Goal: Information Seeking & Learning: Check status

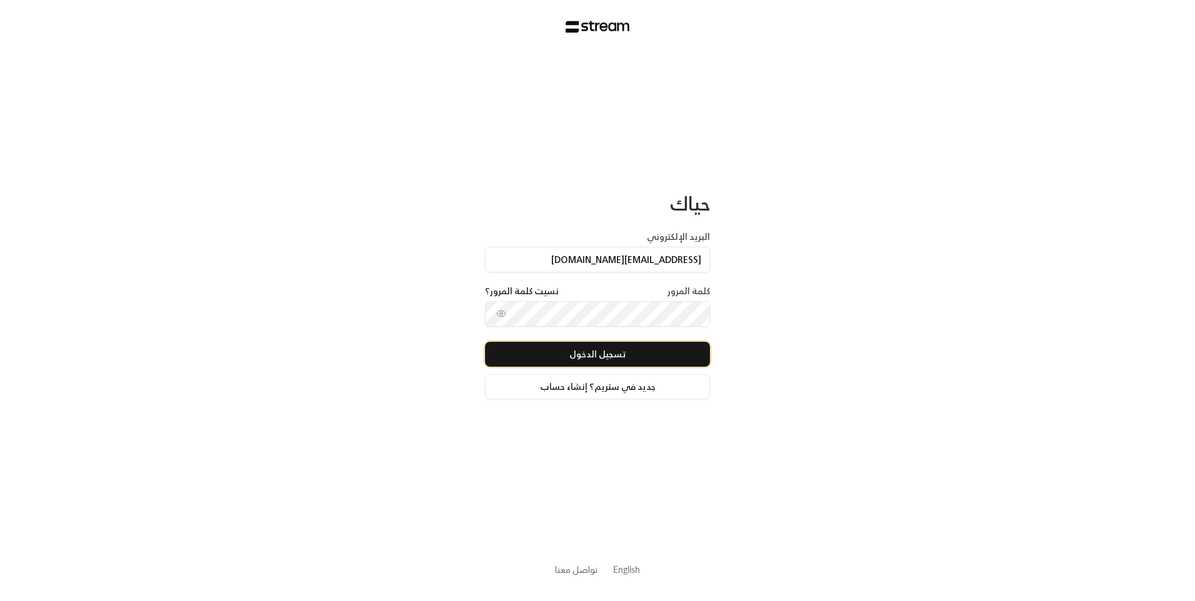
click at [645, 352] on button "تسجيل الدخول" at bounding box center [597, 354] width 225 height 25
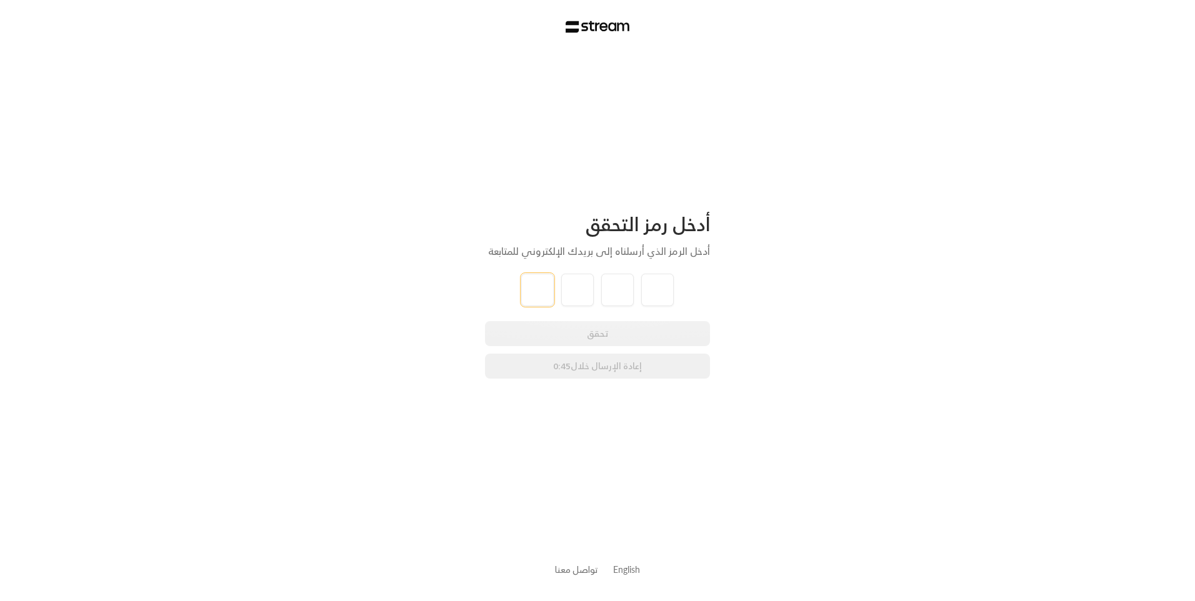
type input "4"
type input "0"
type input "1"
type input "5"
click at [586, 334] on div "تحقق إعادة الإرسال خلال 0:41" at bounding box center [597, 349] width 225 height 57
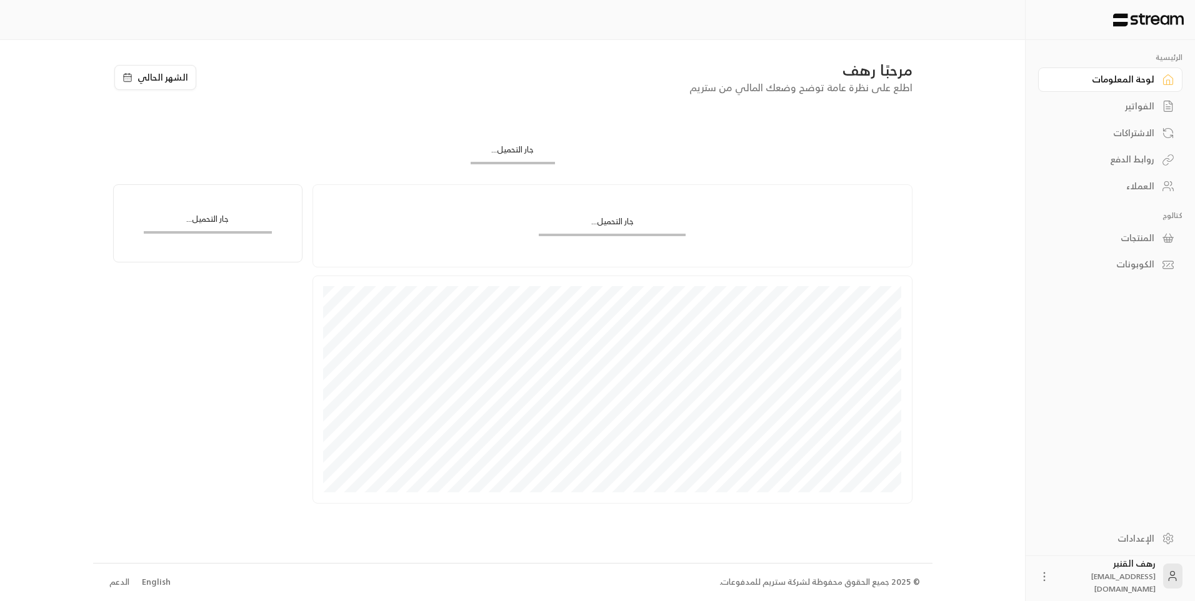
click at [1153, 111] on link "الفواتير" at bounding box center [1110, 106] width 144 height 24
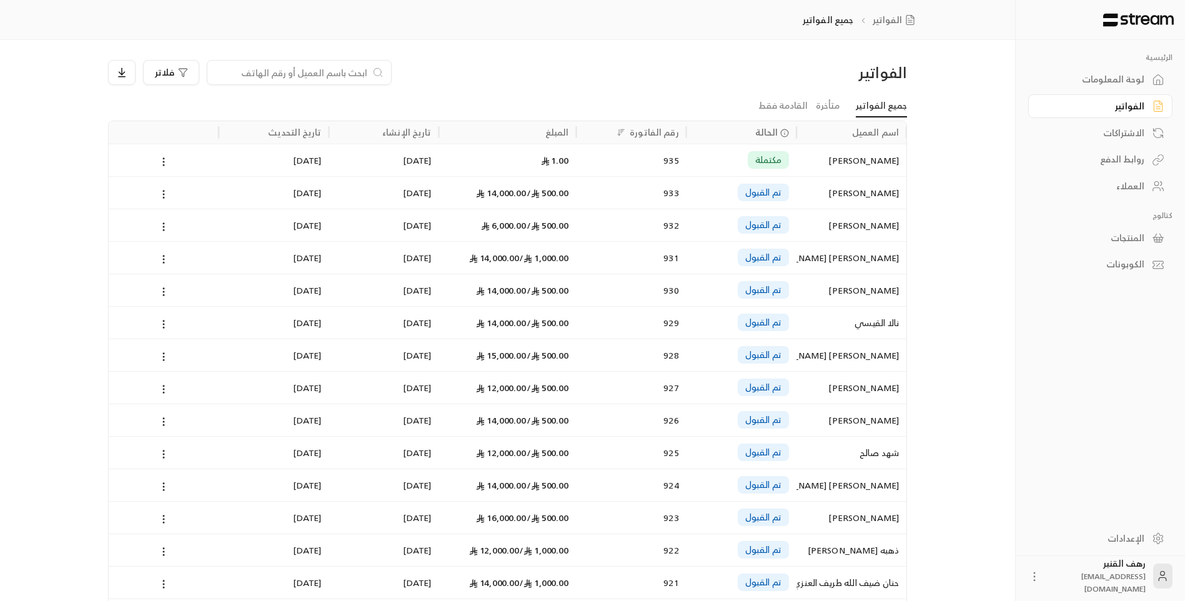
click at [267, 72] on input at bounding box center [291, 73] width 152 height 14
paste input "547325548"
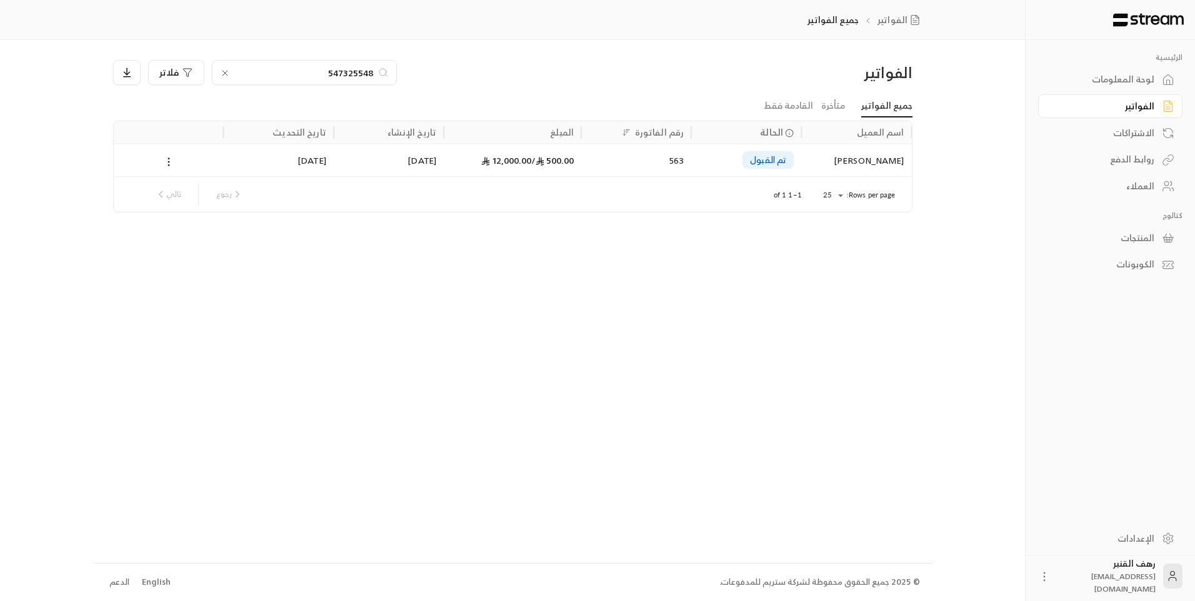
type input "547325548"
click at [802, 157] on div "طلال محمد ساير الحربي" at bounding box center [856, 160] width 110 height 32
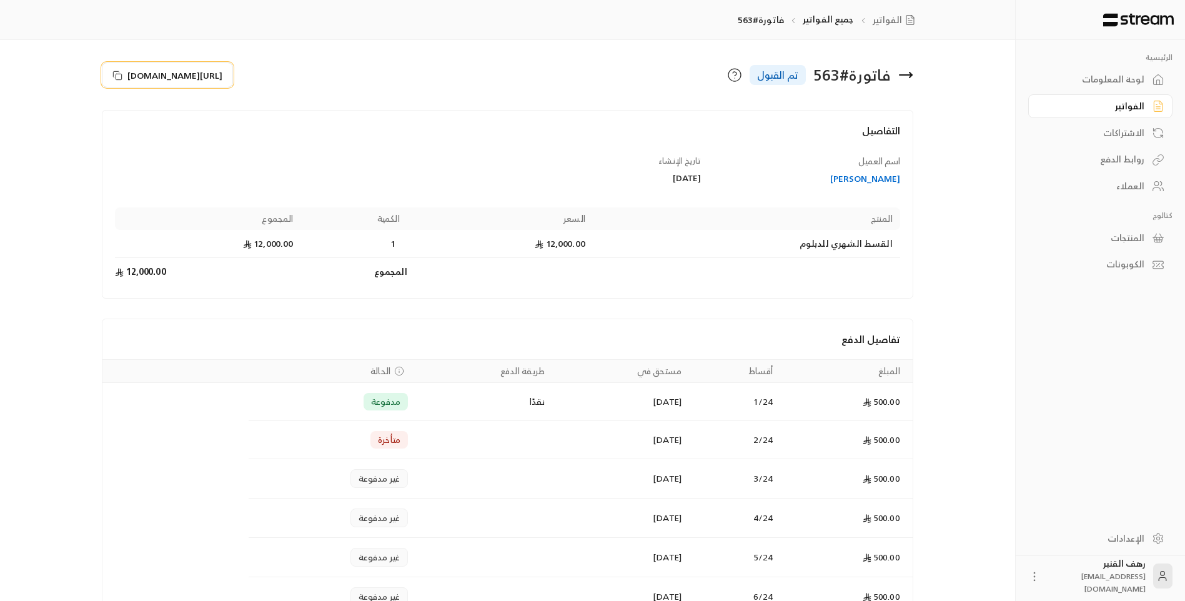
click at [207, 76] on span "https://streampay.sa/s/59QJL" at bounding box center [174, 75] width 95 height 13
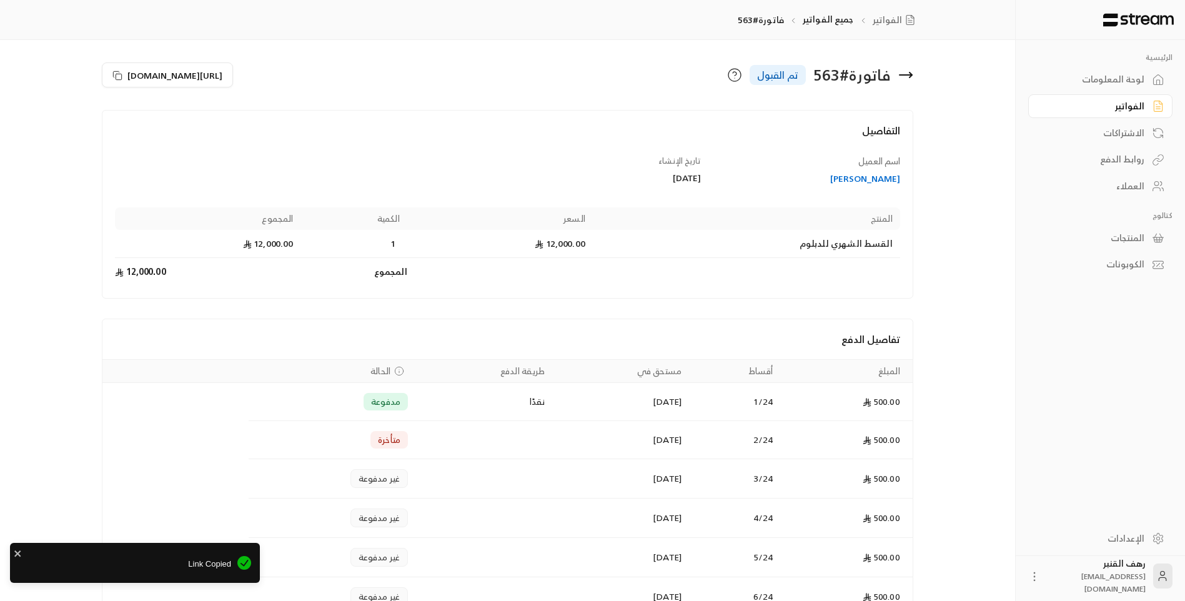
click at [905, 77] on icon at bounding box center [905, 74] width 15 height 15
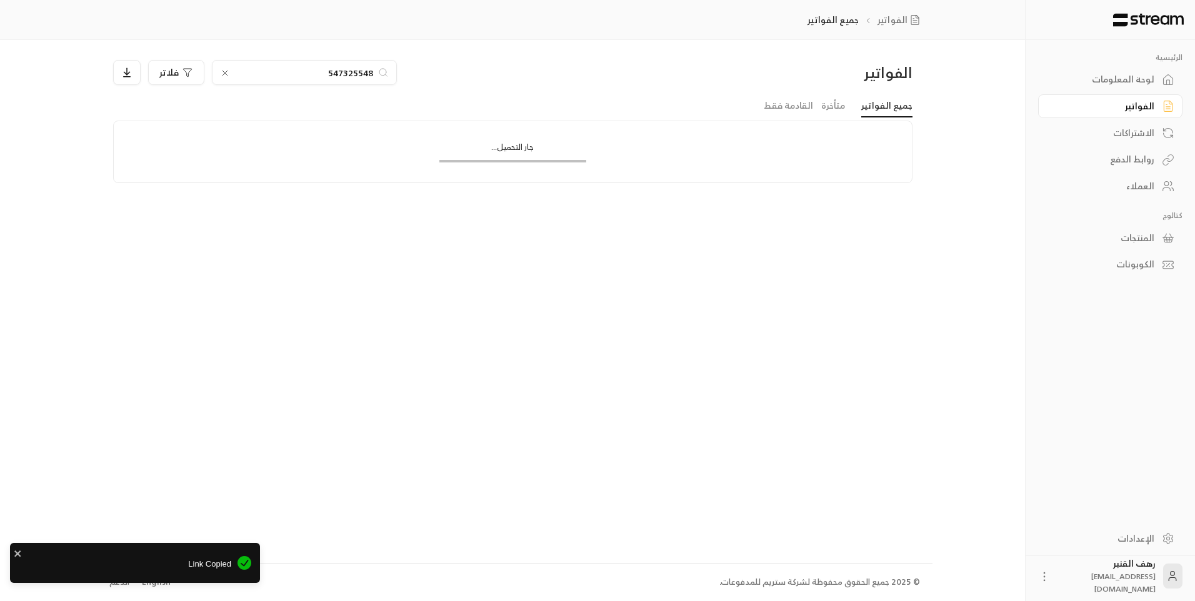
click at [313, 79] on input "547325548" at bounding box center [304, 73] width 139 height 14
click at [311, 77] on input "547325548" at bounding box center [304, 73] width 139 height 14
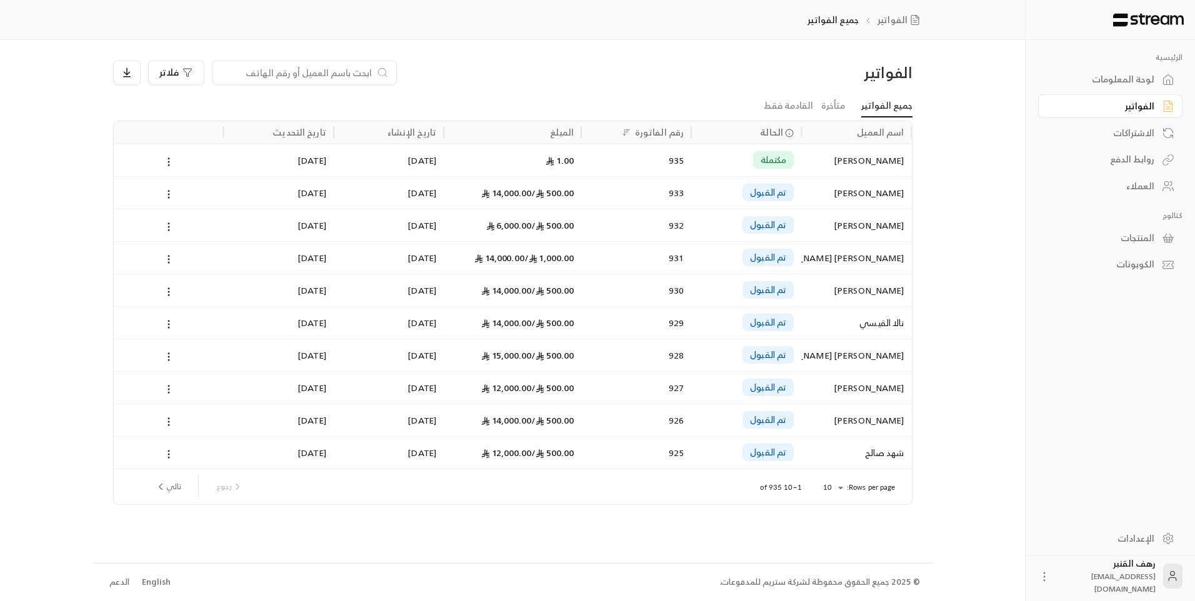
paste input "501055001"
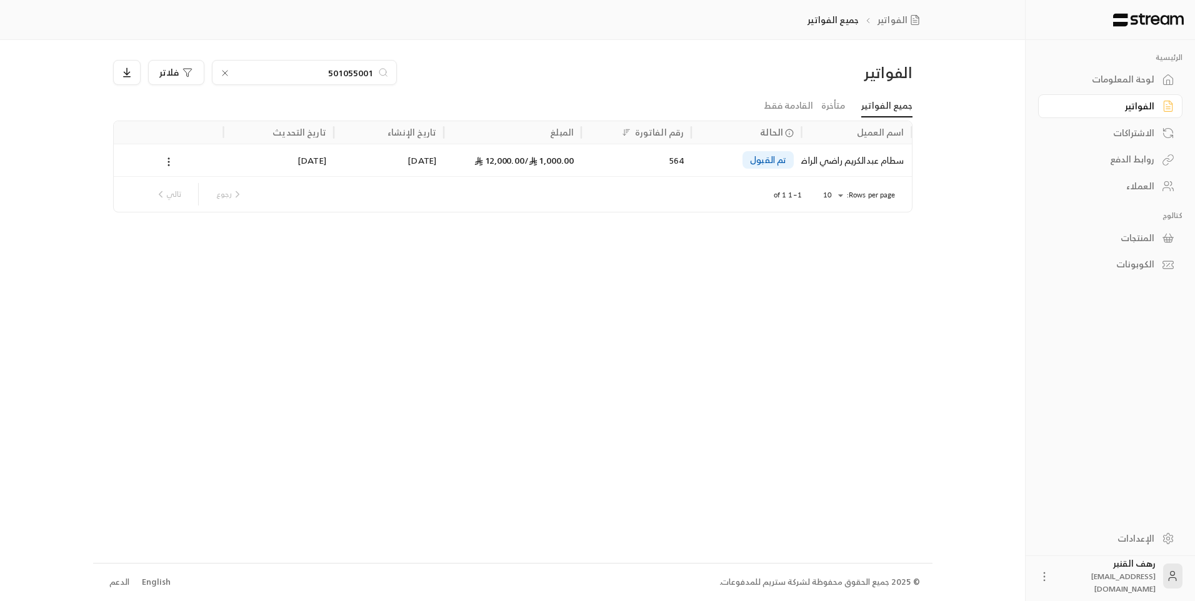
type input "501055001"
click at [890, 151] on div "سطام عبدالكريم راضي الراضي" at bounding box center [855, 160] width 95 height 32
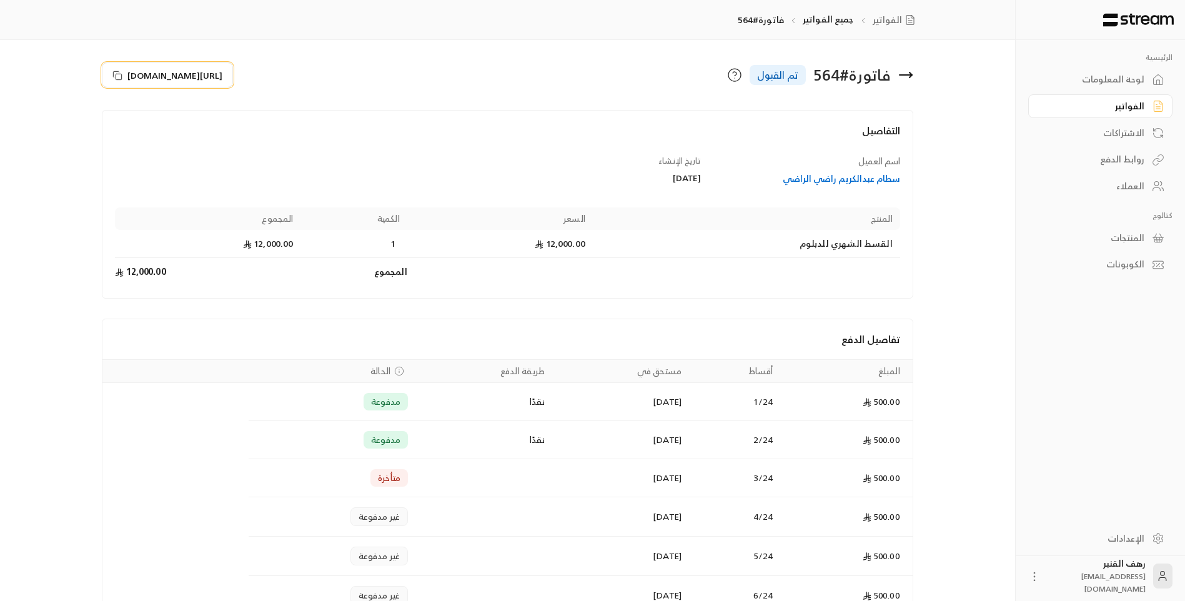
click at [201, 77] on span "https://streampay.sa/s/g6HU3" at bounding box center [174, 75] width 95 height 13
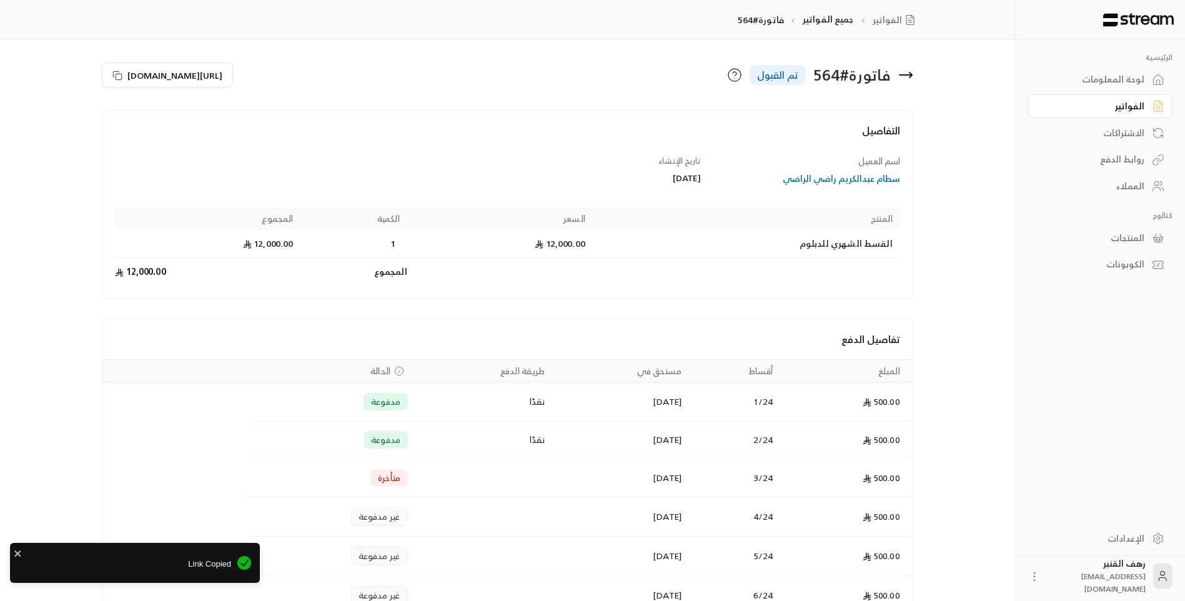
click at [906, 75] on icon at bounding box center [906, 75] width 12 height 0
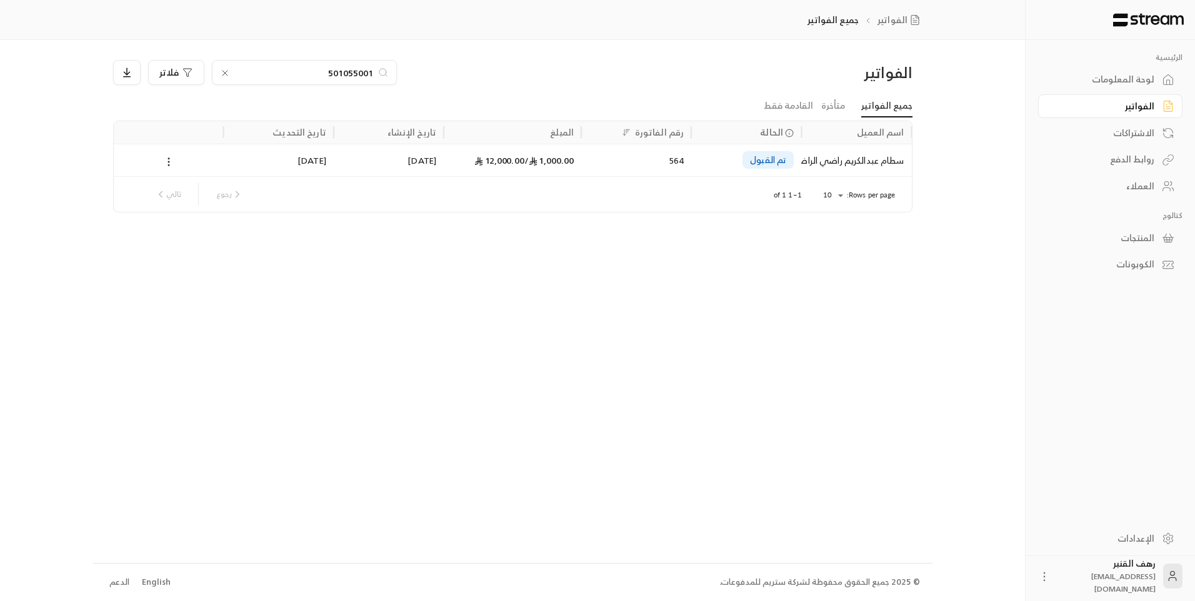
click at [875, 155] on div "سطام عبدالكريم راضي الراضي" at bounding box center [855, 160] width 95 height 32
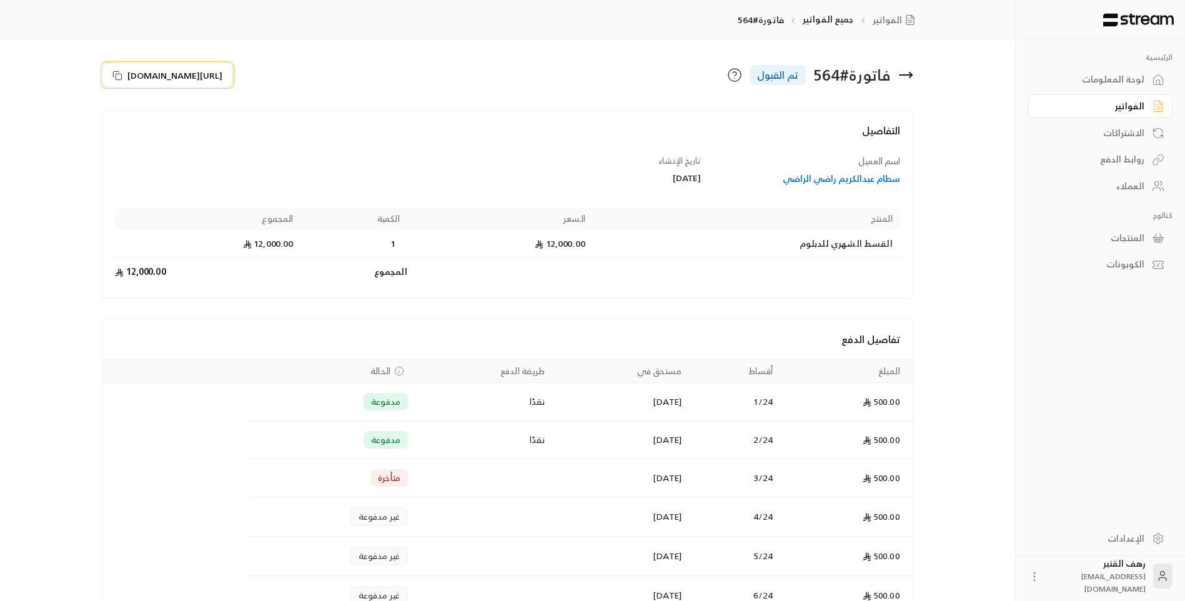
click at [180, 70] on span "https://streampay.sa/s/g6HU3" at bounding box center [174, 75] width 95 height 13
click at [907, 80] on icon at bounding box center [905, 74] width 15 height 15
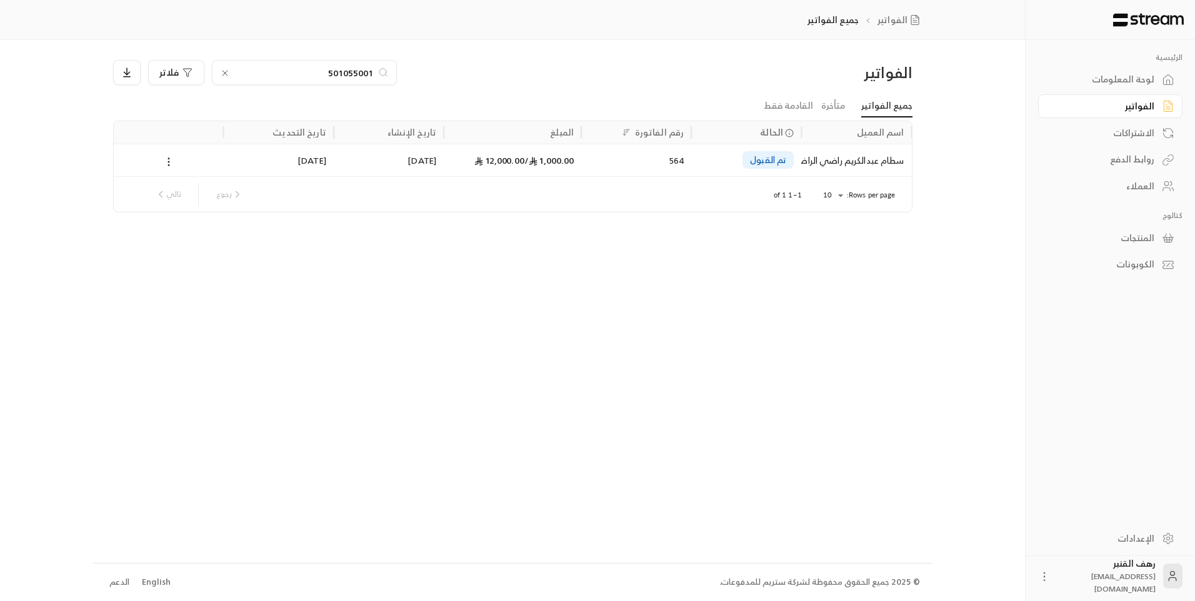
click at [287, 68] on input "501055001" at bounding box center [304, 73] width 139 height 14
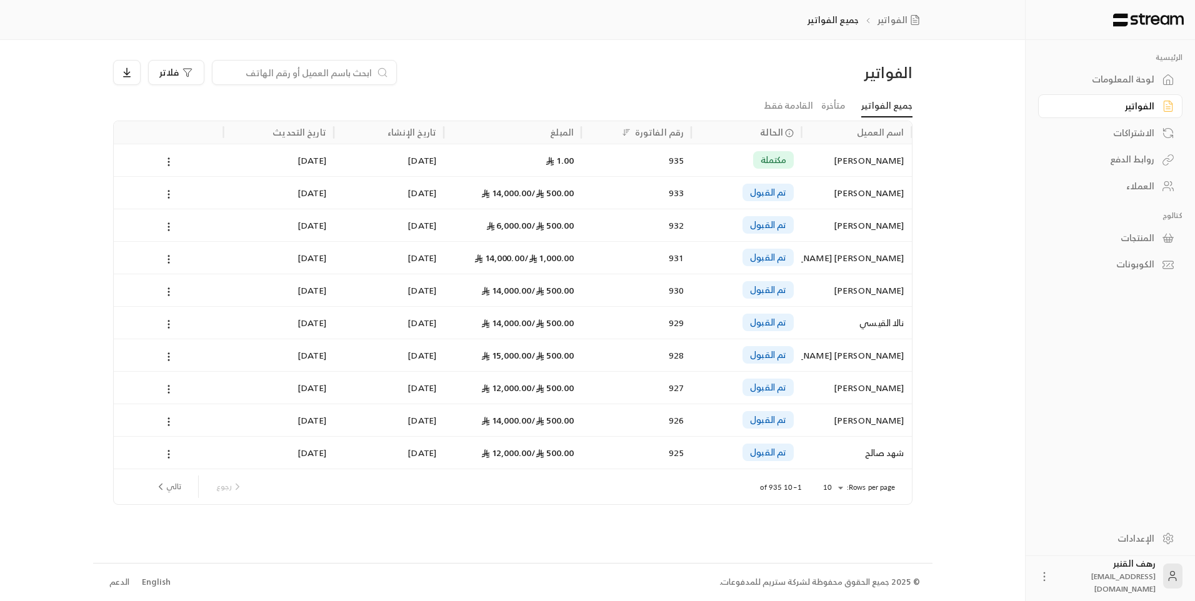
click at [301, 74] on input at bounding box center [296, 73] width 152 height 14
paste input "533135444"
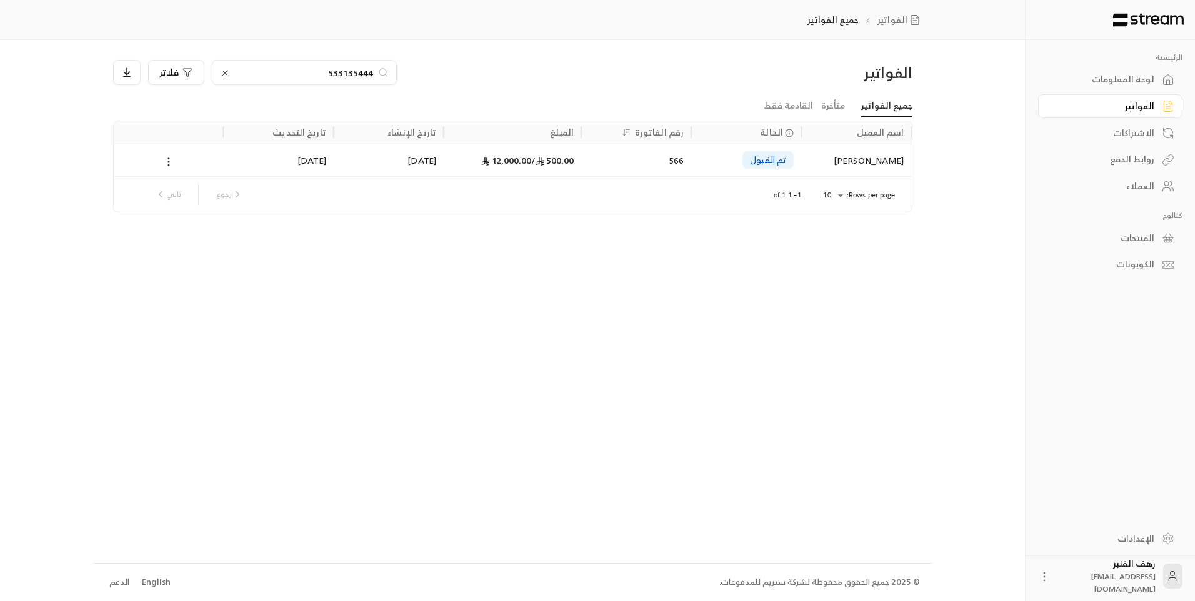
type input "533135444"
click at [855, 161] on div "عبدالمجيد عبدالله محمد المرشد" at bounding box center [855, 160] width 95 height 32
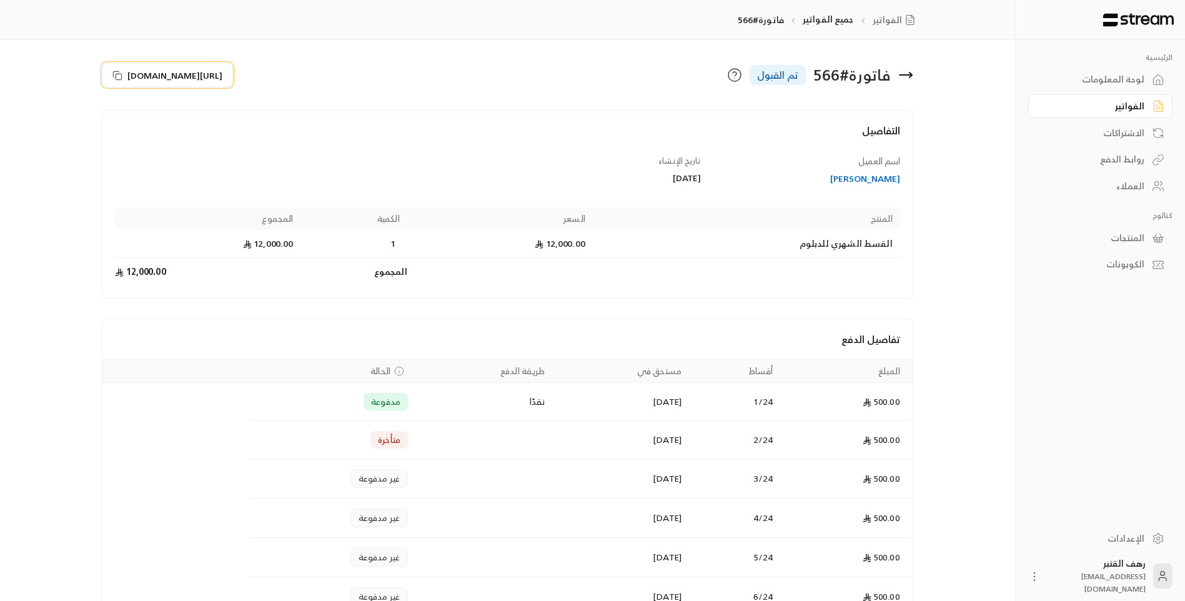
click at [226, 67] on button "https://streampay.sa/s/Hub91" at bounding box center [167, 74] width 131 height 25
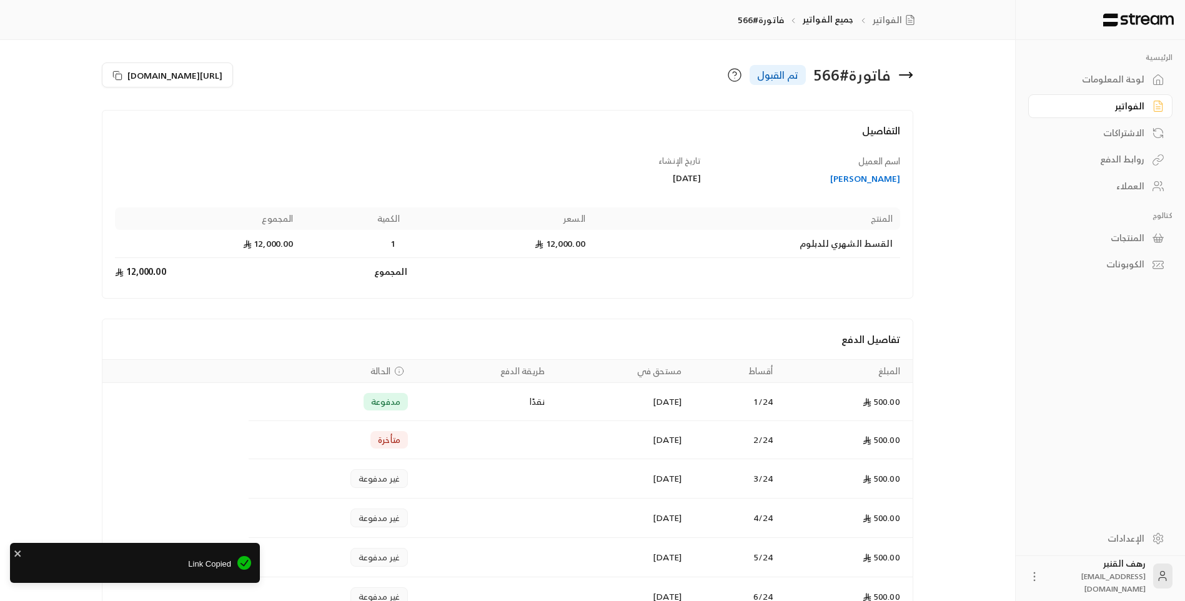
click at [910, 77] on icon at bounding box center [911, 74] width 2 height 5
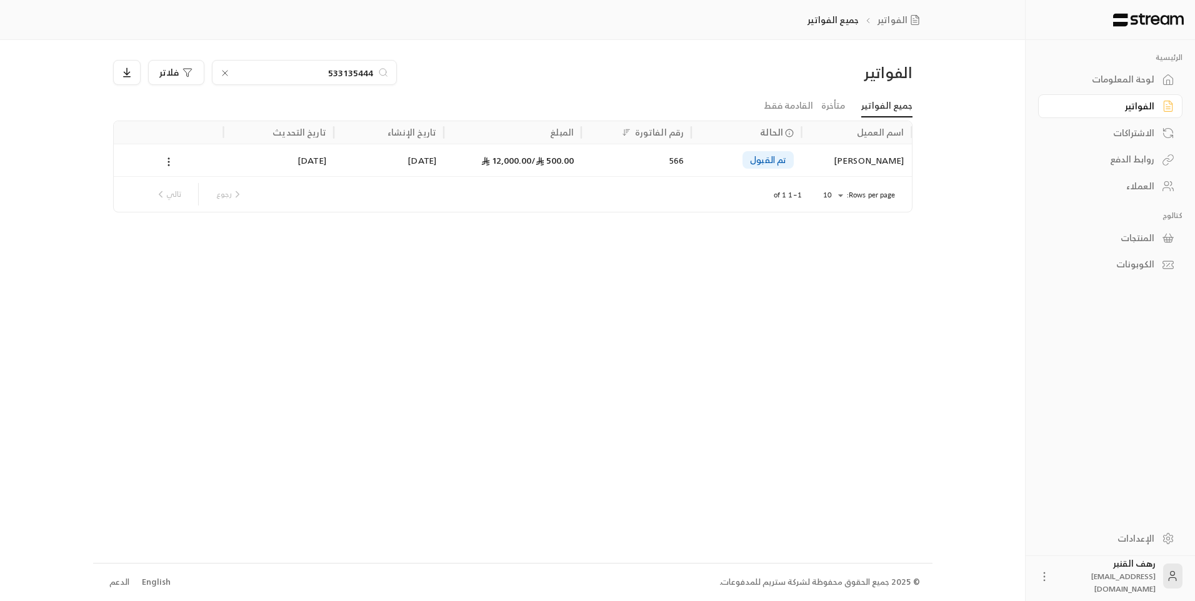
click at [356, 70] on input "533135444" at bounding box center [304, 73] width 139 height 14
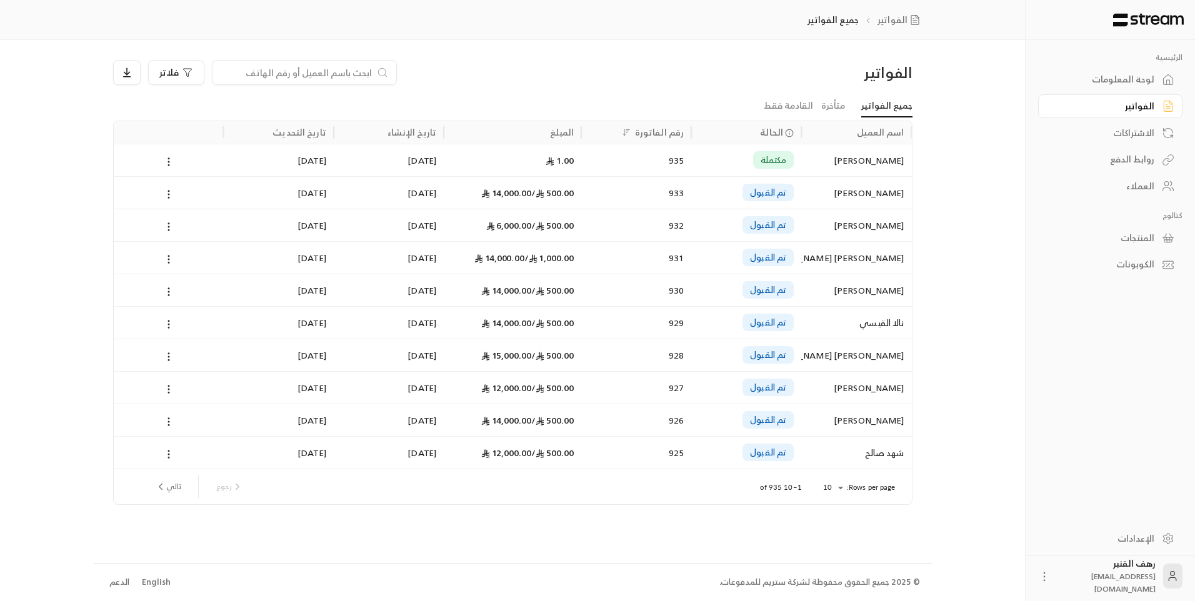
paste input "538627121"
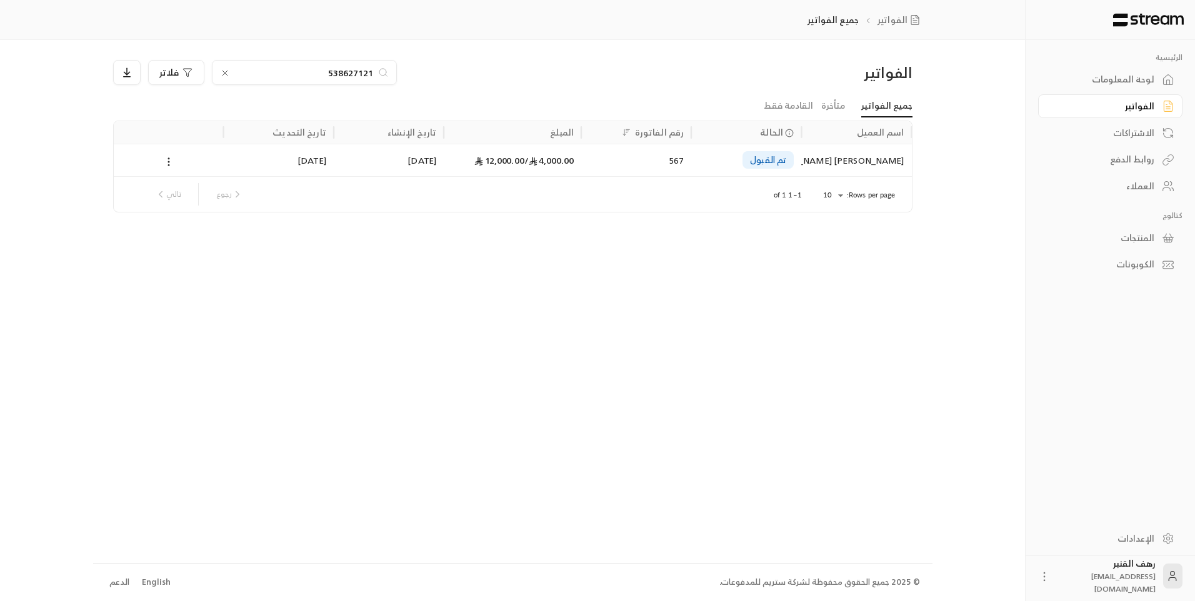
type input "538627121"
click at [883, 154] on div "يوسف قاسم أحمد الجعدني" at bounding box center [855, 160] width 95 height 32
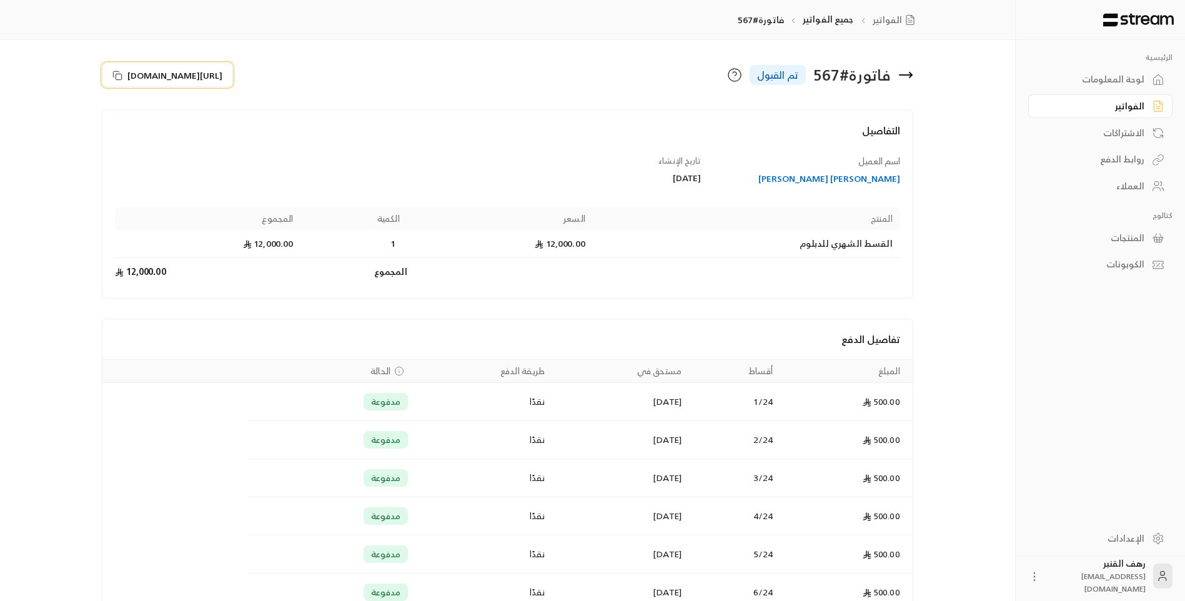
click at [126, 73] on button "https://streampay.sa/s/SKXXU" at bounding box center [167, 74] width 131 height 25
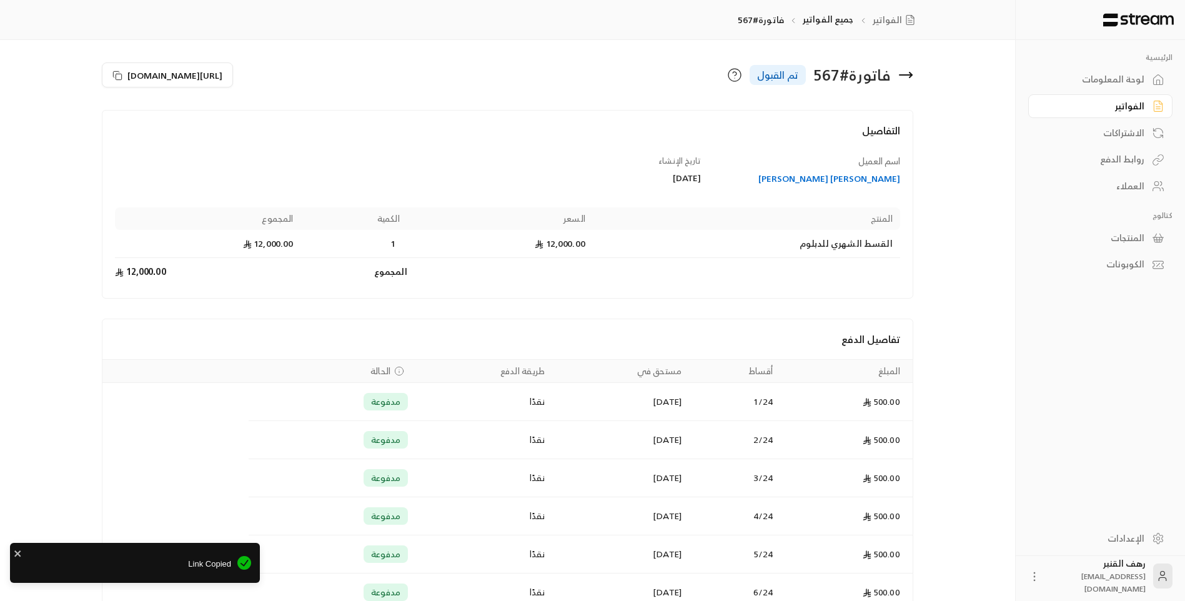
click at [914, 68] on div "فاتورة # 567 تم القبول" at bounding box center [714, 75] width 412 height 30
click at [910, 76] on icon at bounding box center [905, 74] width 15 height 15
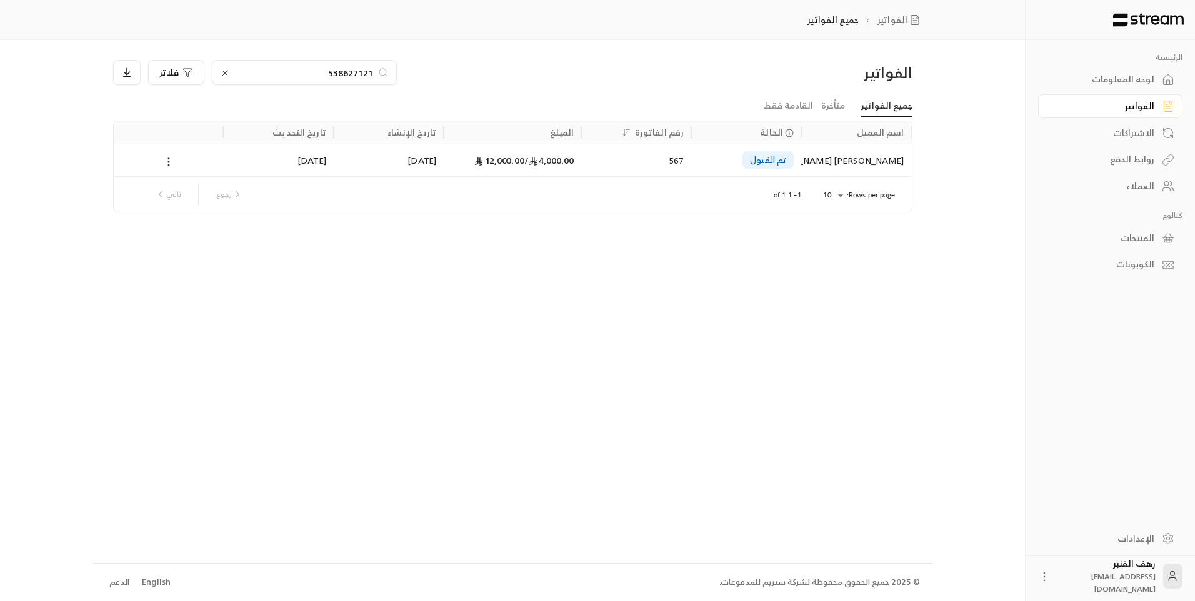
click at [350, 73] on input "538627121" at bounding box center [304, 73] width 139 height 14
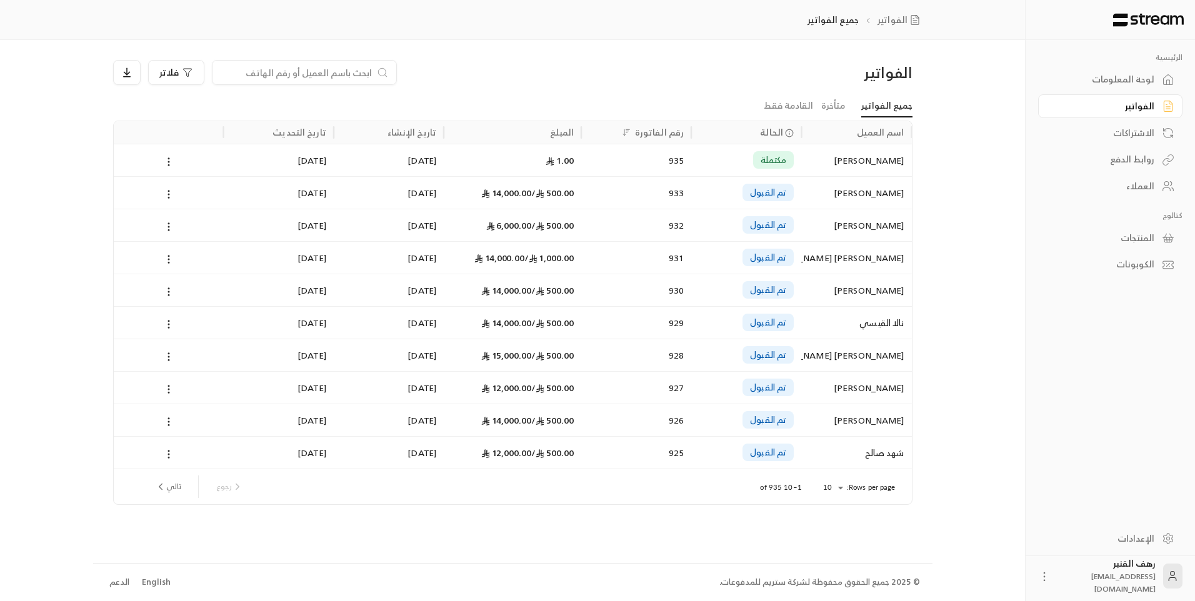
paste input "566141488"
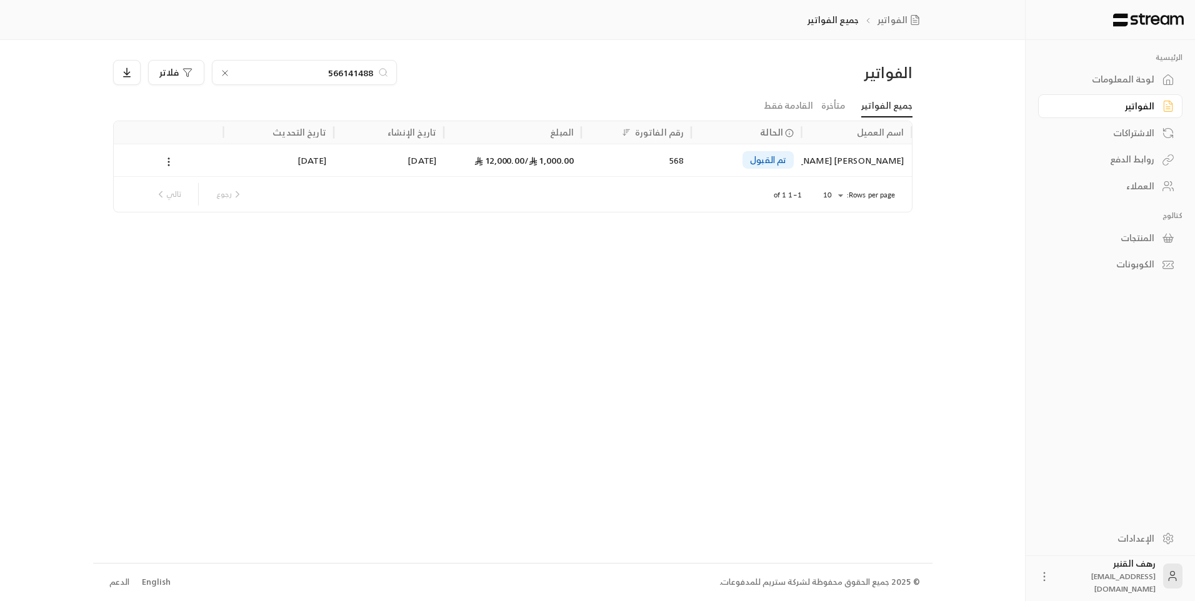
type input "566141488"
click at [378, 164] on div "29/09/2025" at bounding box center [388, 160] width 95 height 32
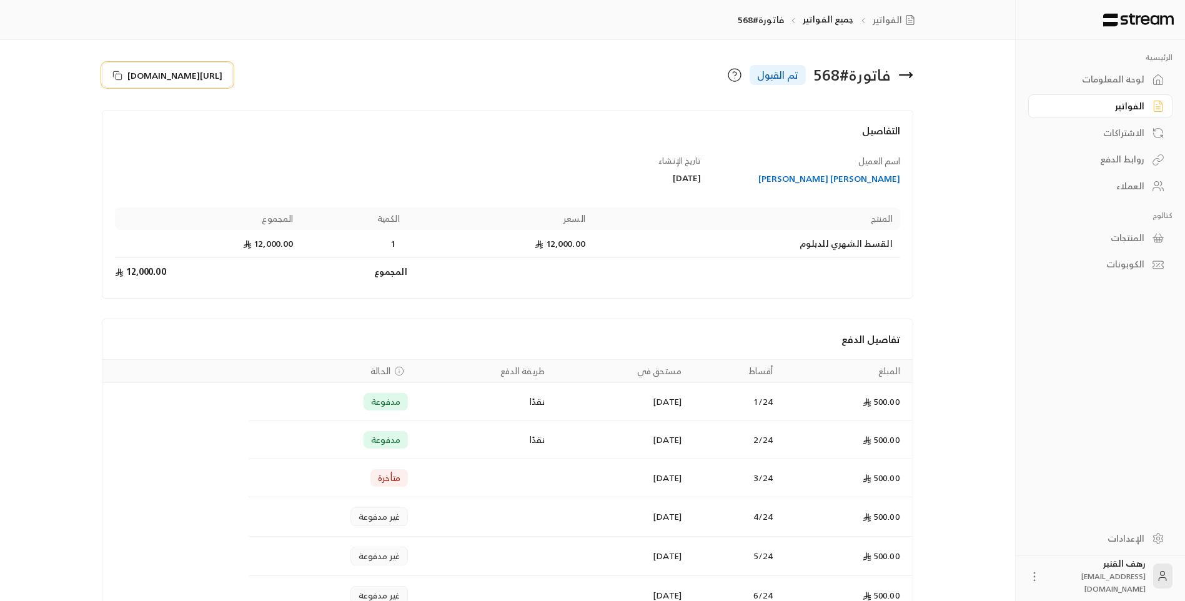
click at [176, 78] on span "https://streampay.sa/s/DtAW7" at bounding box center [174, 75] width 95 height 13
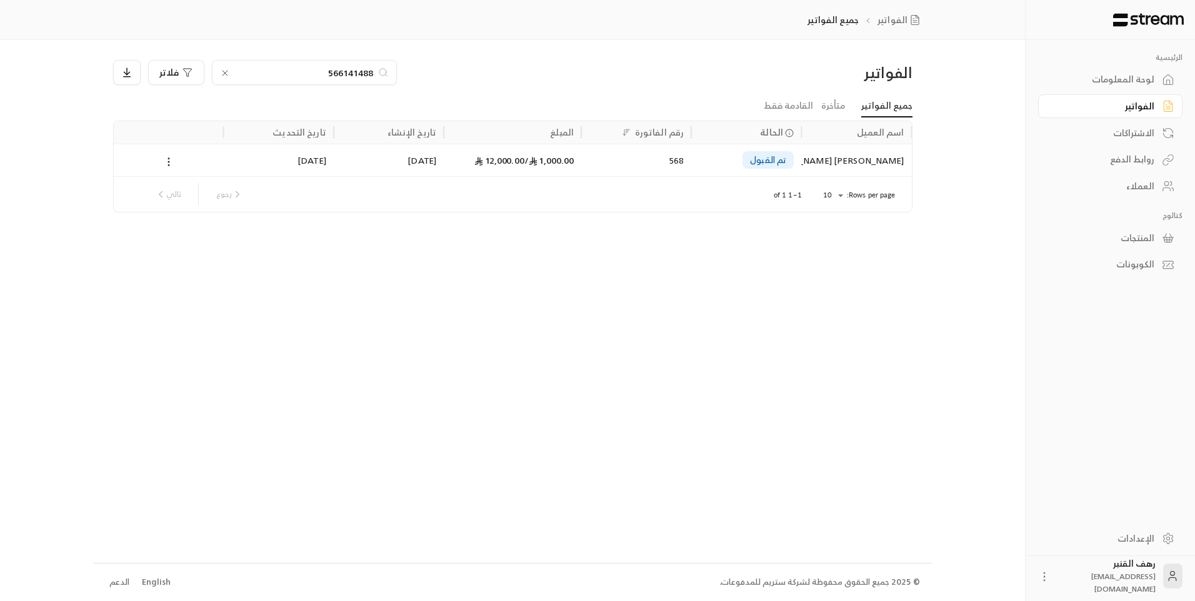
drag, startPoint x: 287, startPoint y: 84, endPoint x: 302, endPoint y: 81, distance: 15.5
click at [288, 84] on div "566141488" at bounding box center [304, 72] width 185 height 25
click at [304, 80] on div "566141488" at bounding box center [304, 72] width 185 height 25
drag, startPoint x: 304, startPoint y: 79, endPoint x: 307, endPoint y: 72, distance: 8.4
click at [306, 74] on div "566141488" at bounding box center [304, 72] width 185 height 25
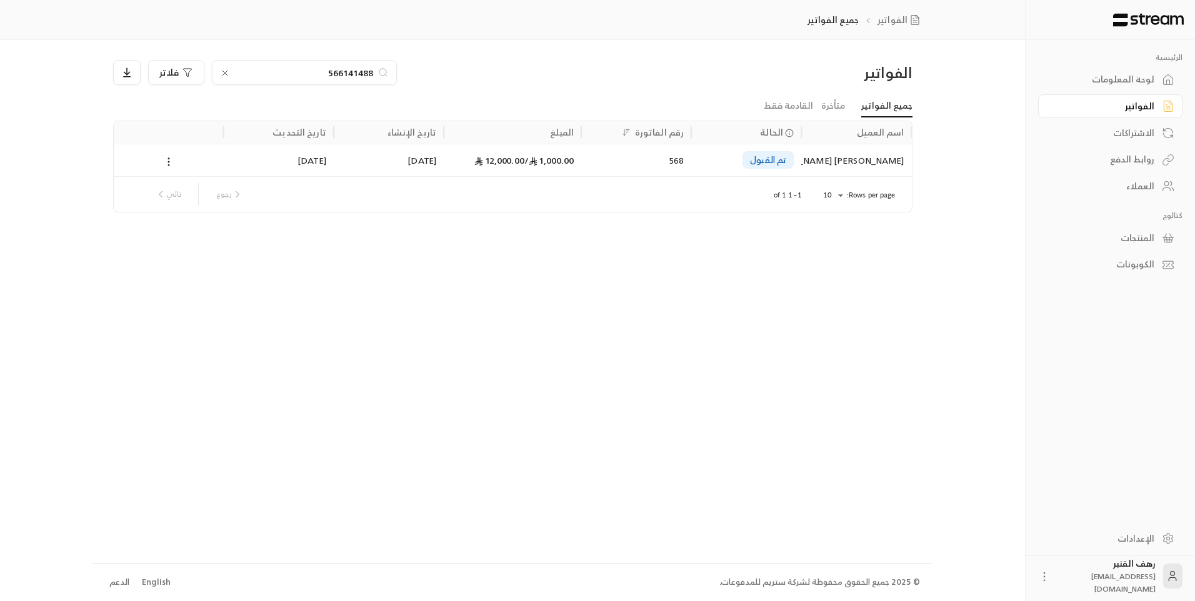
click at [307, 72] on input "566141488" at bounding box center [304, 73] width 139 height 14
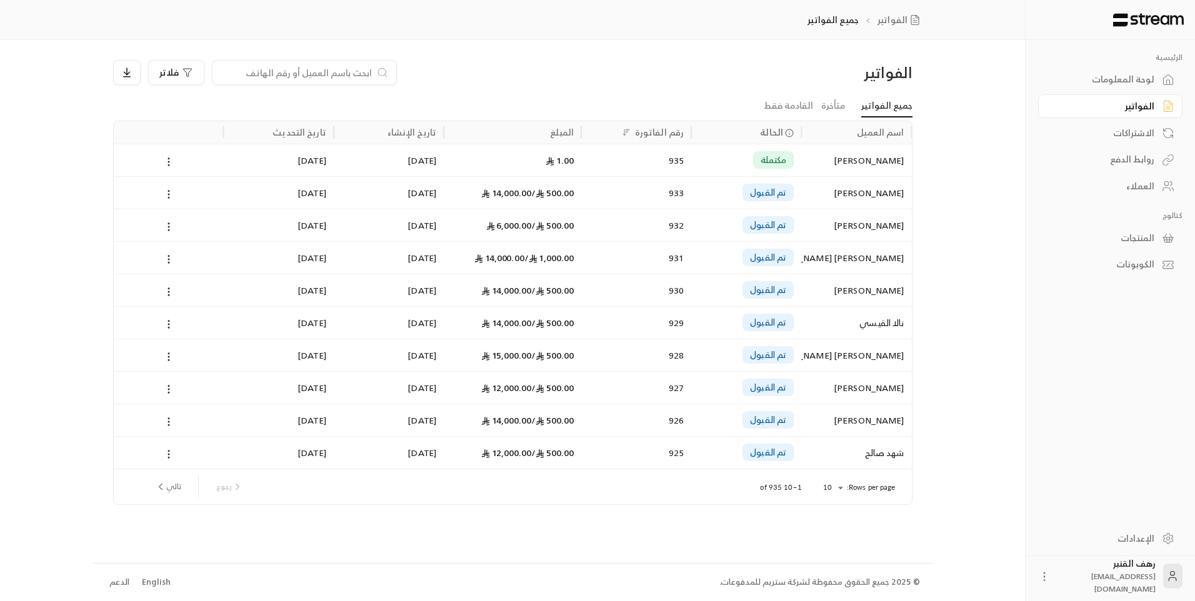
paste input "548763784"
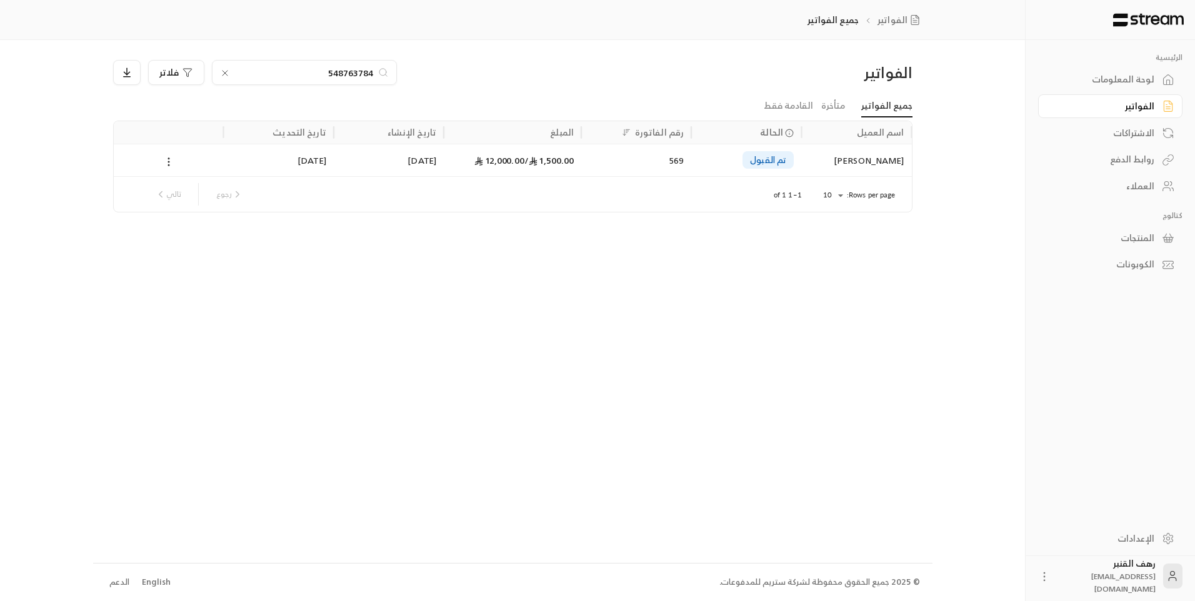
type input "548763784"
click at [875, 158] on div "حسام فايز ياسين الطليحي" at bounding box center [855, 160] width 95 height 32
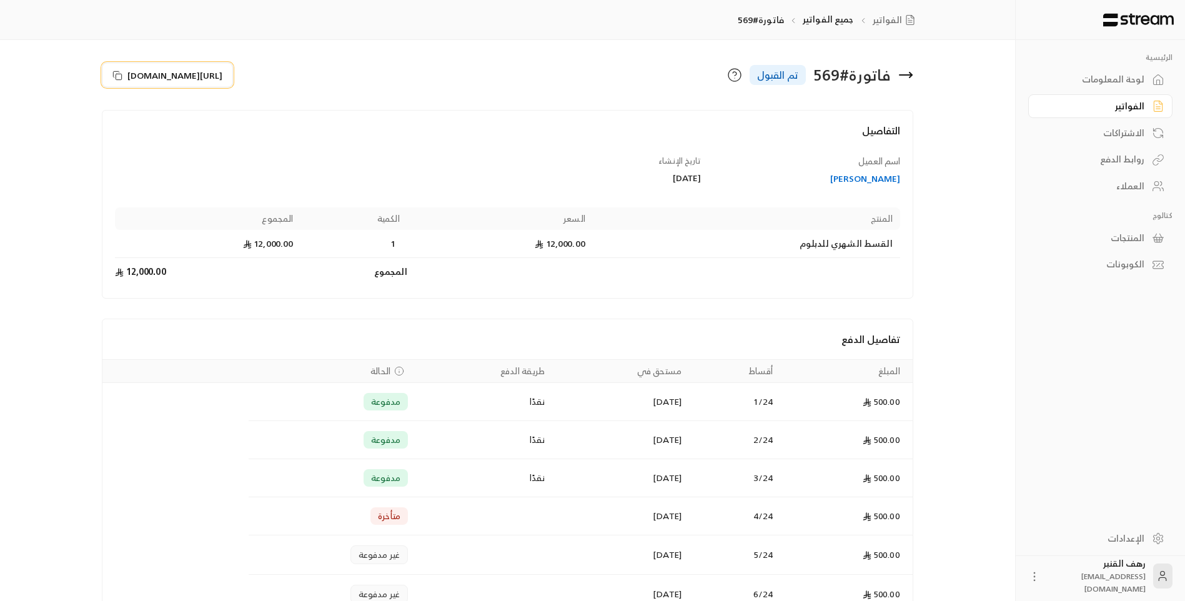
click at [222, 80] on span "https://streampay.sa/s/MFPxL" at bounding box center [174, 75] width 95 height 13
click at [903, 73] on icon at bounding box center [905, 74] width 15 height 15
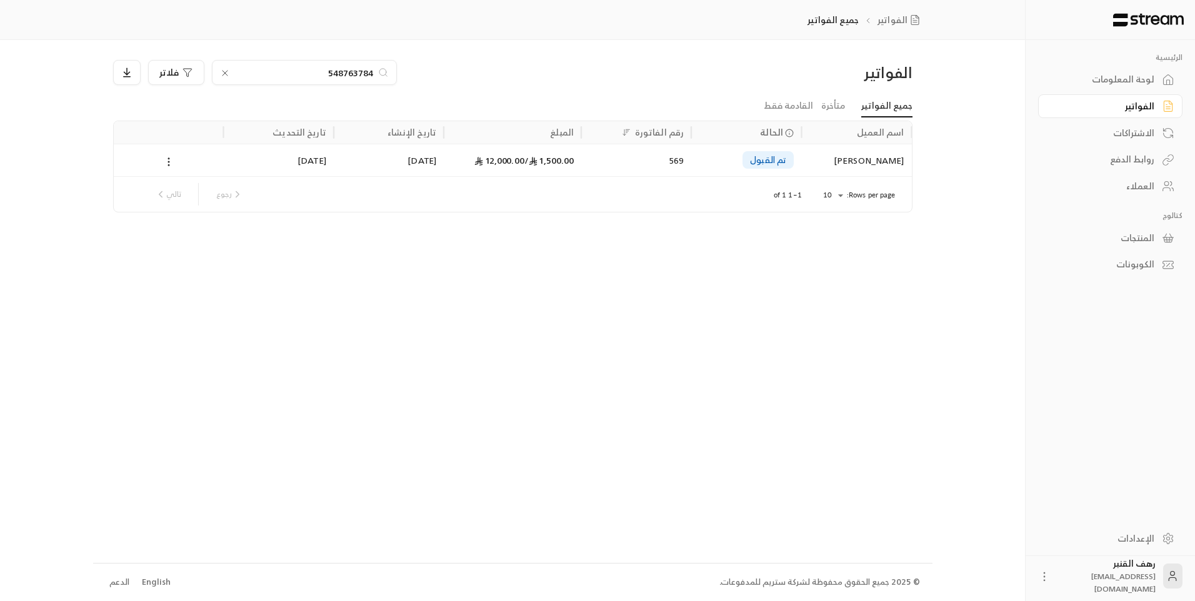
click at [362, 66] on input "548763784" at bounding box center [304, 73] width 139 height 14
click at [362, 67] on input "548763784" at bounding box center [304, 73] width 139 height 14
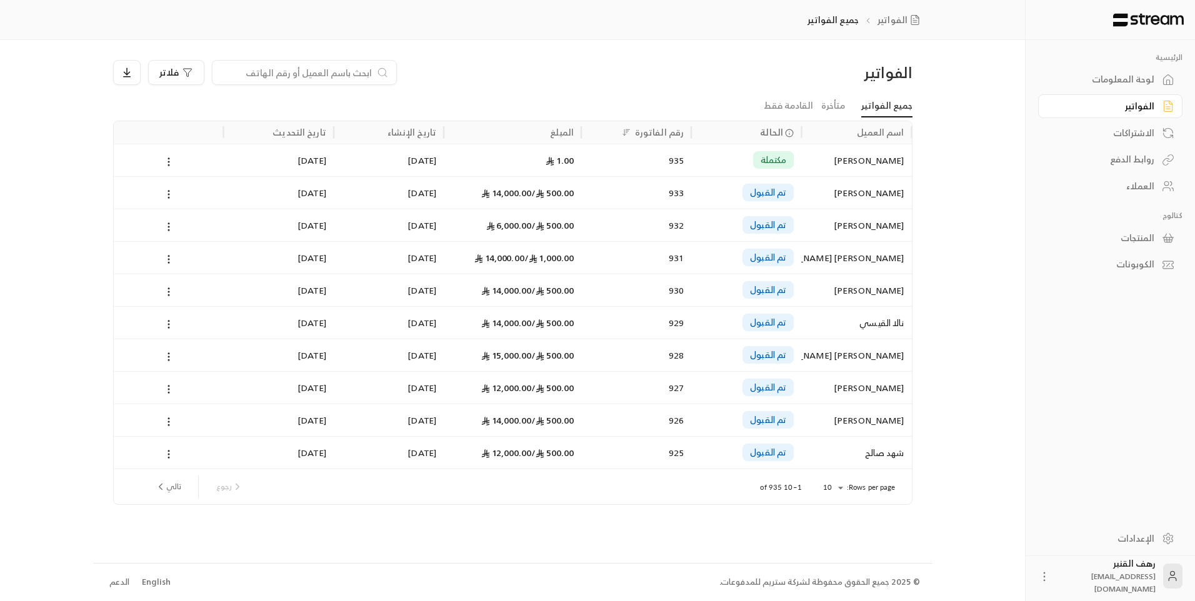
paste input "533245535"
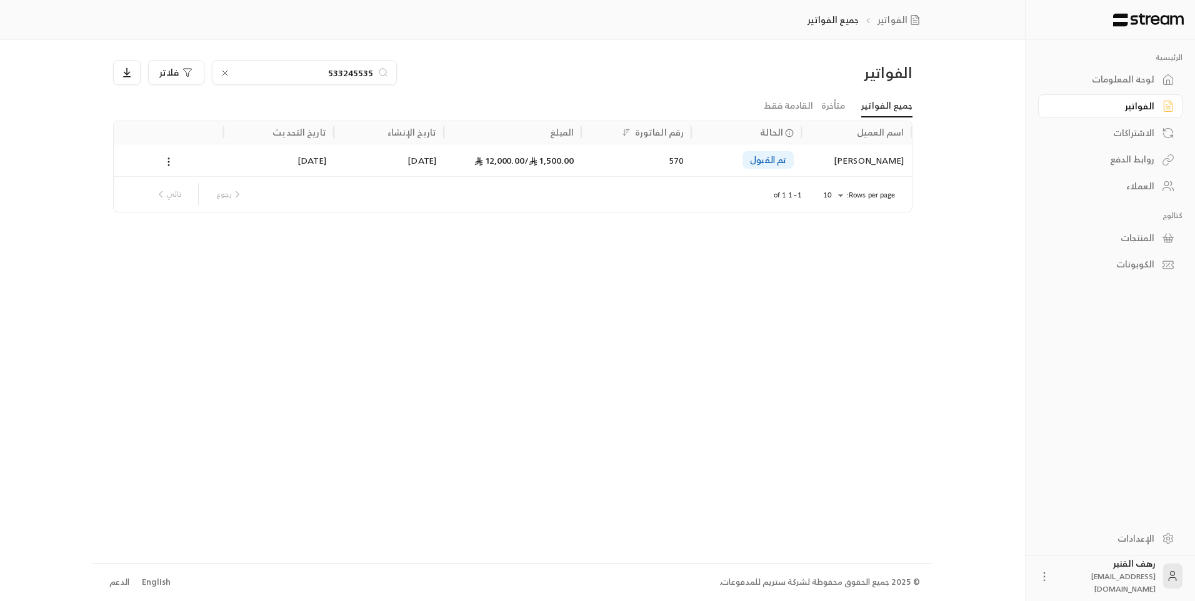
type input "533245535"
click at [854, 161] on div "محسن منصور صالح النجراني" at bounding box center [855, 160] width 95 height 32
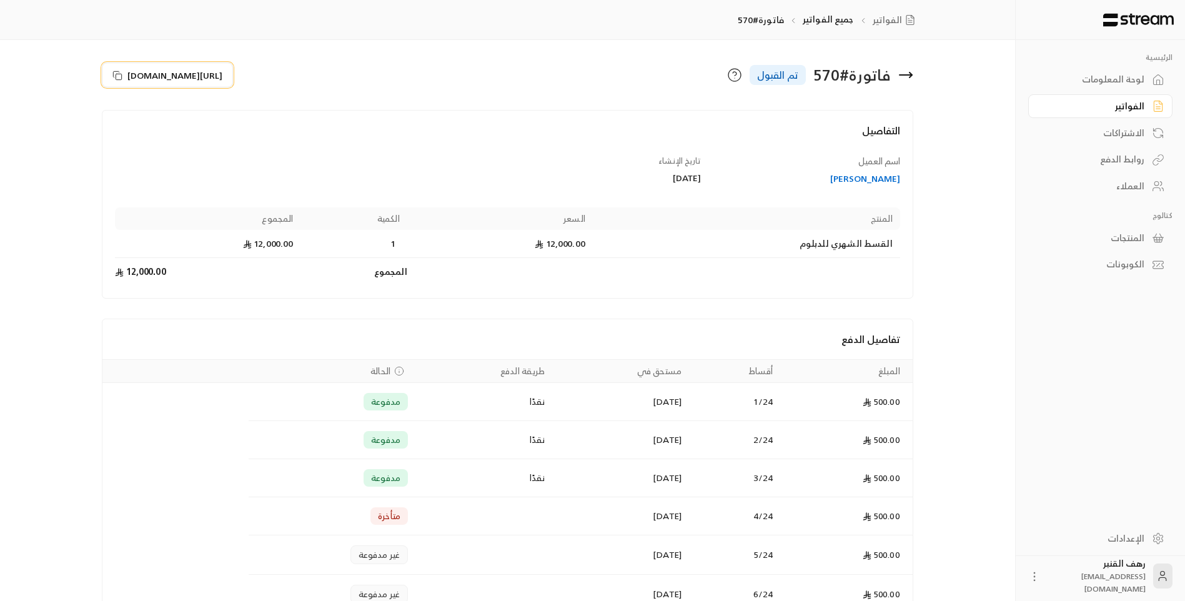
click at [216, 77] on span "https://streampay.sa/s/XYZTl" at bounding box center [174, 75] width 95 height 13
click at [215, 71] on span "https://streampay.sa/s/XYZTl" at bounding box center [174, 75] width 95 height 13
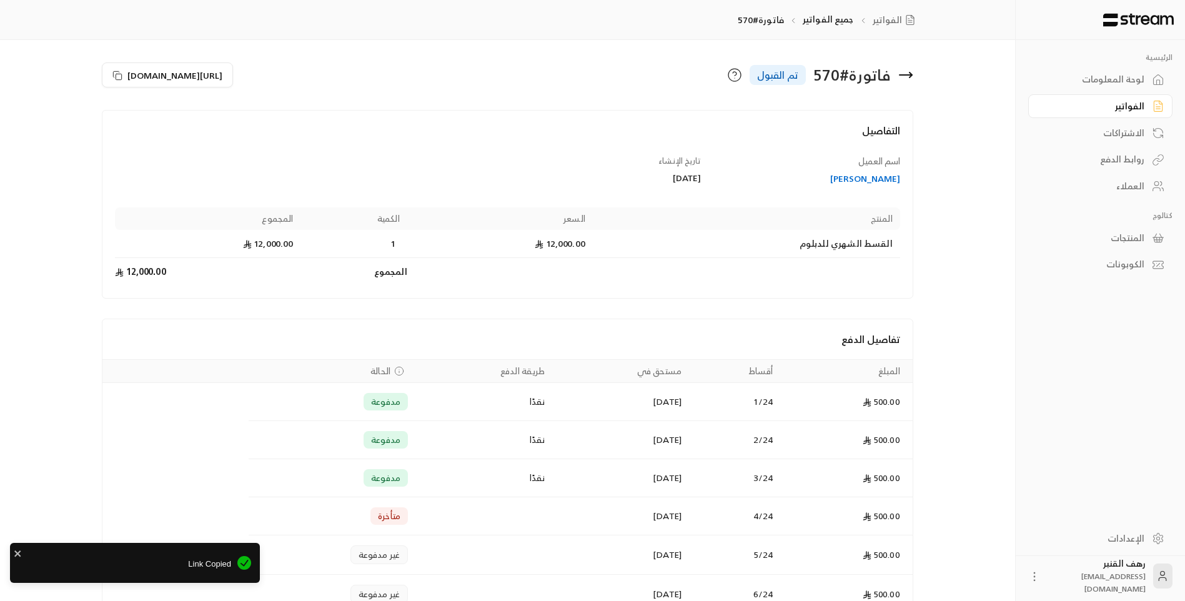
click at [915, 74] on div "فاتورة # 570 تم القبول" at bounding box center [714, 75] width 412 height 30
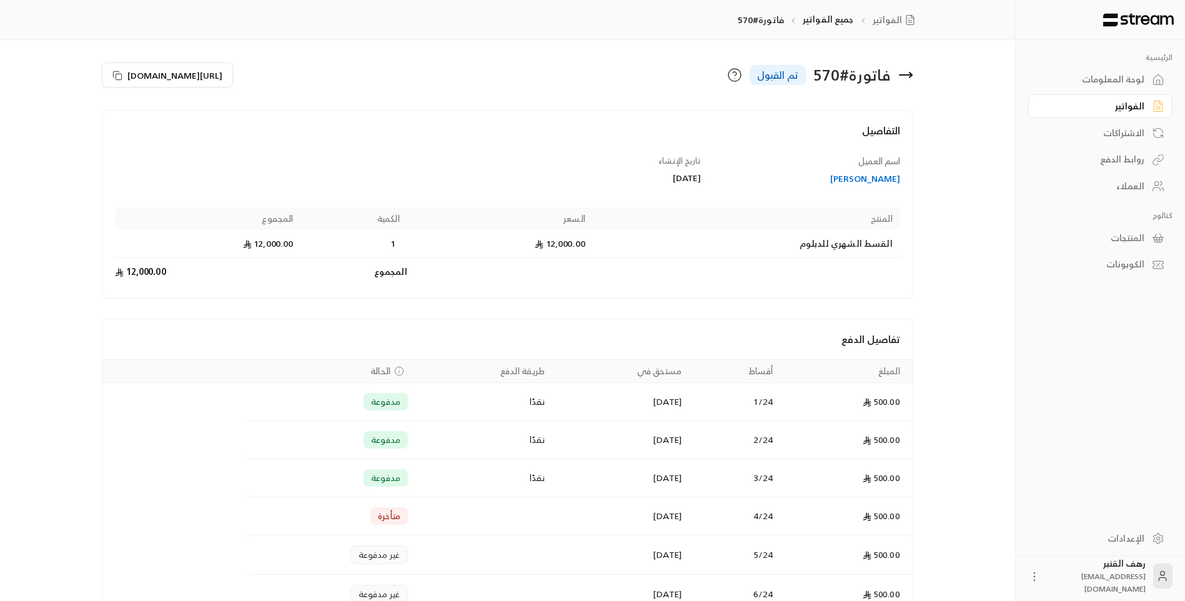
click at [913, 74] on div "فاتورة # 570 تم القبول" at bounding box center [714, 75] width 412 height 30
drag, startPoint x: 925, startPoint y: 87, endPoint x: 952, endPoint y: 89, distance: 26.9
click at [912, 67] on icon at bounding box center [905, 74] width 15 height 15
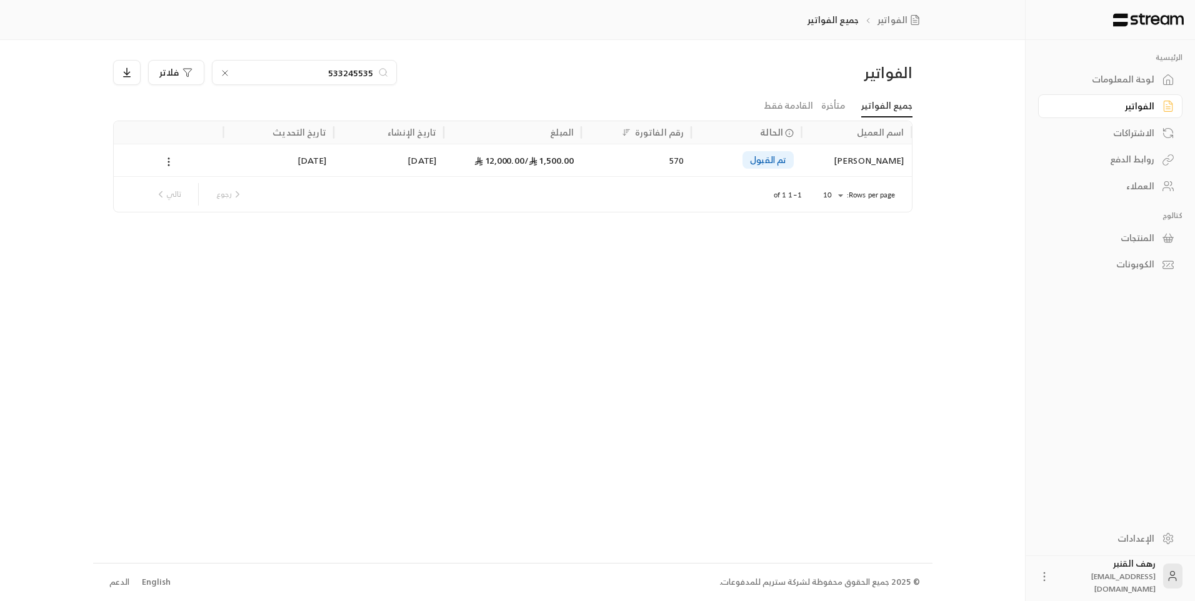
click at [325, 53] on div "الفواتير 533245535 فلاتر جميع الفواتير متأخرة القادمة فقط اسم العميل الحالة رقم…" at bounding box center [512, 301] width 839 height 522
click at [328, 79] on div "533245535" at bounding box center [304, 72] width 185 height 25
drag, startPoint x: 328, startPoint y: 79, endPoint x: 332, endPoint y: 72, distance: 8.1
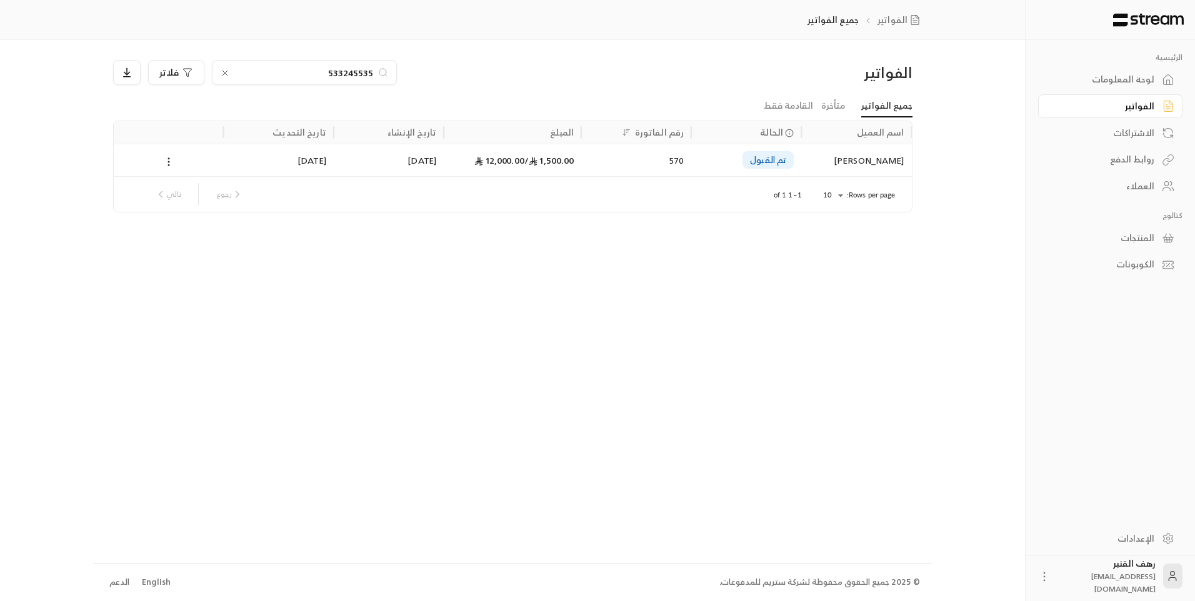
click at [332, 72] on input "533245535" at bounding box center [304, 73] width 139 height 14
click at [333, 72] on input "533245535" at bounding box center [304, 73] width 139 height 14
click at [343, 72] on input "533245535" at bounding box center [304, 73] width 139 height 14
click at [345, 72] on input "533245535" at bounding box center [304, 73] width 139 height 14
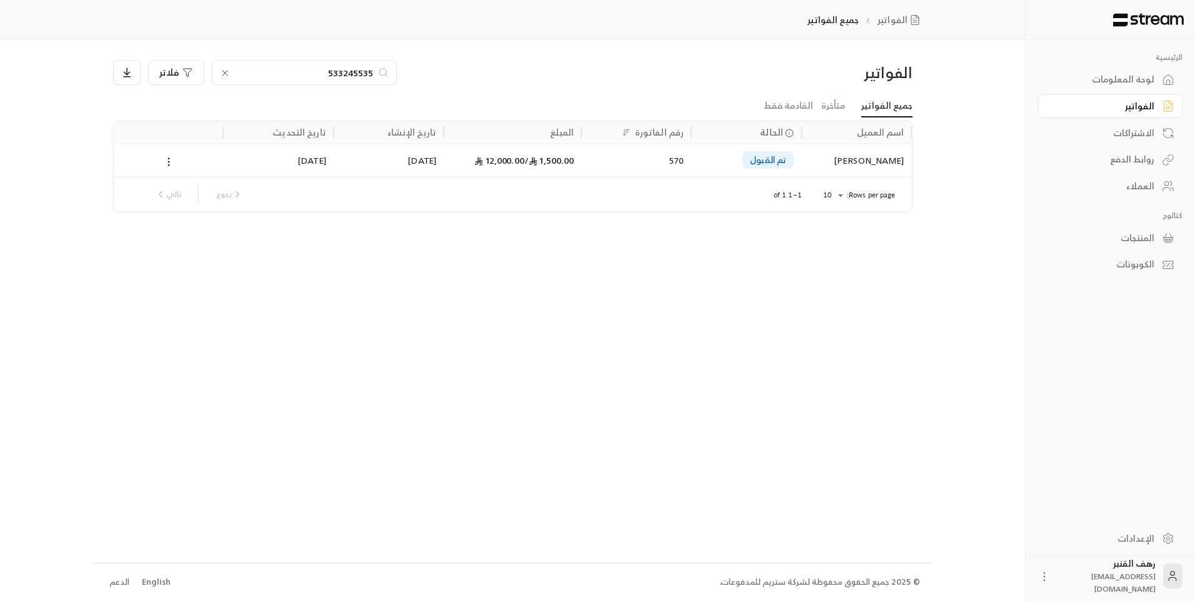
click at [345, 72] on input "533245535" at bounding box center [304, 73] width 139 height 14
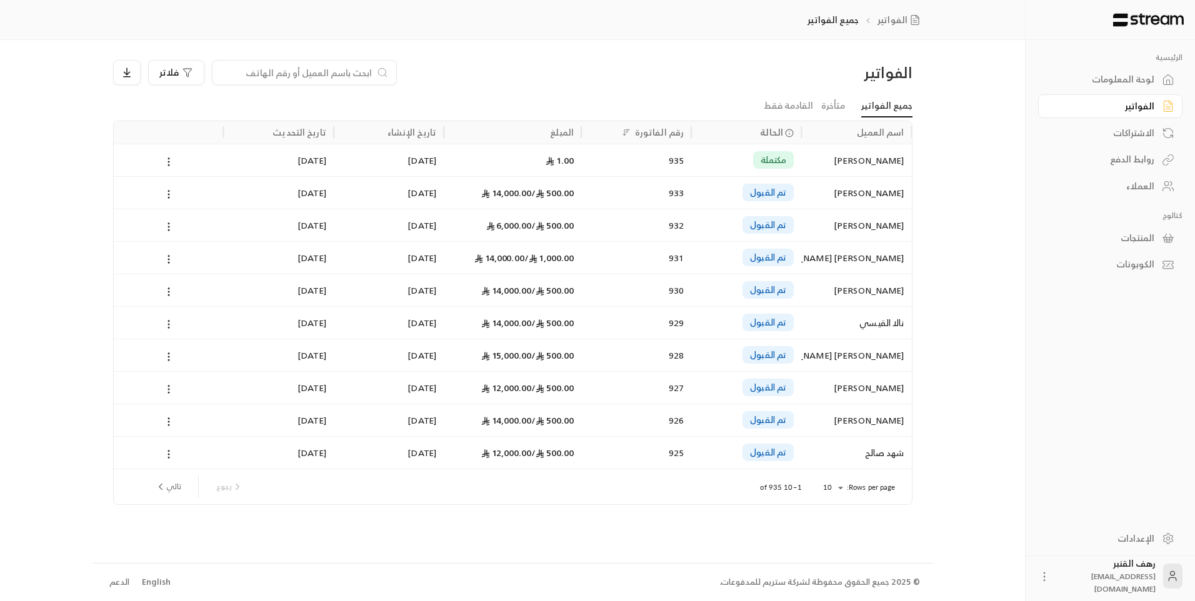
paste input "557044117"
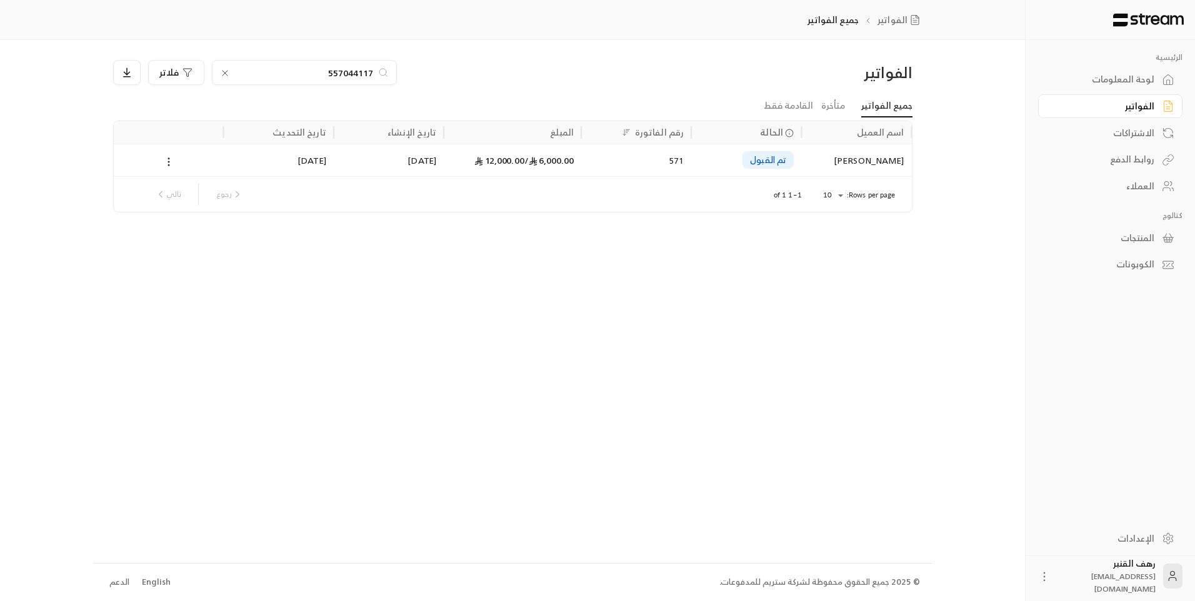
type input "557044117"
click at [890, 156] on div "سعود حمود سعود الحربي" at bounding box center [855, 160] width 95 height 32
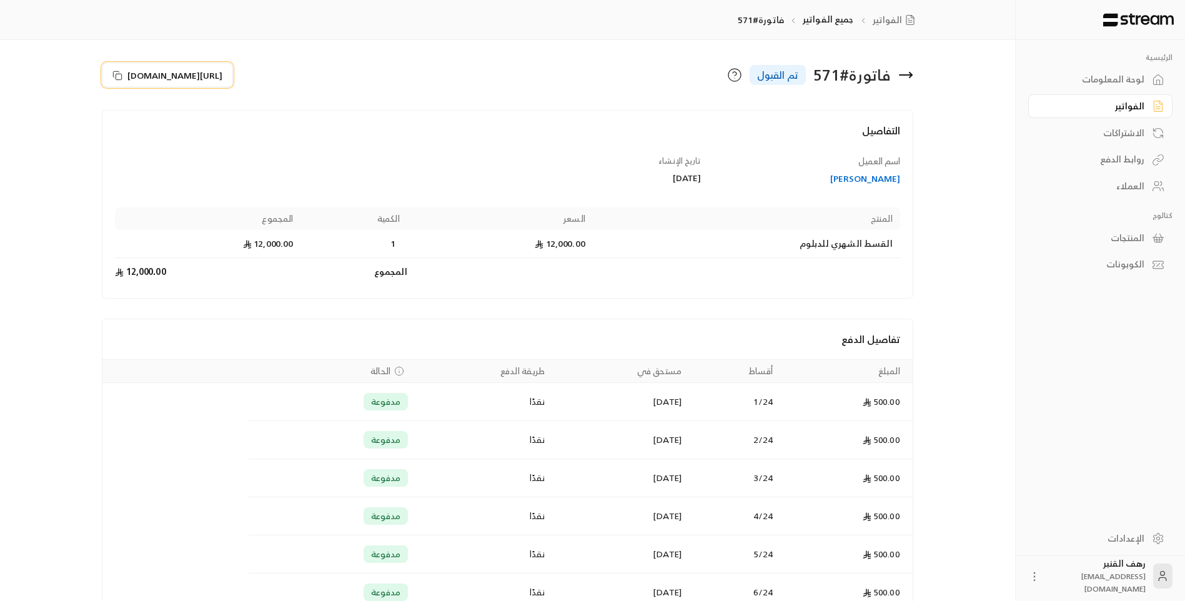
click at [222, 77] on span "https://streampay.sa/s/VQS61" at bounding box center [174, 75] width 95 height 13
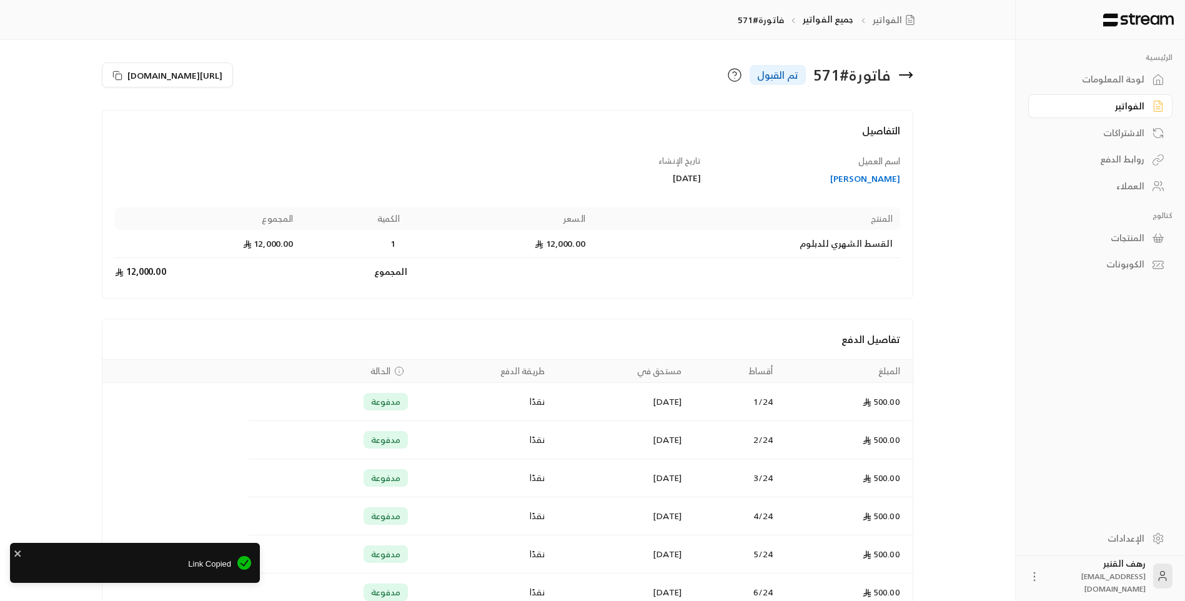
click at [898, 74] on icon at bounding box center [905, 74] width 15 height 15
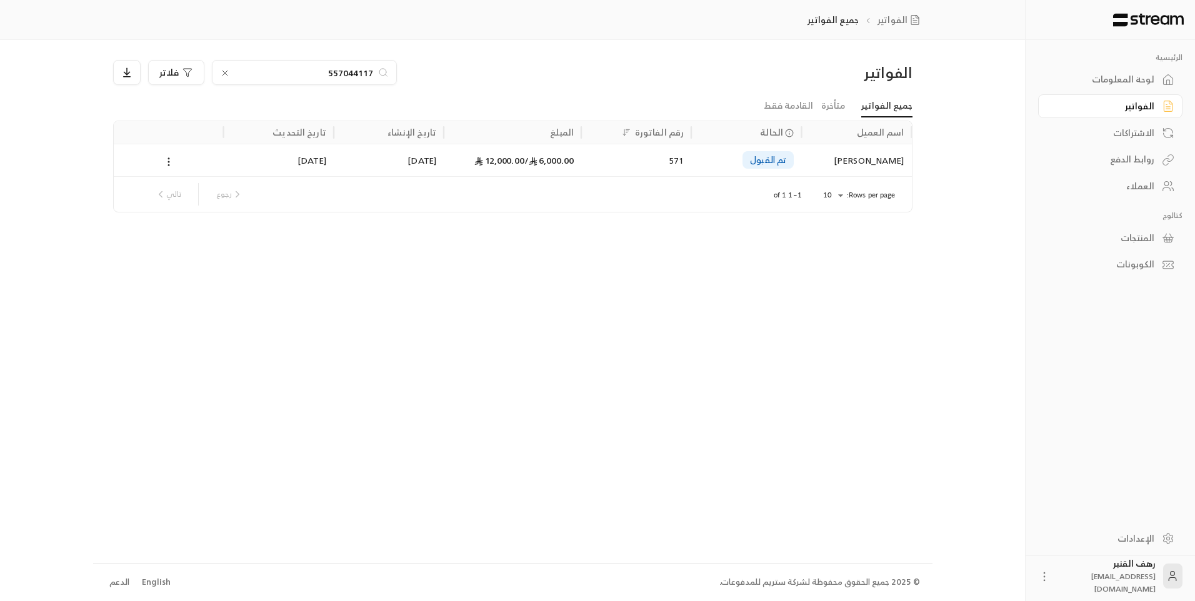
click at [276, 69] on input "557044117" at bounding box center [304, 73] width 139 height 14
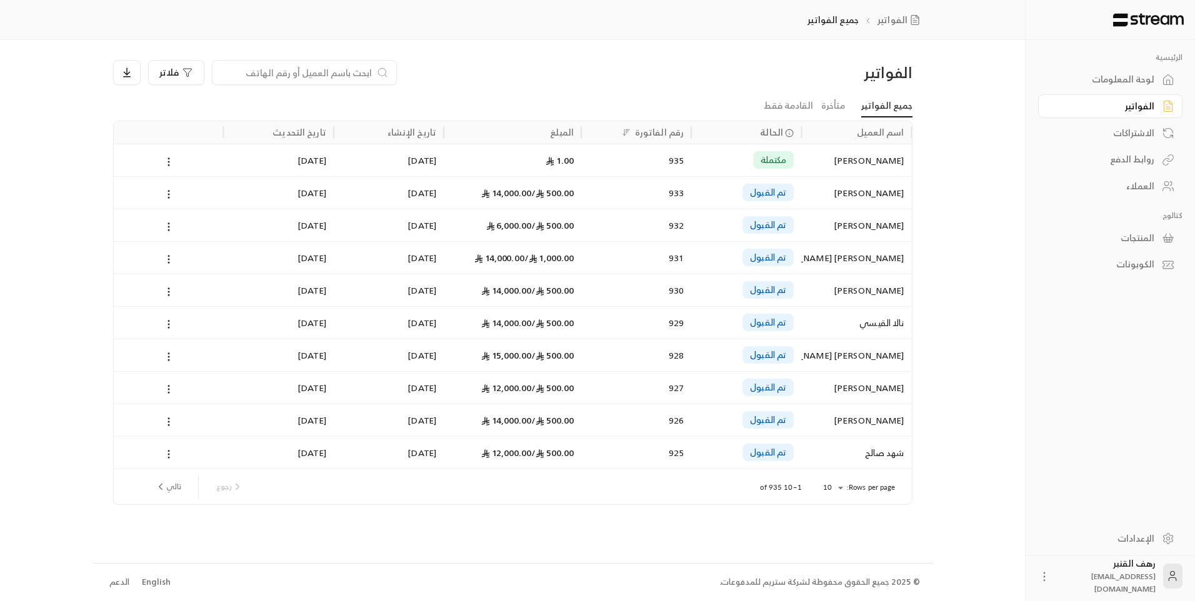
paste input "534407062"
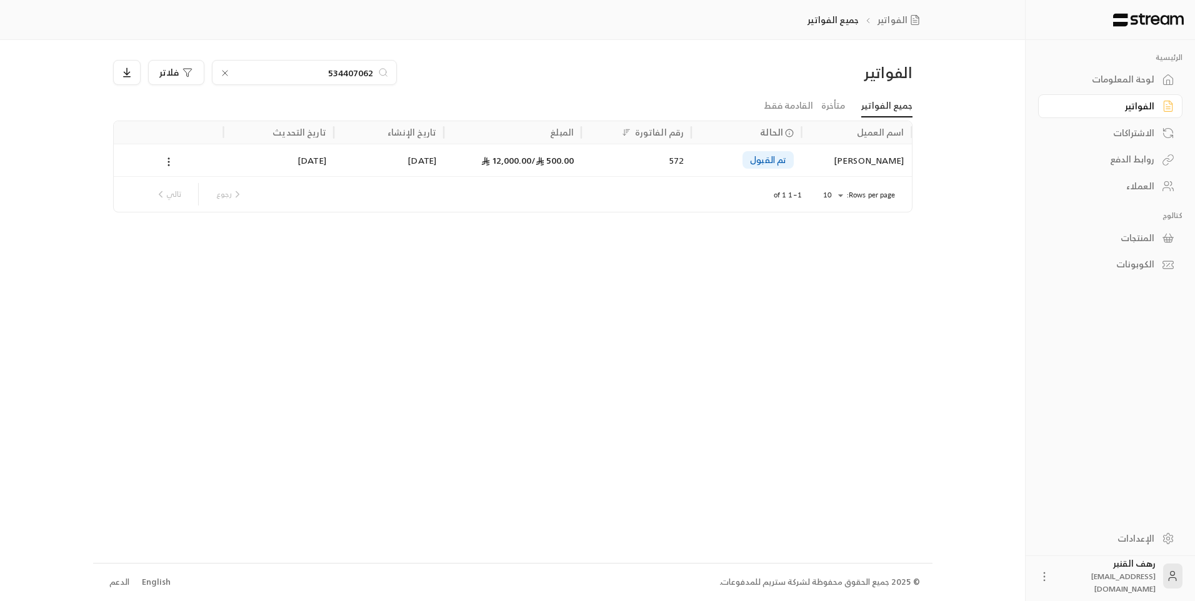
type input "534407062"
click at [321, 159] on div "29/09/2025" at bounding box center [278, 160] width 95 height 32
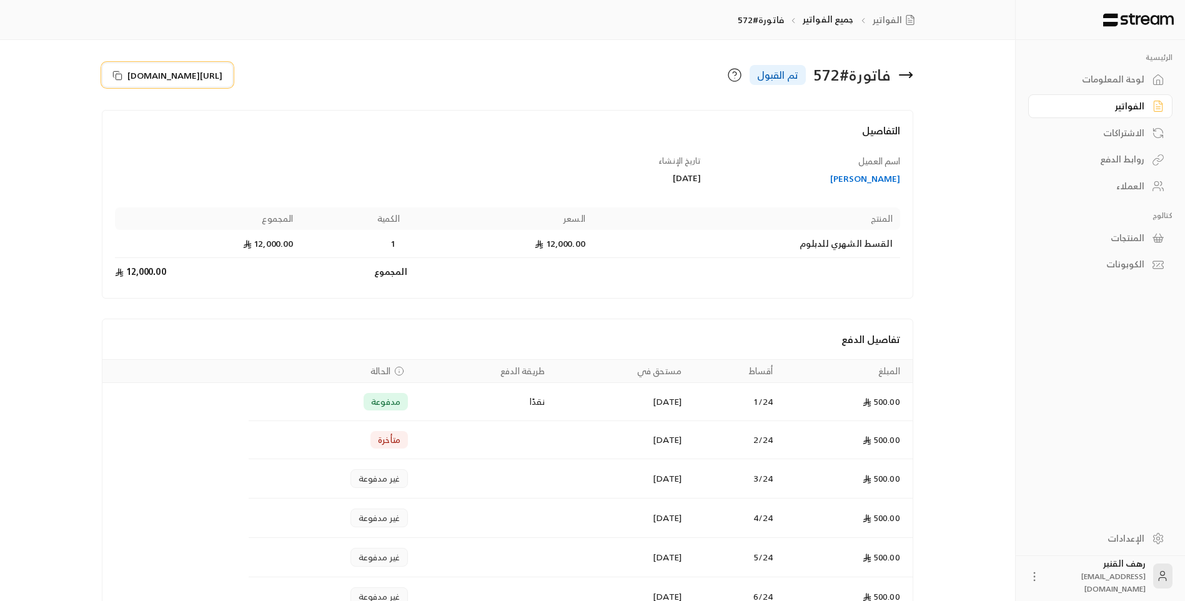
click at [199, 68] on button "https://streampay.sa/s/qsGIe" at bounding box center [167, 74] width 131 height 25
click at [199, 73] on span "https://streampay.sa/s/qsGIe" at bounding box center [174, 75] width 95 height 13
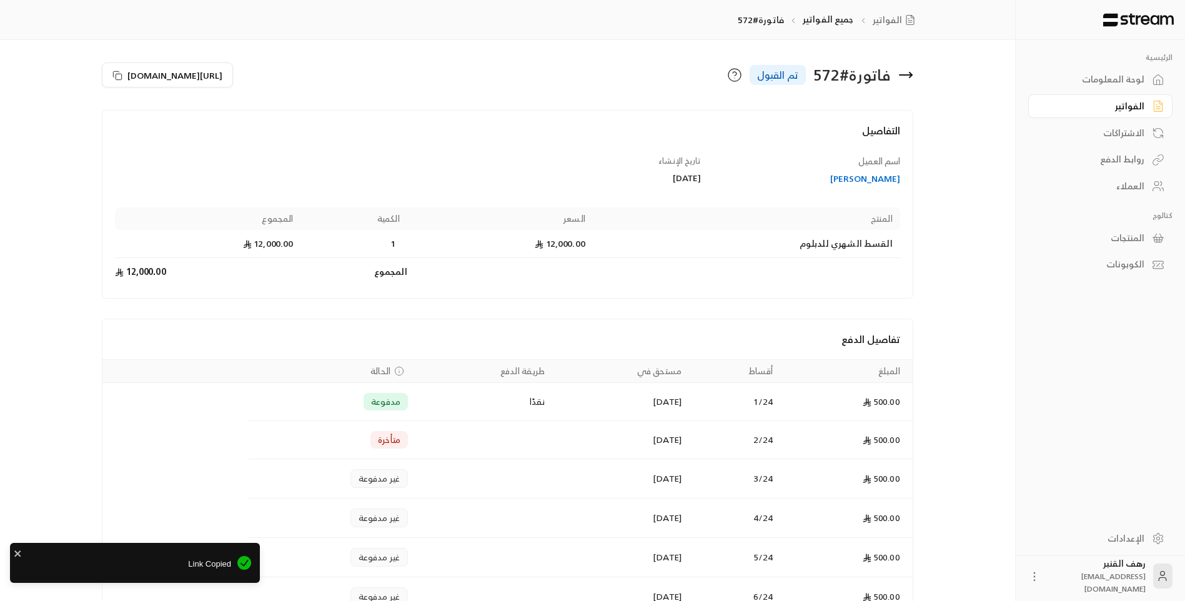
click at [908, 74] on icon at bounding box center [905, 74] width 15 height 15
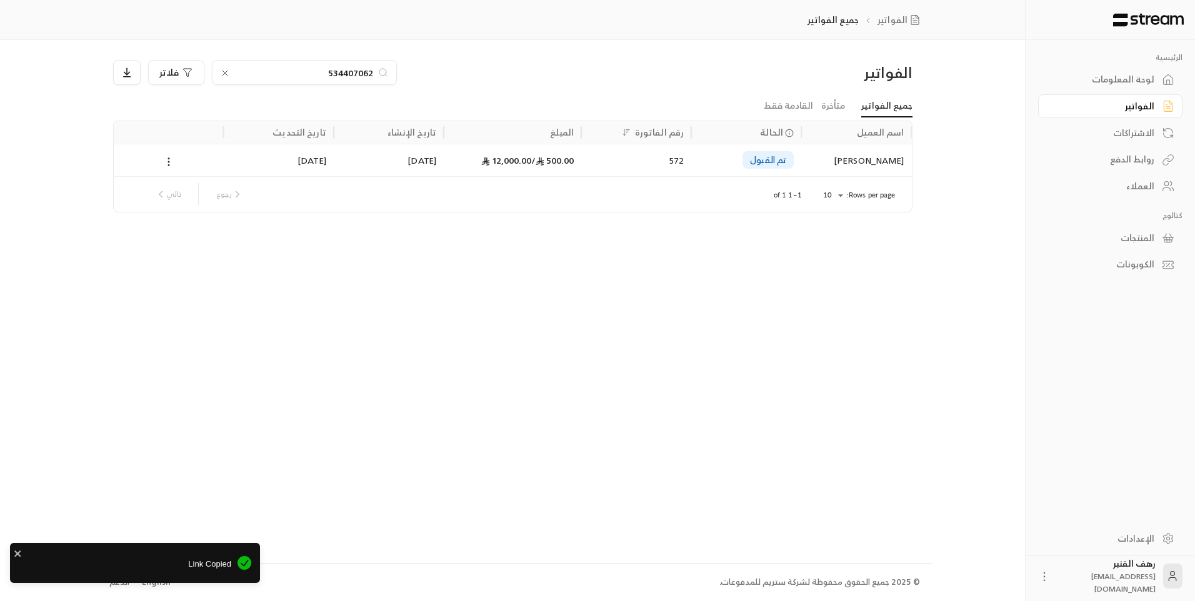
click at [282, 78] on input "534407062" at bounding box center [304, 73] width 139 height 14
type input "="
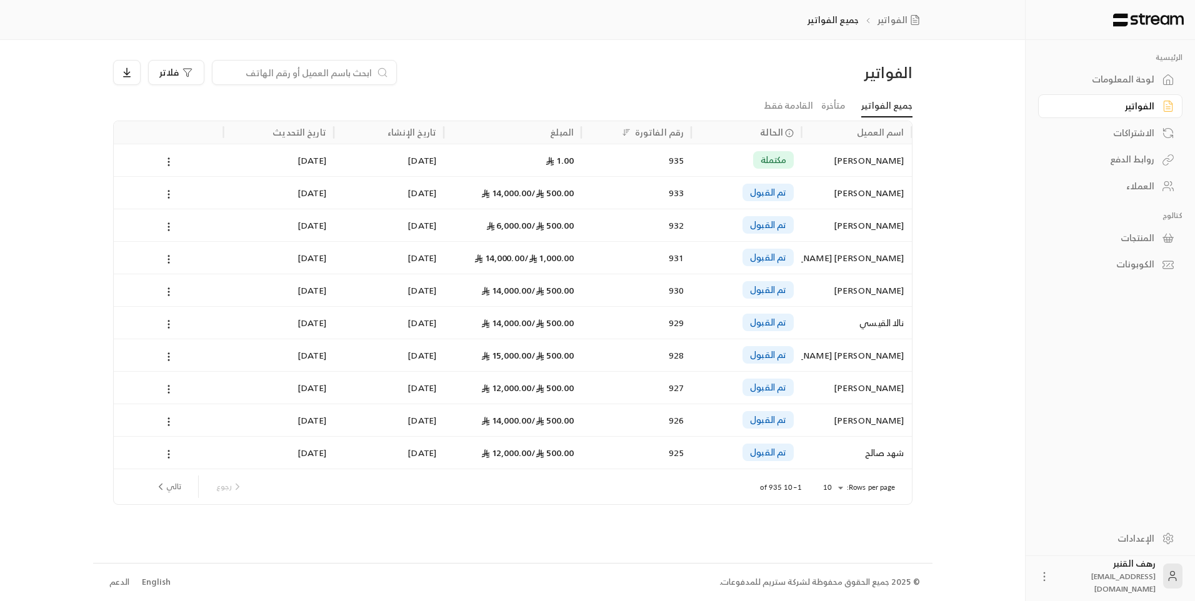
paste input "532884277"
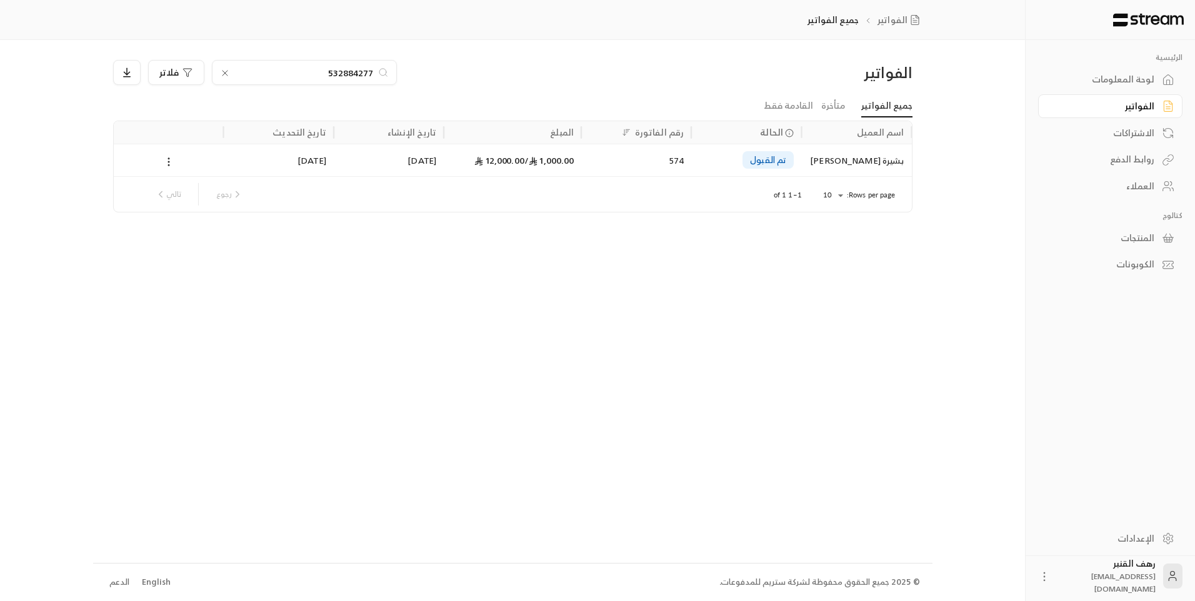
type input "532884277"
click at [876, 159] on div "بشيرة صالح حمد المبارك" at bounding box center [855, 160] width 95 height 32
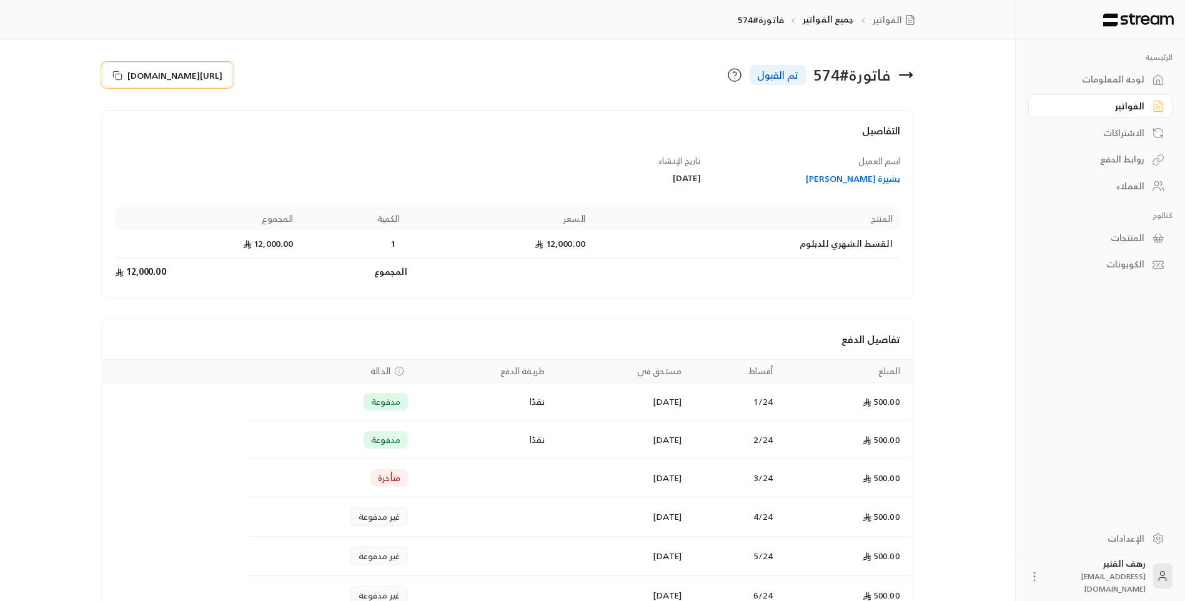
click at [161, 72] on span "https://streampay.sa/s/7mjNt" at bounding box center [174, 75] width 95 height 13
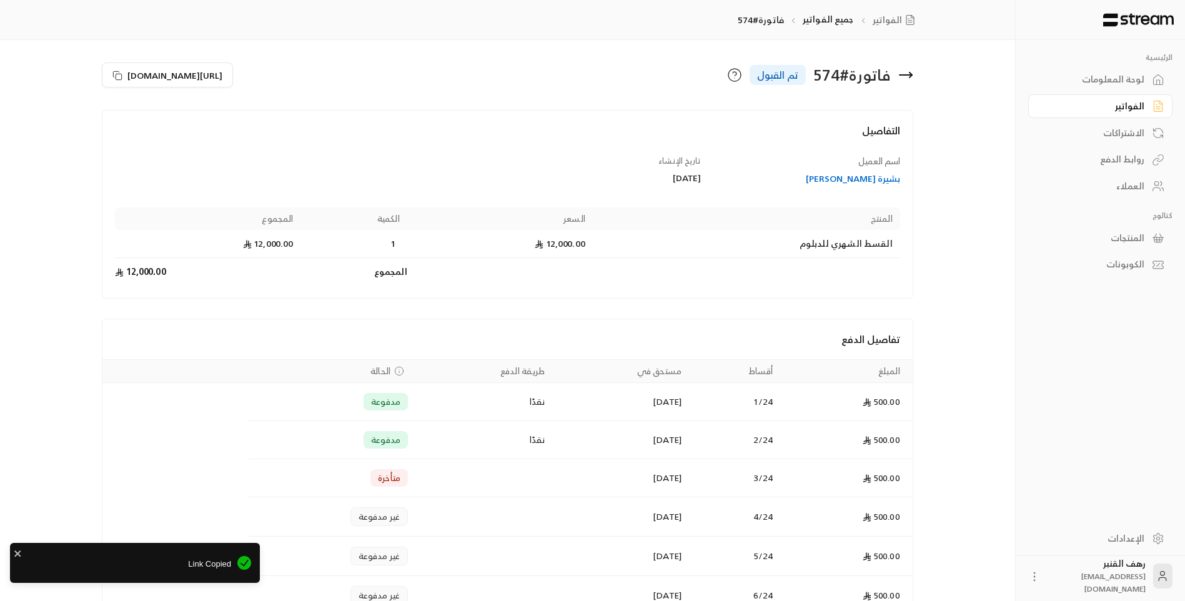
click at [900, 77] on icon at bounding box center [905, 74] width 15 height 15
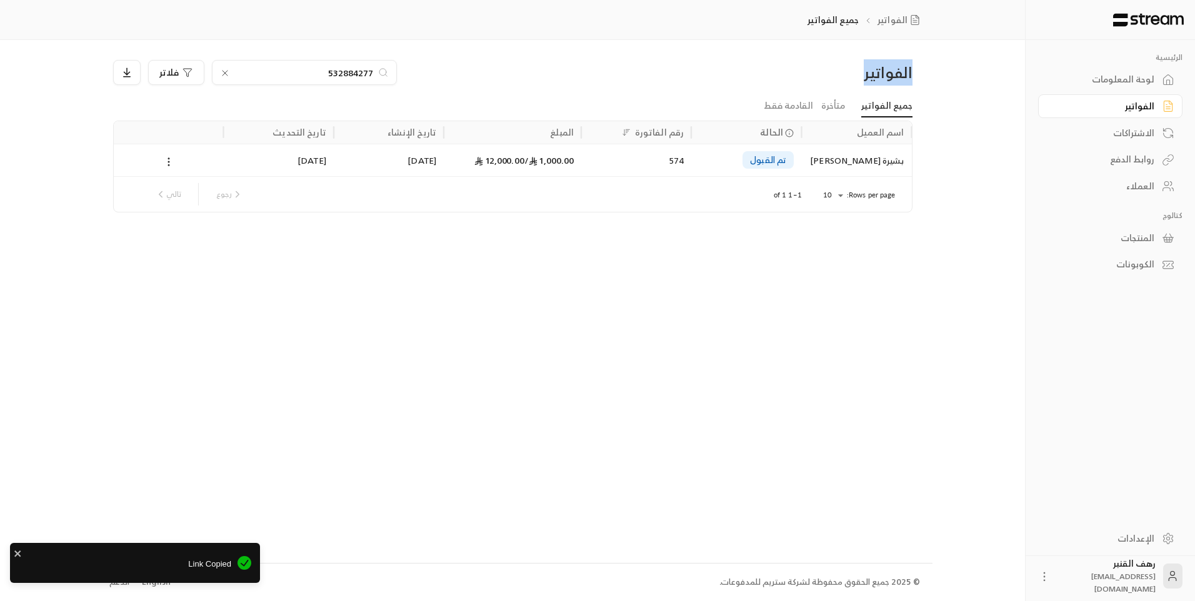
click at [900, 77] on div "الفواتير" at bounding box center [816, 72] width 191 height 20
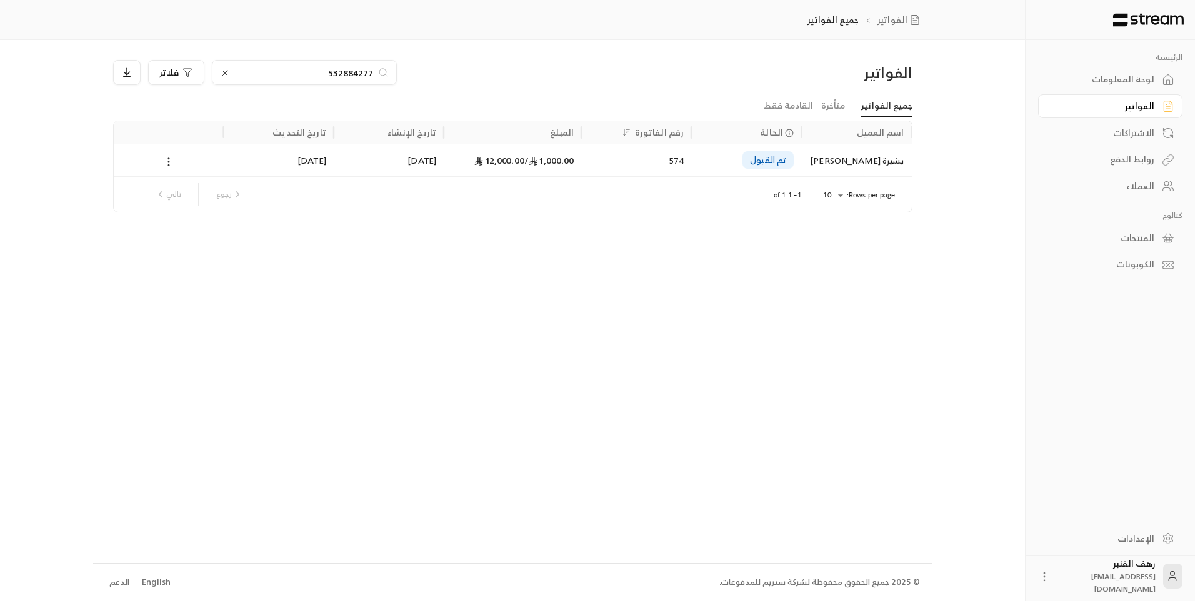
click at [334, 74] on input "532884277" at bounding box center [304, 73] width 139 height 14
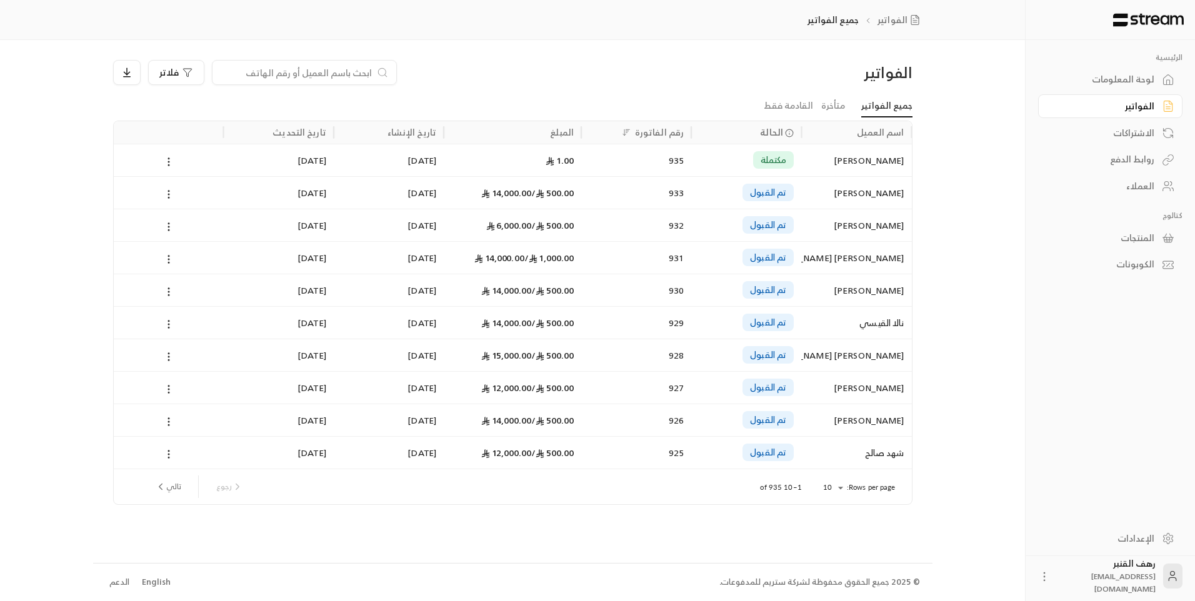
paste input "568872726"
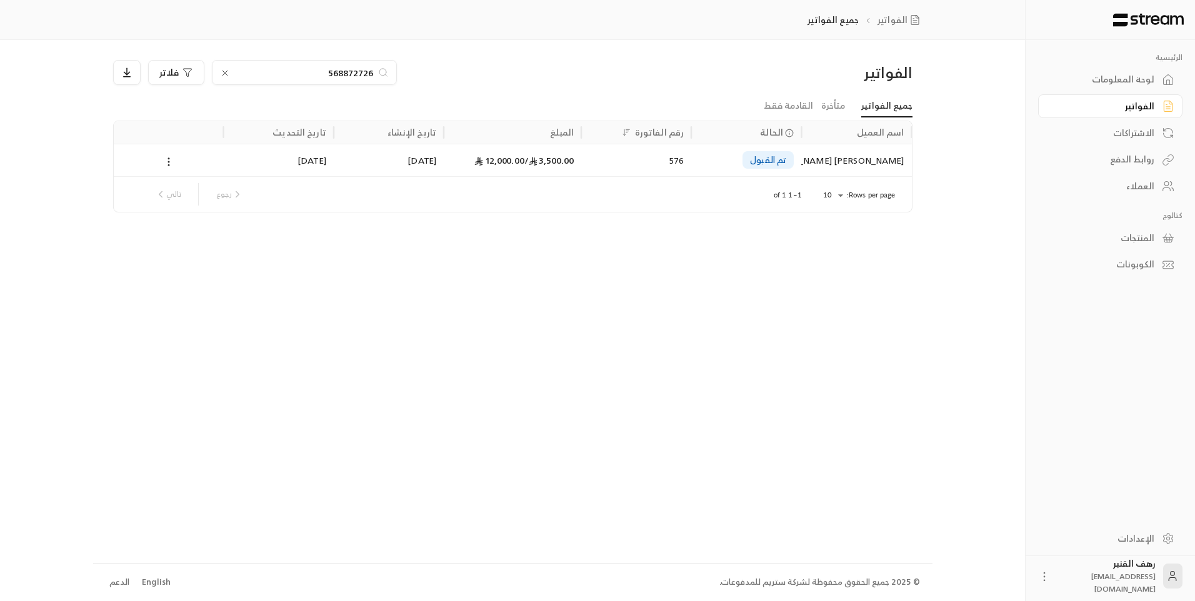
type input "568872726"
click at [845, 165] on div "منصور سليمان إبراهيم الكريديس" at bounding box center [855, 160] width 95 height 32
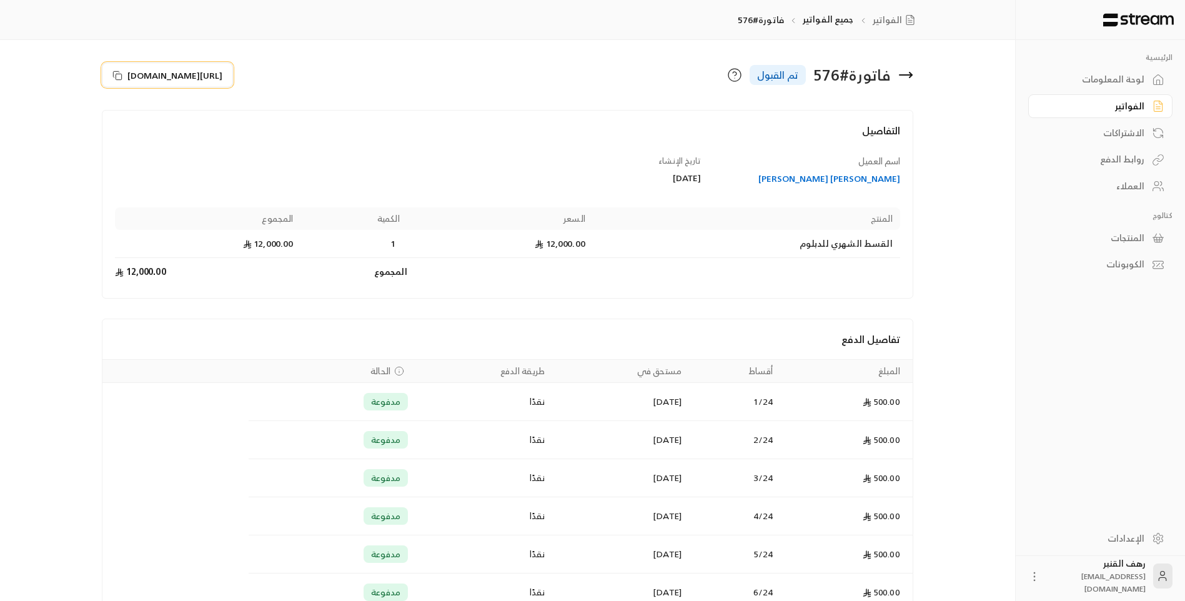
click at [216, 64] on button "https://streampay.sa/s/iU6dG" at bounding box center [167, 74] width 131 height 25
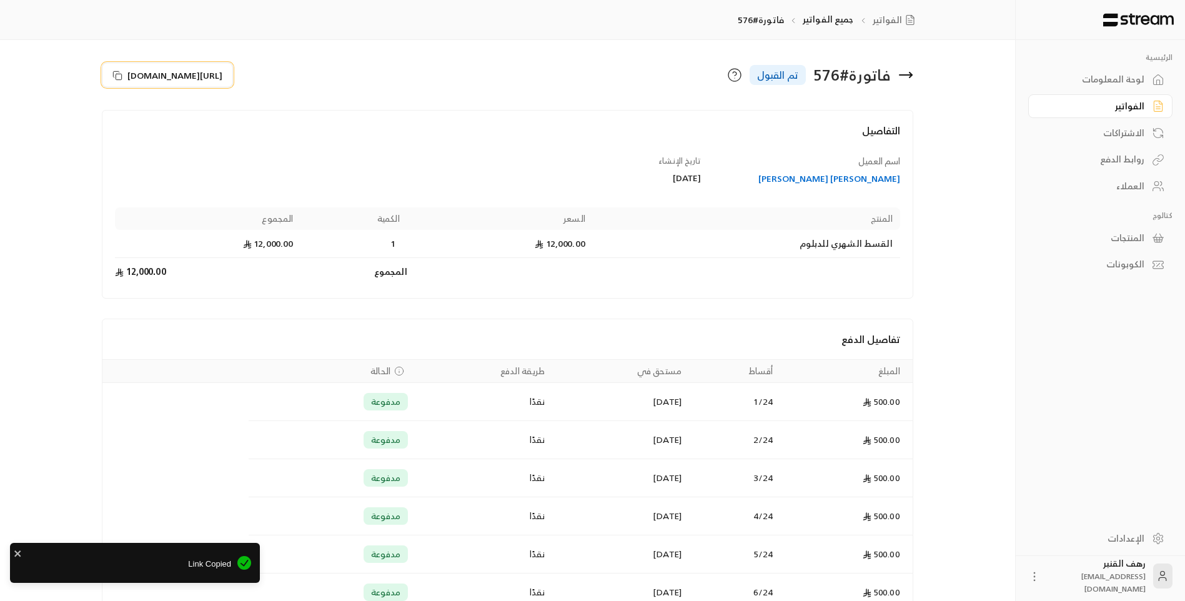
click at [221, 67] on button "https://streampay.sa/s/iU6dG" at bounding box center [167, 74] width 131 height 25
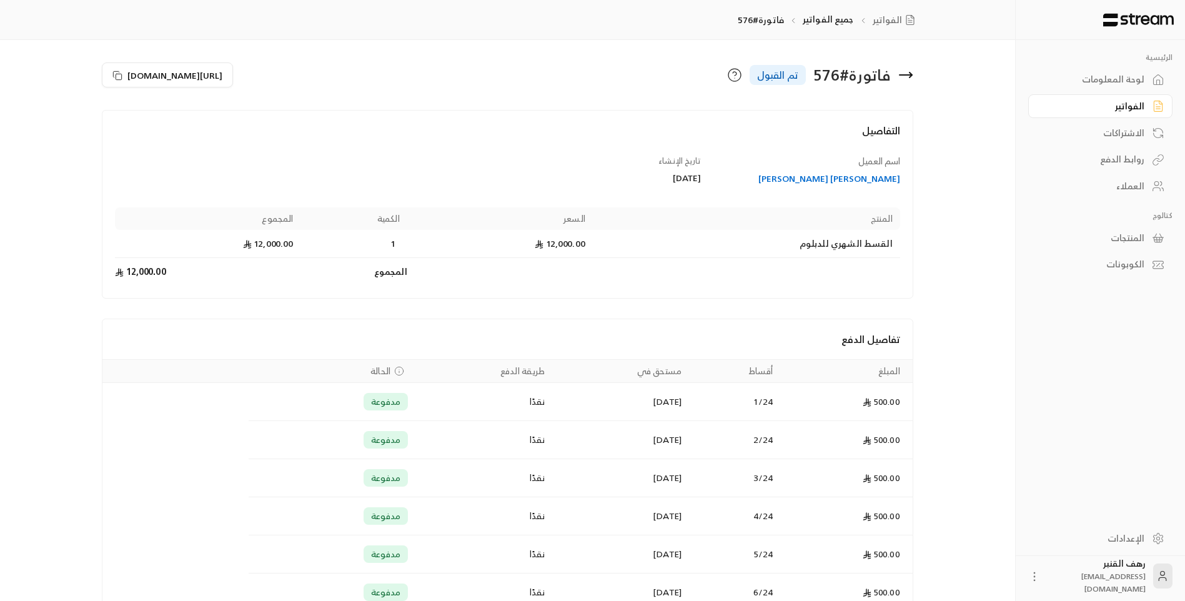
click at [912, 75] on icon at bounding box center [906, 75] width 12 height 0
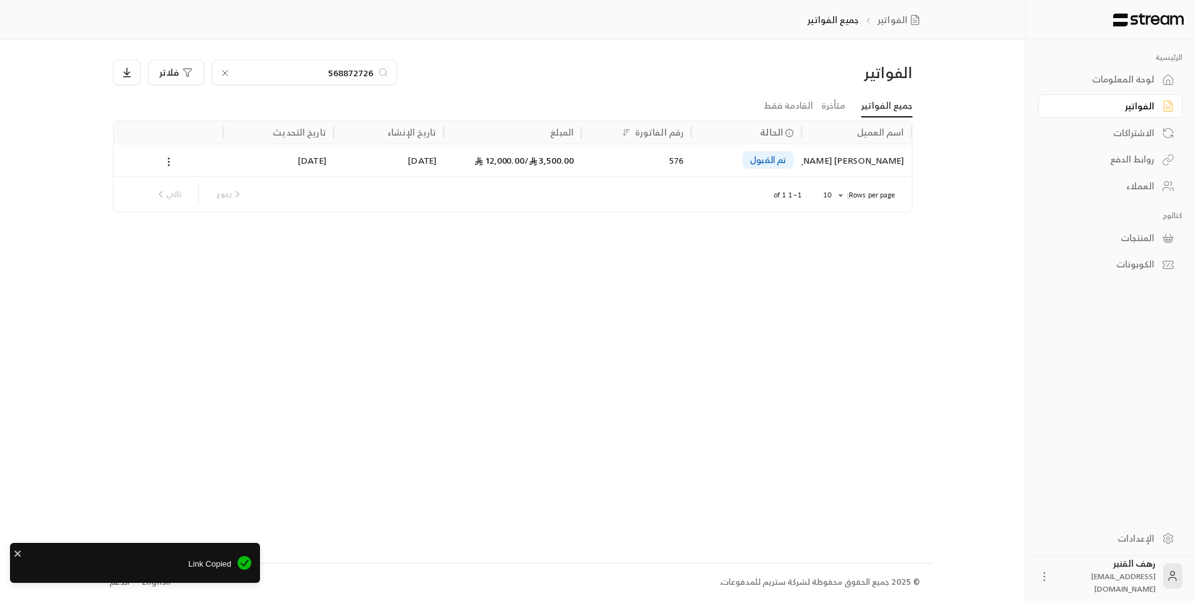
click at [256, 76] on input "568872726" at bounding box center [304, 73] width 139 height 14
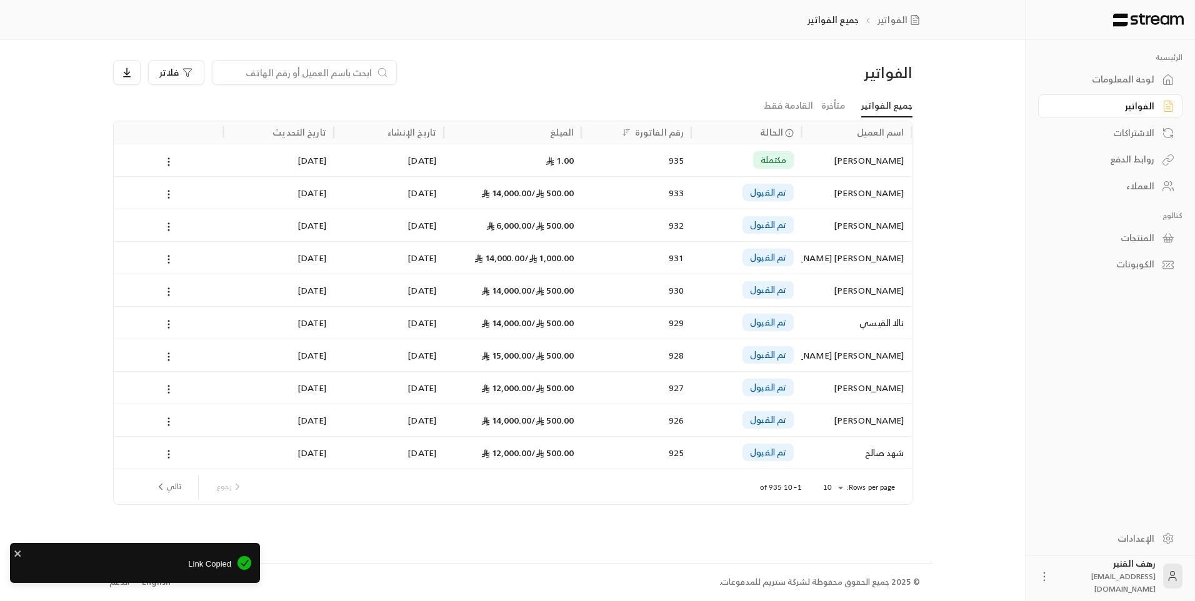
paste input "540352064"
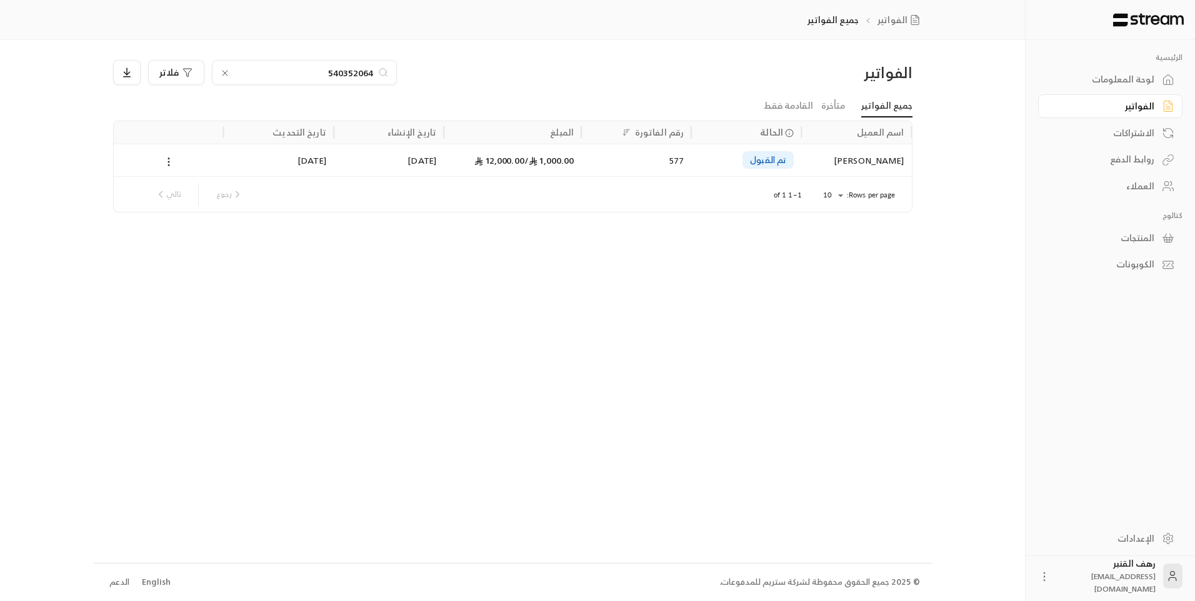
type input "540352064"
click at [818, 157] on div "زياد عبدالله صالح الصغير" at bounding box center [855, 160] width 95 height 32
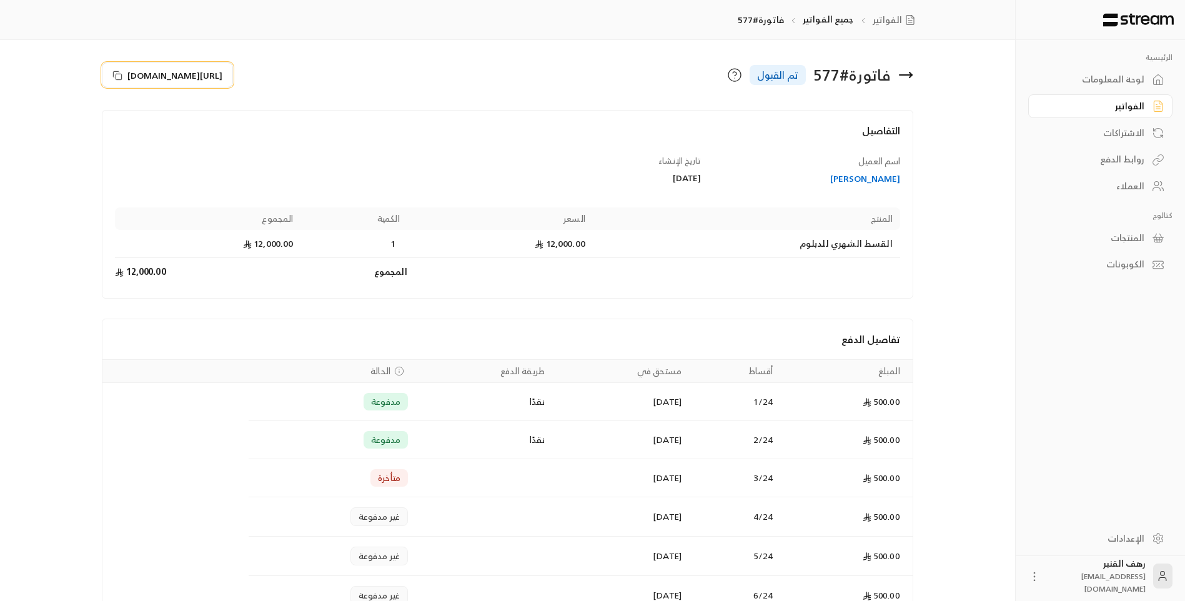
click at [214, 69] on span "https://streampay.sa/s/U5TiH" at bounding box center [174, 75] width 95 height 13
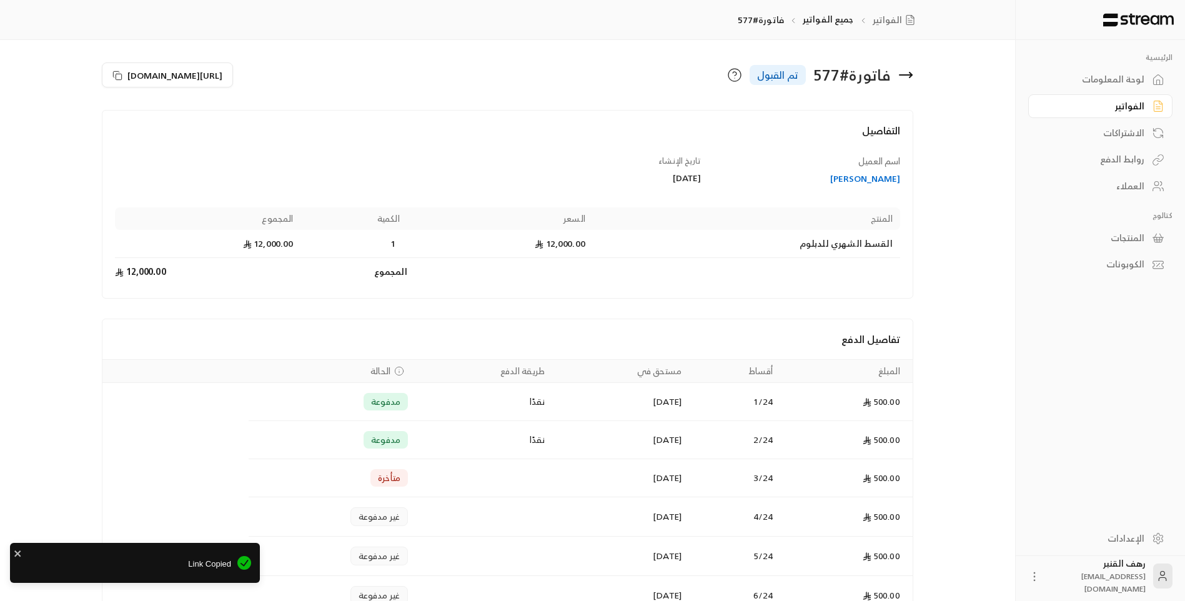
click at [913, 75] on icon at bounding box center [905, 74] width 15 height 15
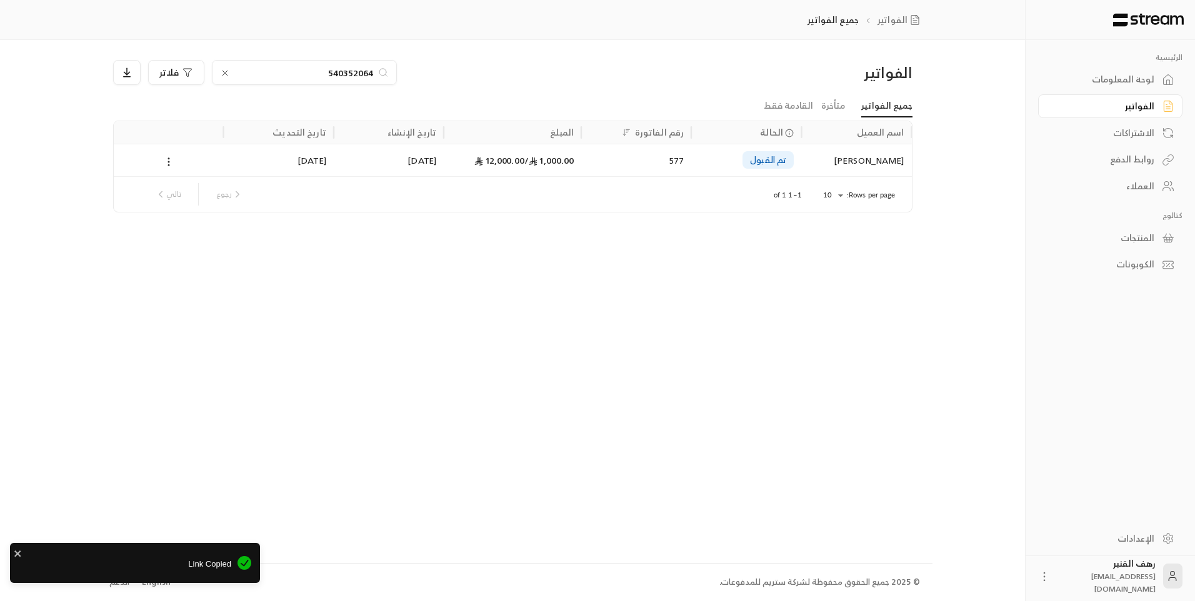
click at [358, 74] on input "540352064" at bounding box center [304, 73] width 139 height 14
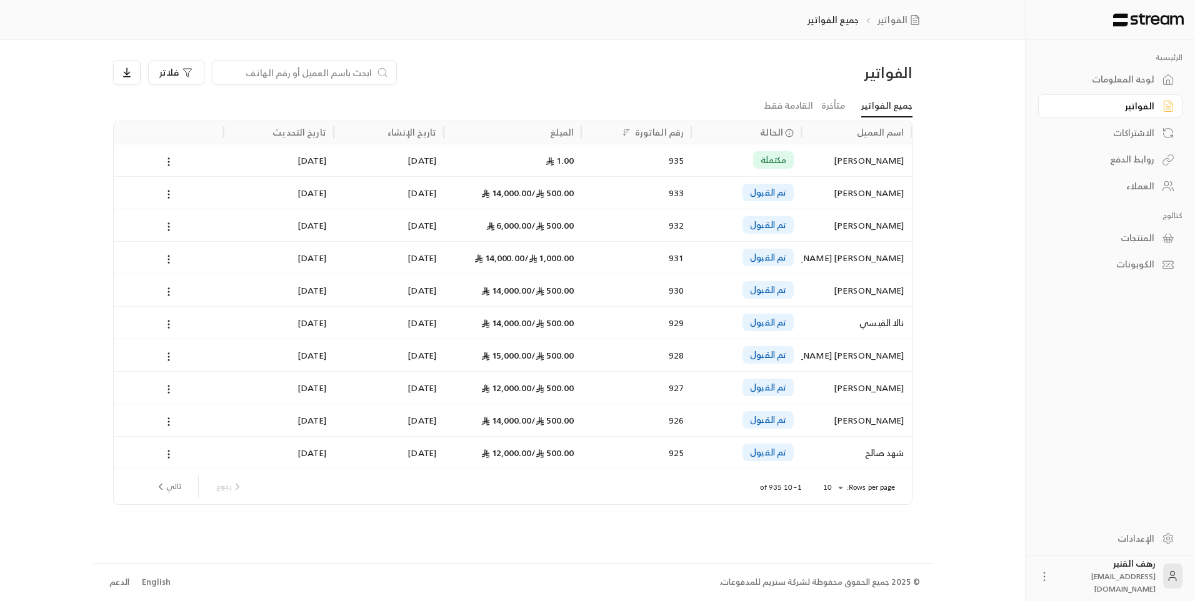
paste input "553135655"
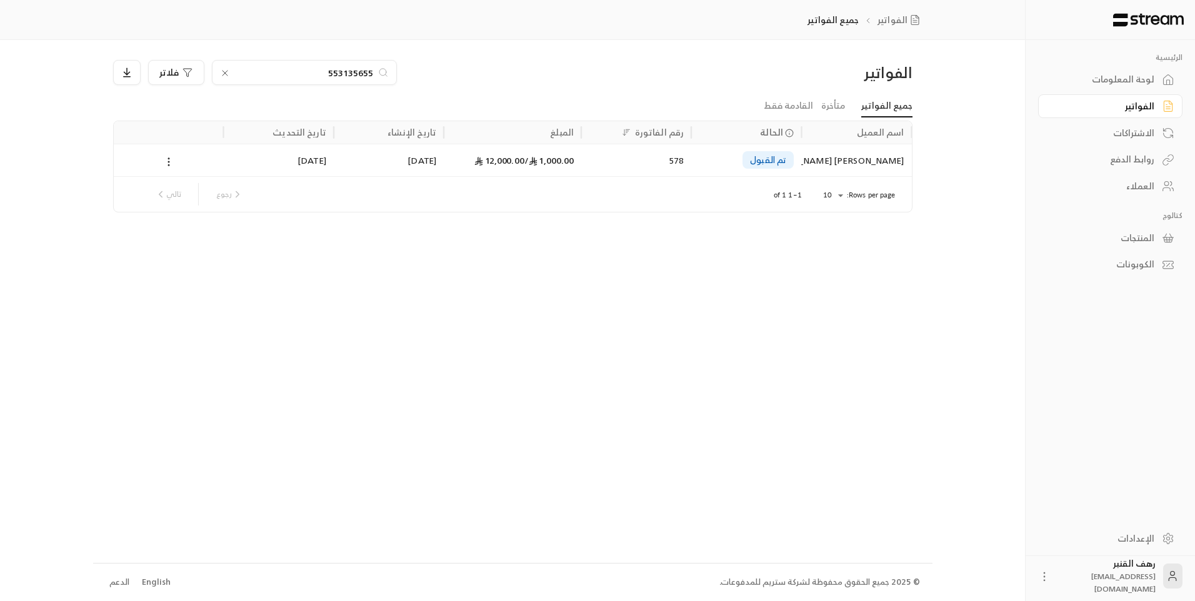
type input "553135655"
click at [882, 155] on div "طارق عبدالله صالح الصغير" at bounding box center [855, 160] width 95 height 32
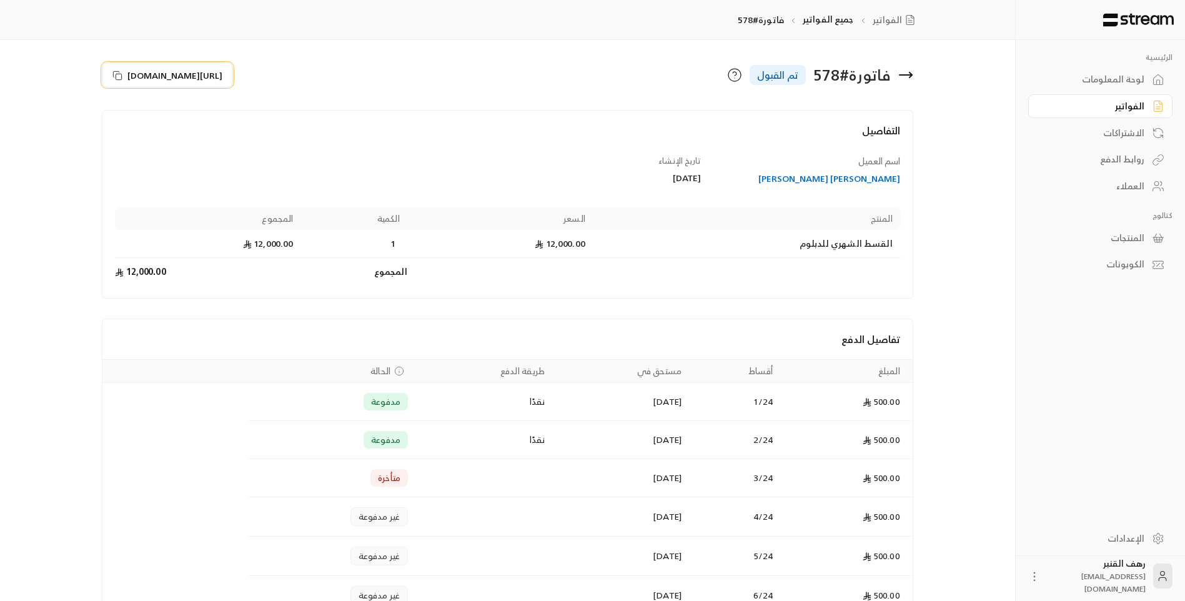
click at [215, 76] on span "https://streampay.sa/s/yA6ln" at bounding box center [174, 75] width 95 height 13
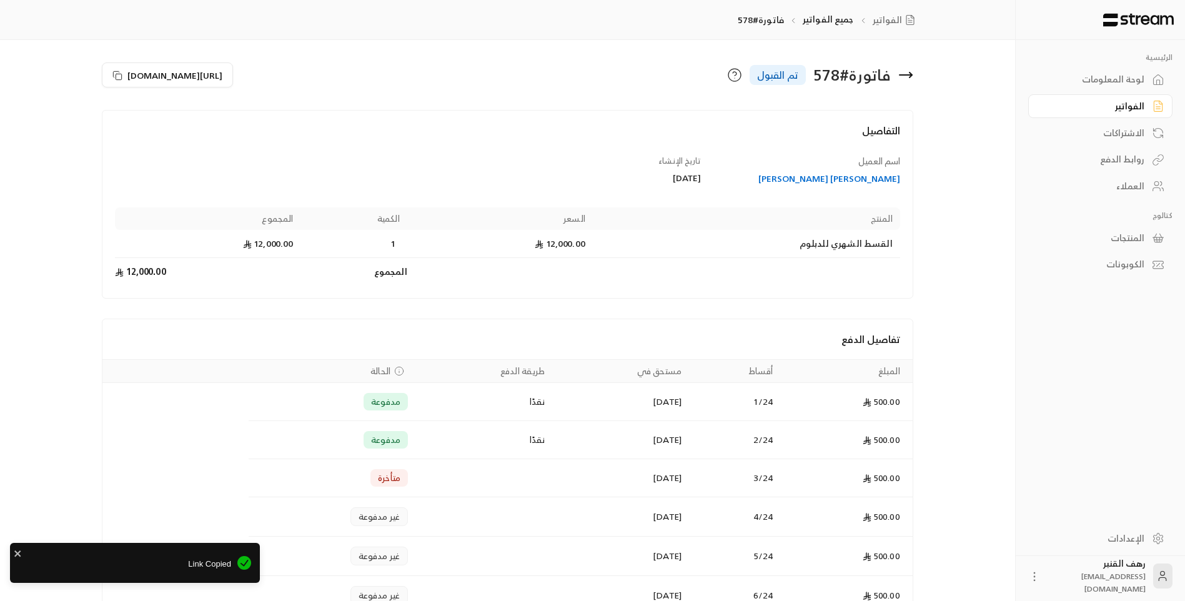
click at [903, 75] on icon at bounding box center [906, 75] width 12 height 0
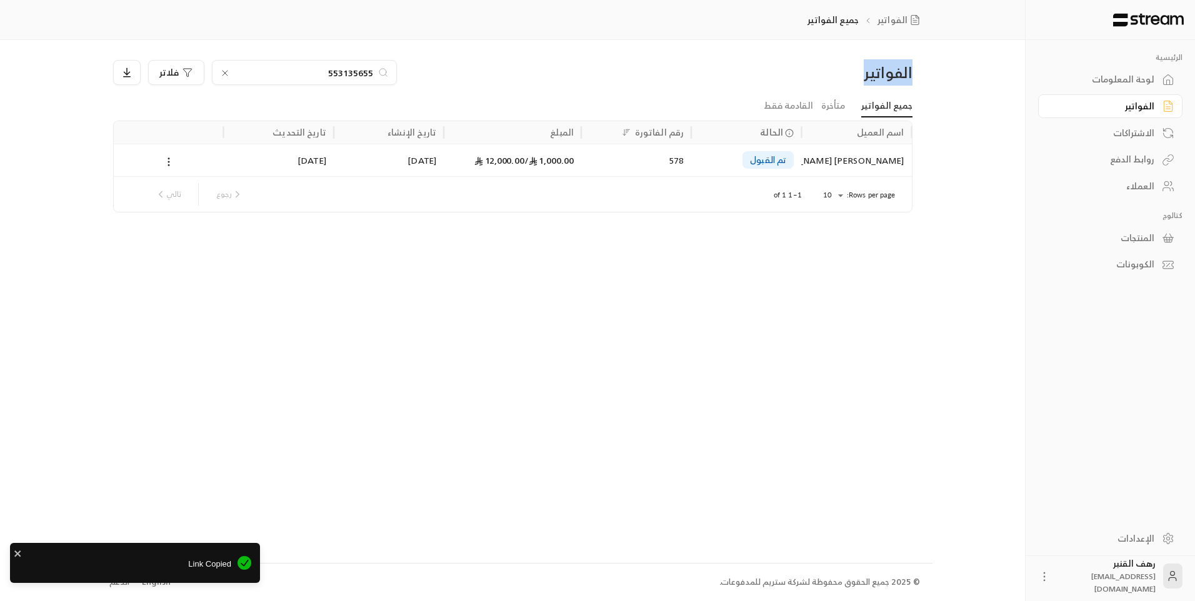
drag, startPoint x: 903, startPoint y: 76, endPoint x: 971, endPoint y: 66, distance: 68.1
click at [971, 65] on div "الرئيسية لوحة المعلومات الفواتير الاشتراكات روابط الدفع العملاء كتالوج المنتجات…" at bounding box center [597, 300] width 1009 height 601
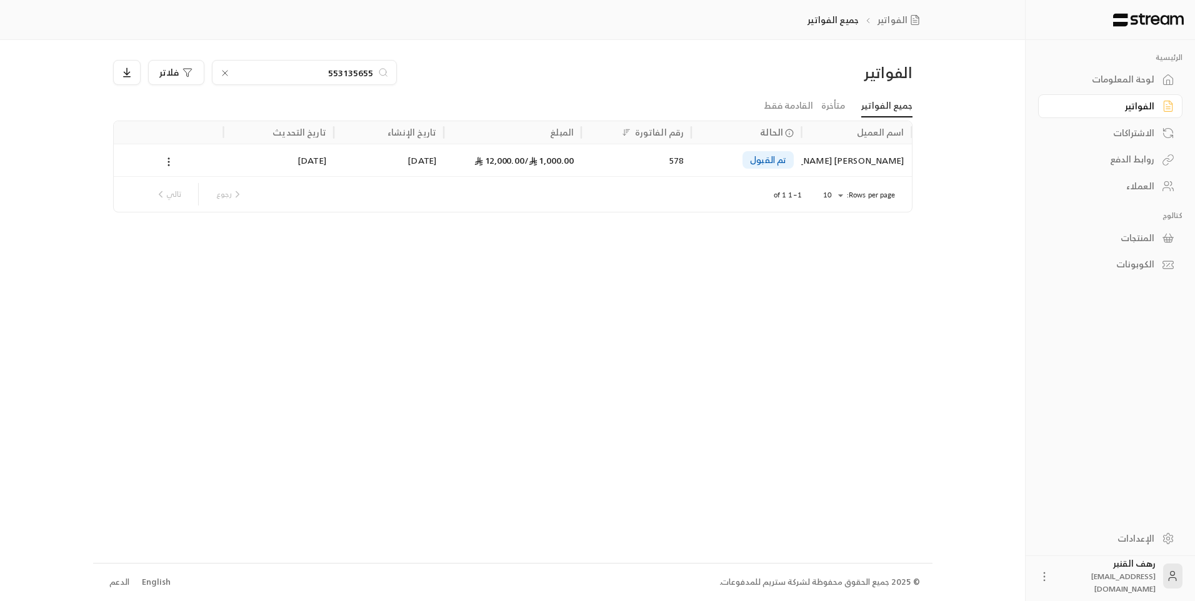
click at [334, 81] on div "553135655" at bounding box center [304, 72] width 185 height 25
click at [334, 79] on input "553135655" at bounding box center [304, 73] width 139 height 14
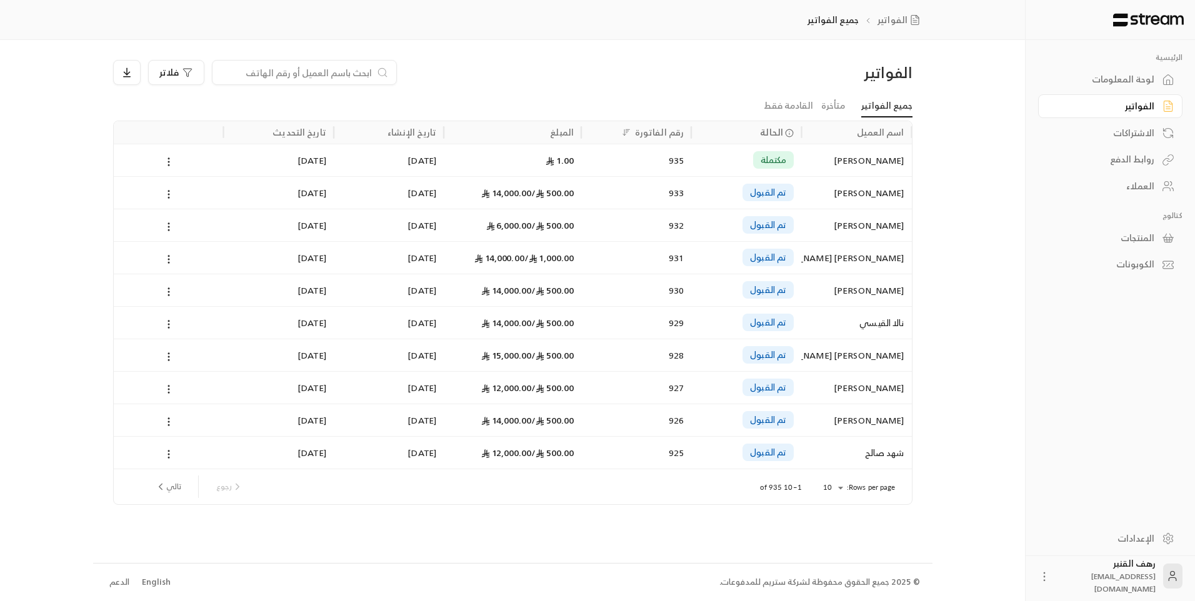
paste input "500310884"
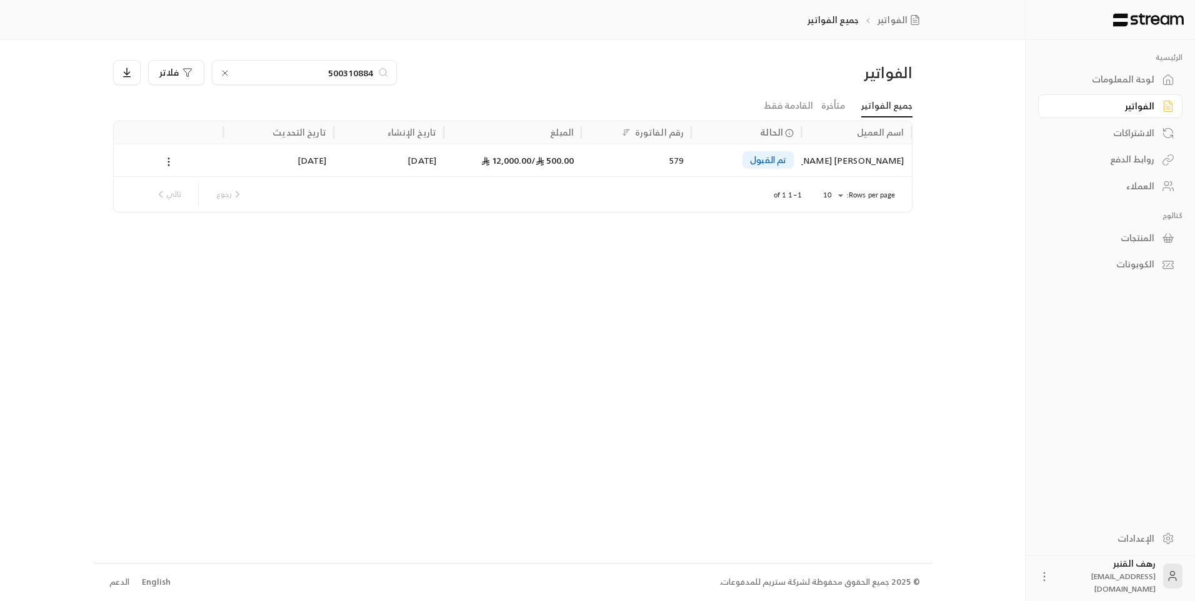
type input "500310884"
click at [837, 173] on div "احمد مرزوق عبدالله الحربي" at bounding box center [855, 160] width 95 height 32
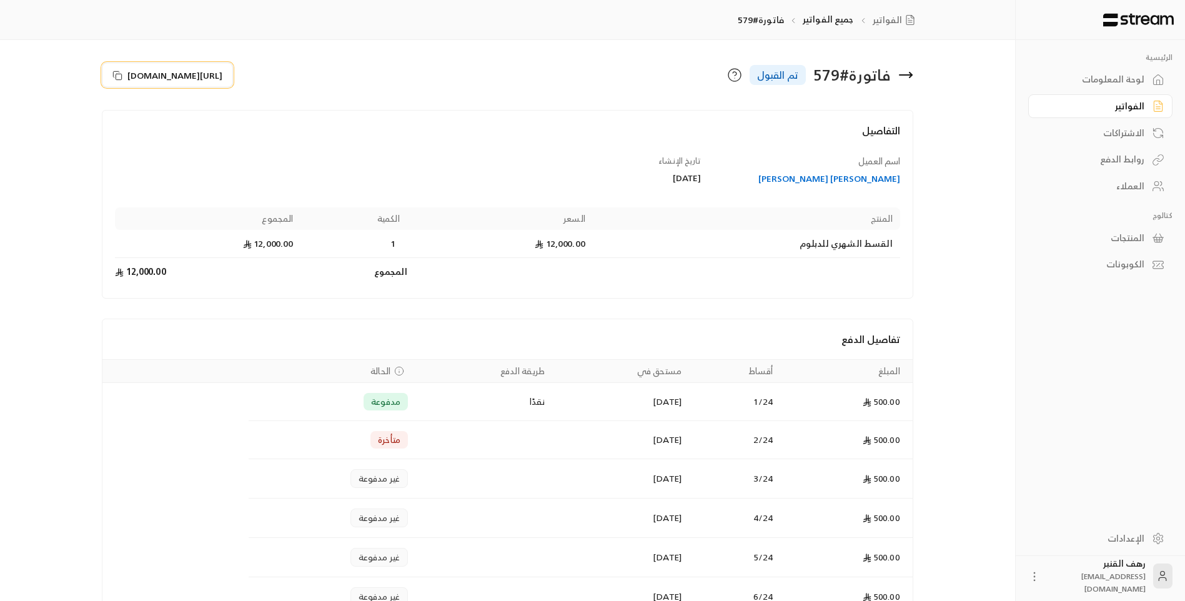
click at [214, 77] on span "https://streampay.sa/s/OUaeM" at bounding box center [174, 75] width 95 height 13
click at [222, 72] on span "https://streampay.sa/s/OUaeM" at bounding box center [174, 75] width 95 height 13
click at [903, 75] on icon at bounding box center [906, 75] width 12 height 0
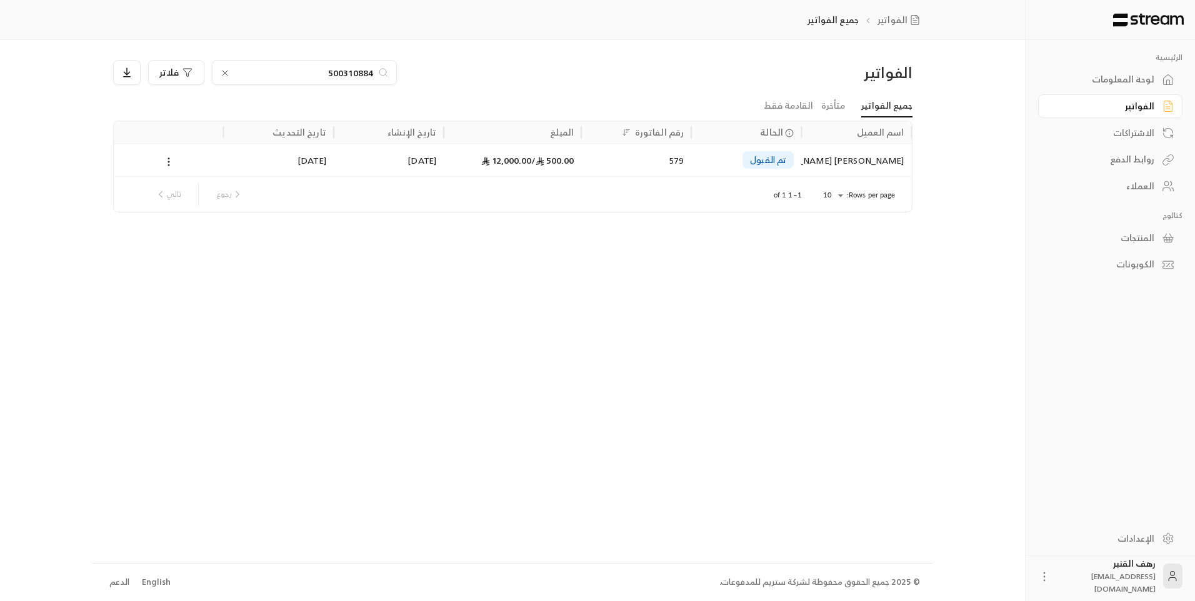
click at [244, 66] on input "500310884" at bounding box center [304, 73] width 139 height 14
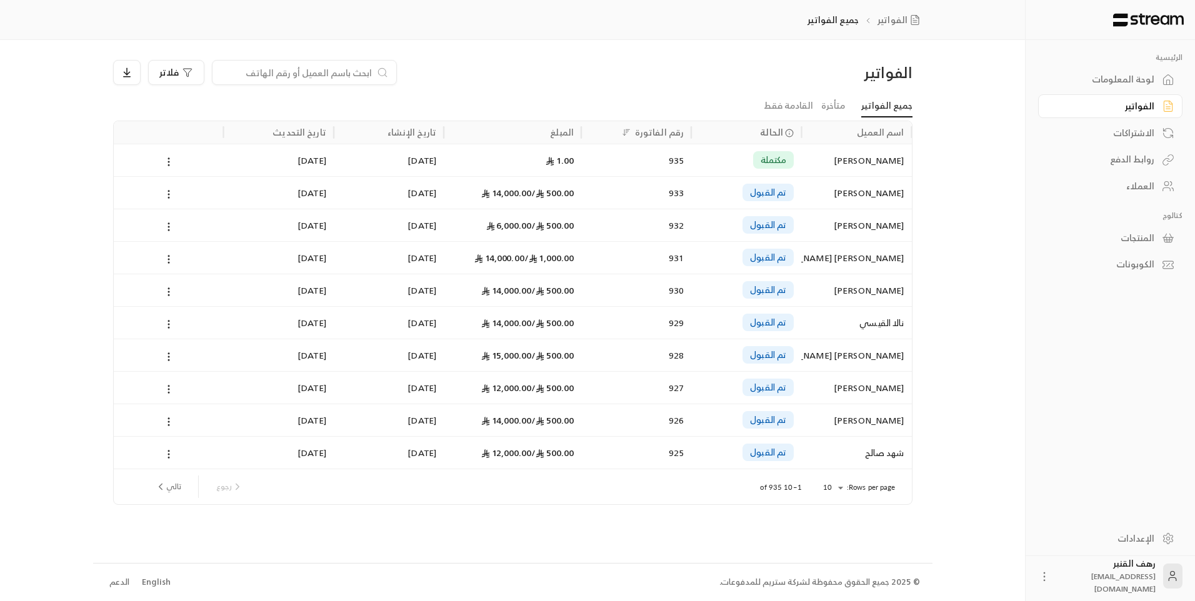
click at [251, 75] on input at bounding box center [296, 73] width 152 height 14
paste input "501314774"
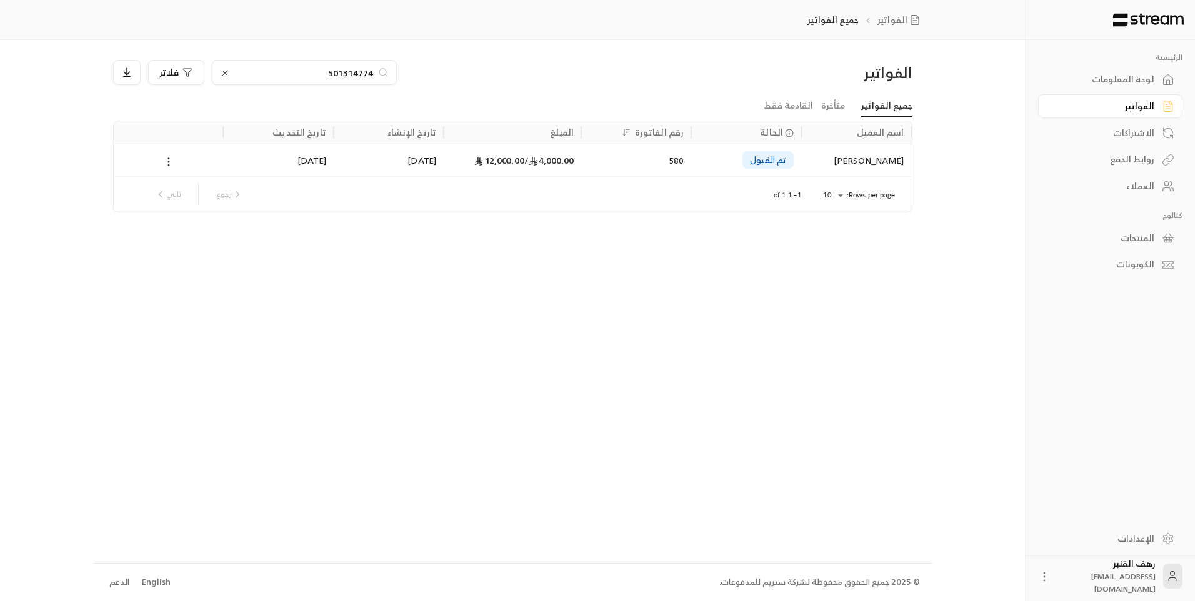
type input "501314774"
click at [828, 159] on div "غلا محمد سعد المطيري" at bounding box center [855, 160] width 95 height 32
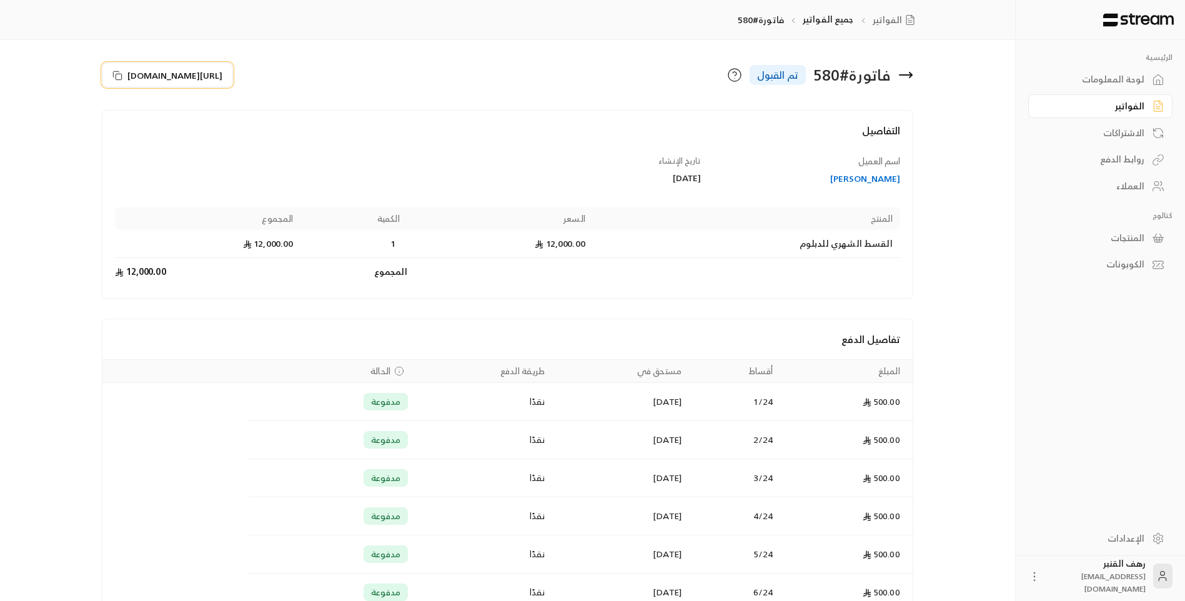
click at [160, 81] on span "https://streampay.sa/s/UfzUe" at bounding box center [174, 75] width 95 height 13
click at [899, 72] on icon at bounding box center [905, 74] width 15 height 15
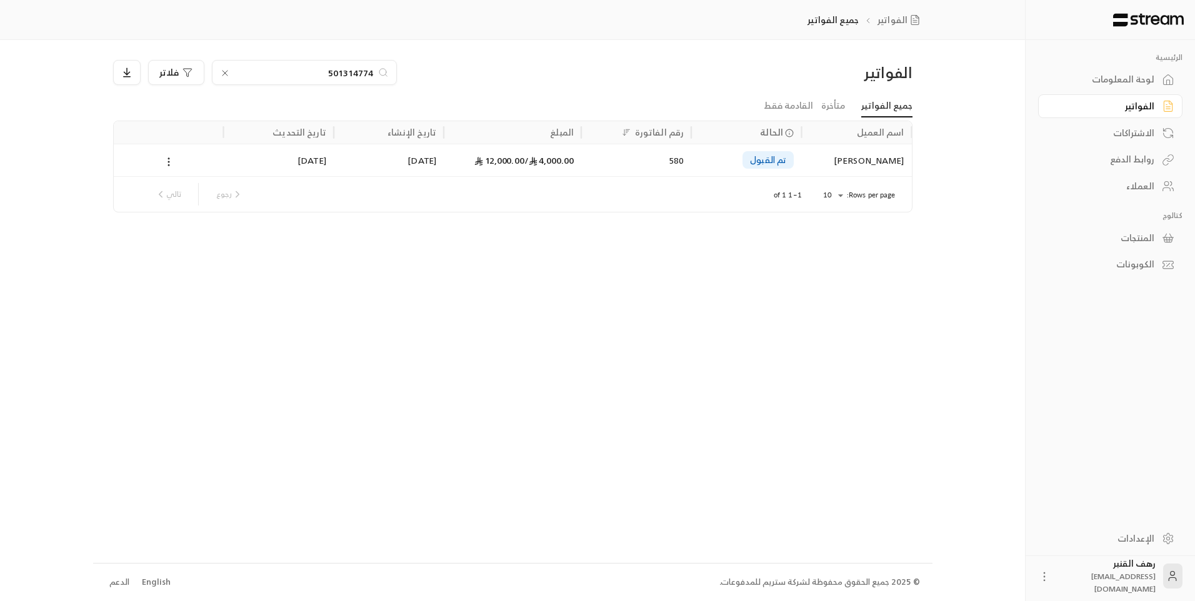
click at [327, 67] on input "501314774" at bounding box center [304, 73] width 139 height 14
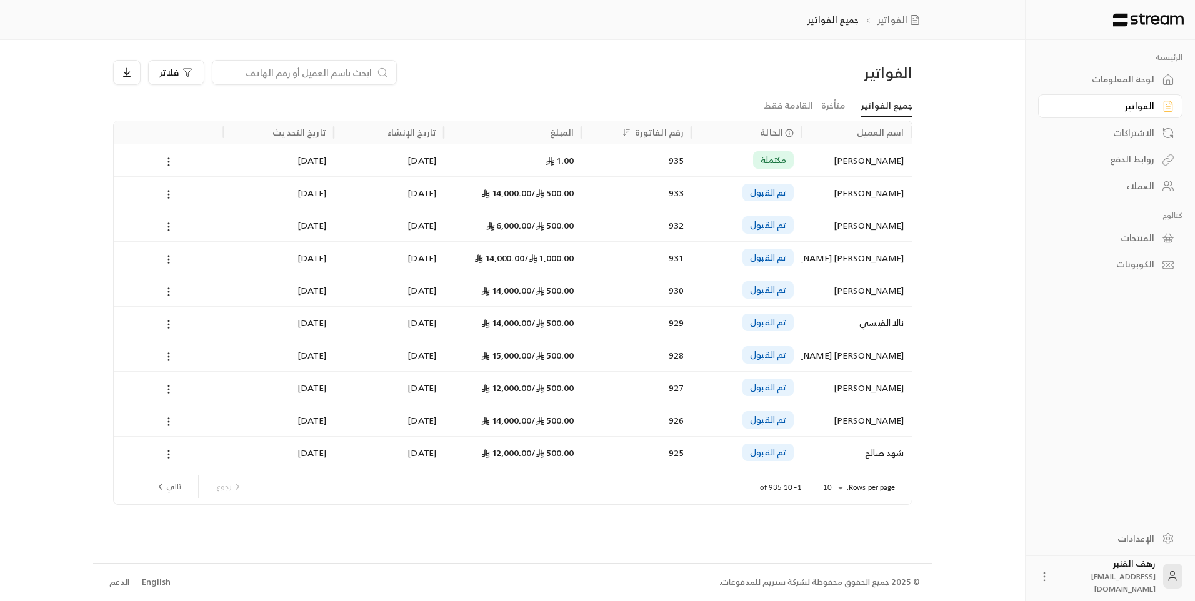
paste input "505248517"
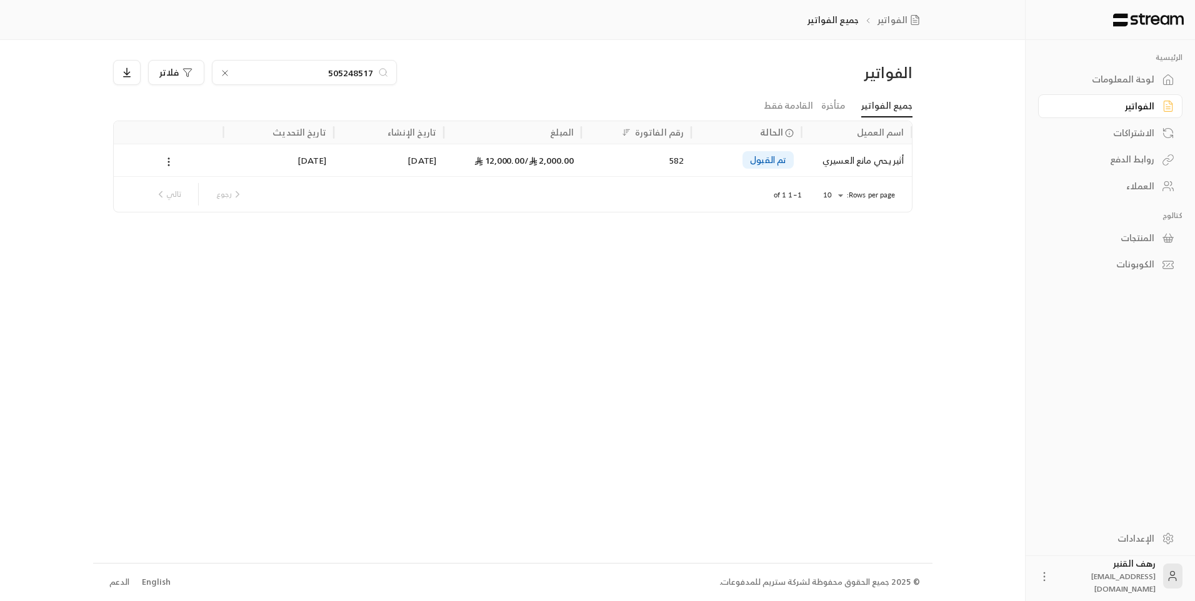
type input "505248517"
click at [816, 164] on div "أثير يحي مانع العسيري" at bounding box center [855, 160] width 95 height 32
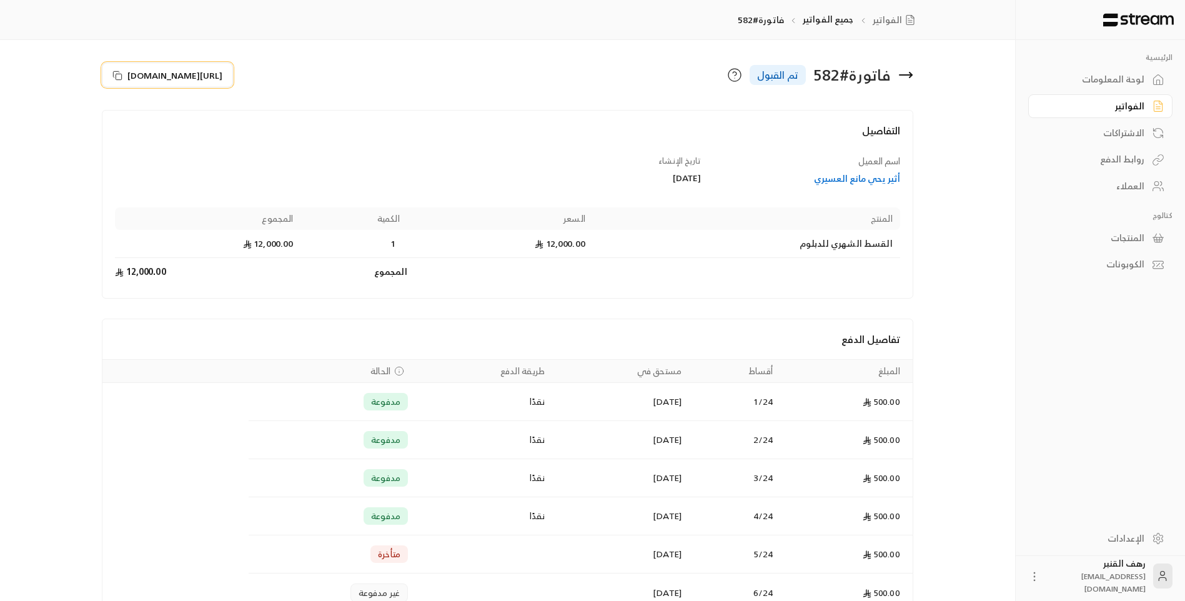
click at [221, 74] on span "https://streampay.sa/s/kmdfh" at bounding box center [174, 75] width 95 height 13
click at [910, 72] on icon at bounding box center [905, 74] width 15 height 15
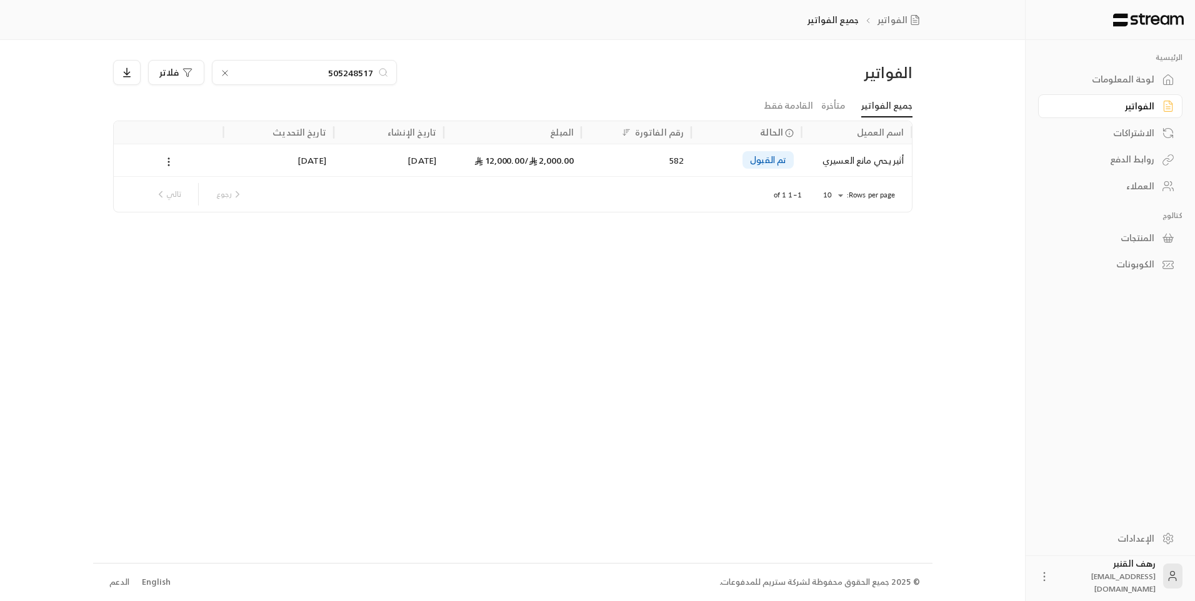
click at [287, 76] on input "505248517" at bounding box center [304, 73] width 139 height 14
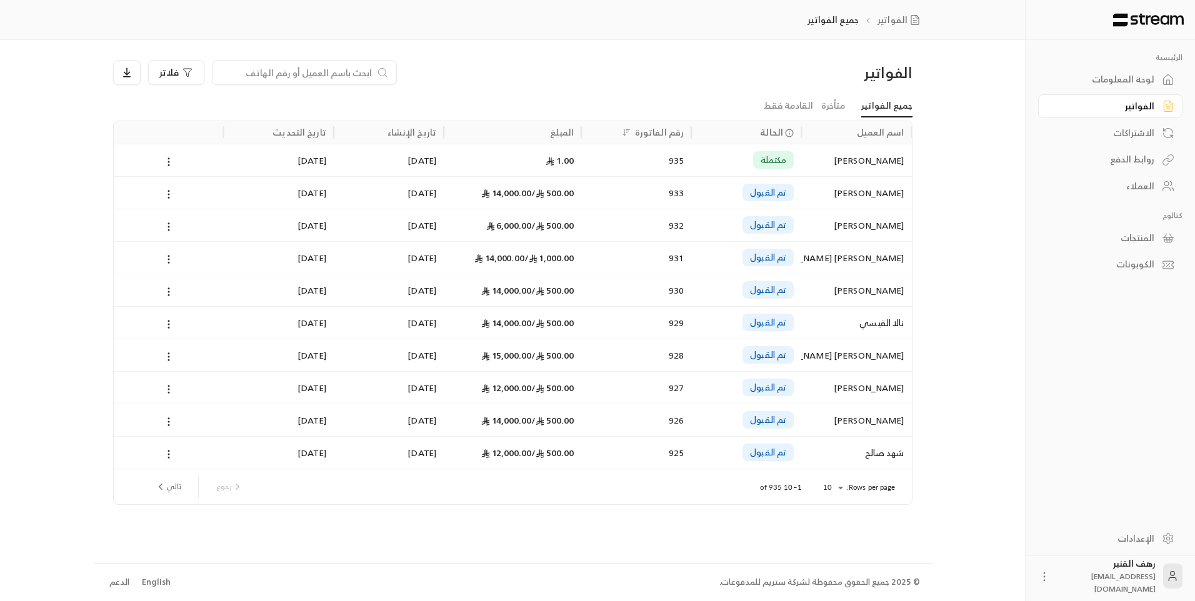
paste input "532170505"
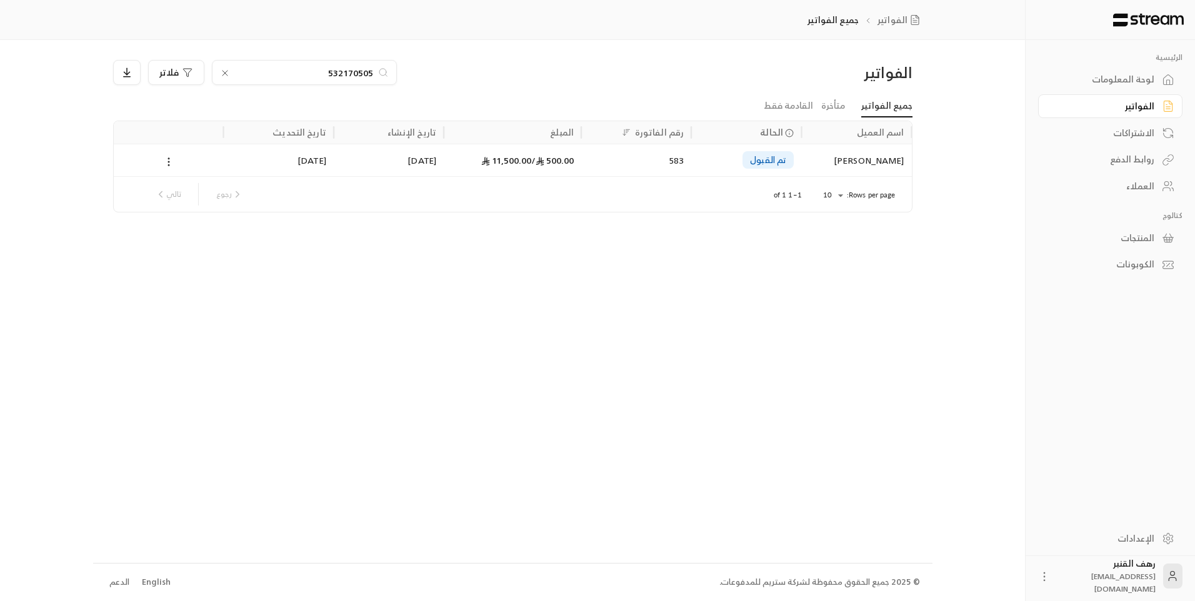
type input "532170505"
click at [890, 151] on div "مزن محسن عبدالهادي الحربي" at bounding box center [855, 160] width 95 height 32
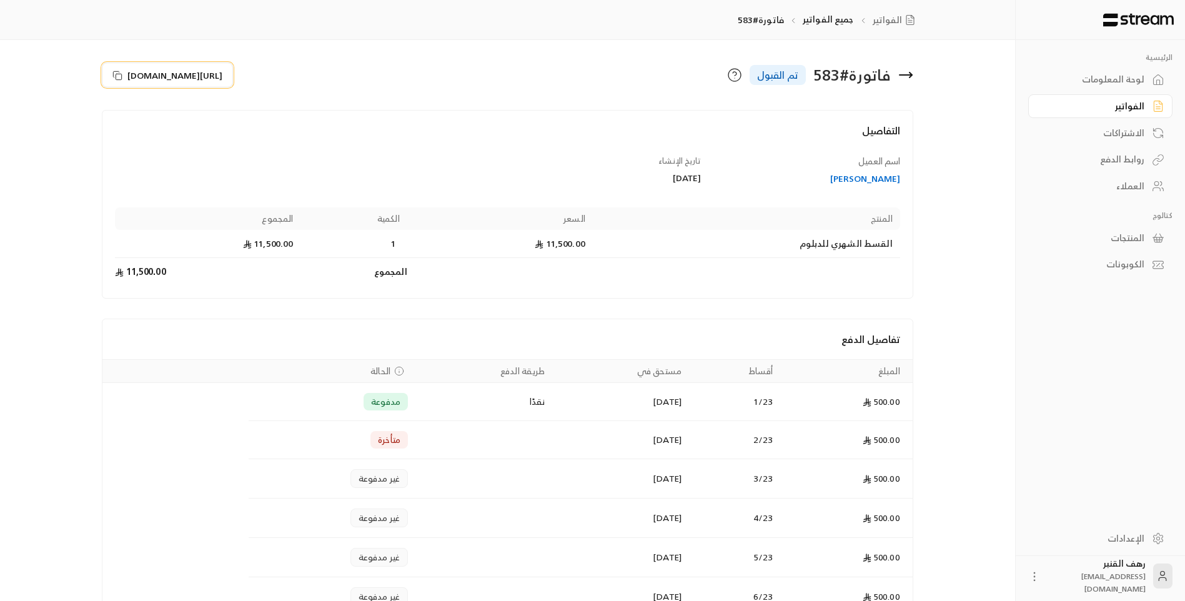
click at [127, 74] on button "https://streampay.sa/s/WrzlT" at bounding box center [167, 74] width 131 height 25
click at [900, 71] on icon at bounding box center [905, 74] width 15 height 15
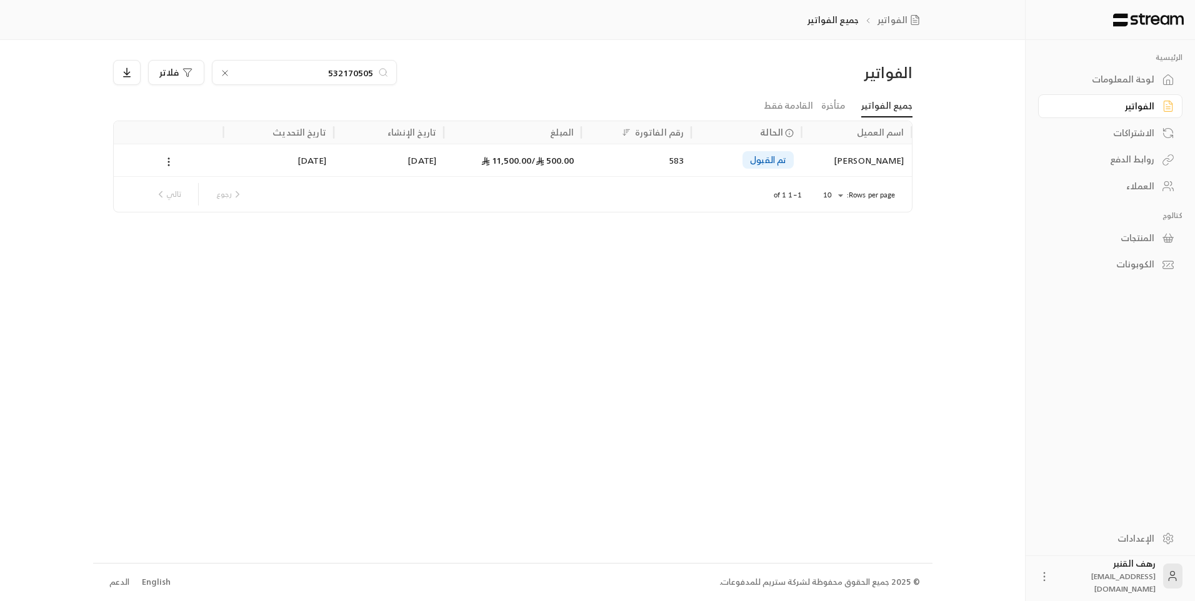
click at [307, 74] on input "532170505" at bounding box center [304, 73] width 139 height 14
click at [307, 73] on input "532170505" at bounding box center [304, 73] width 139 height 14
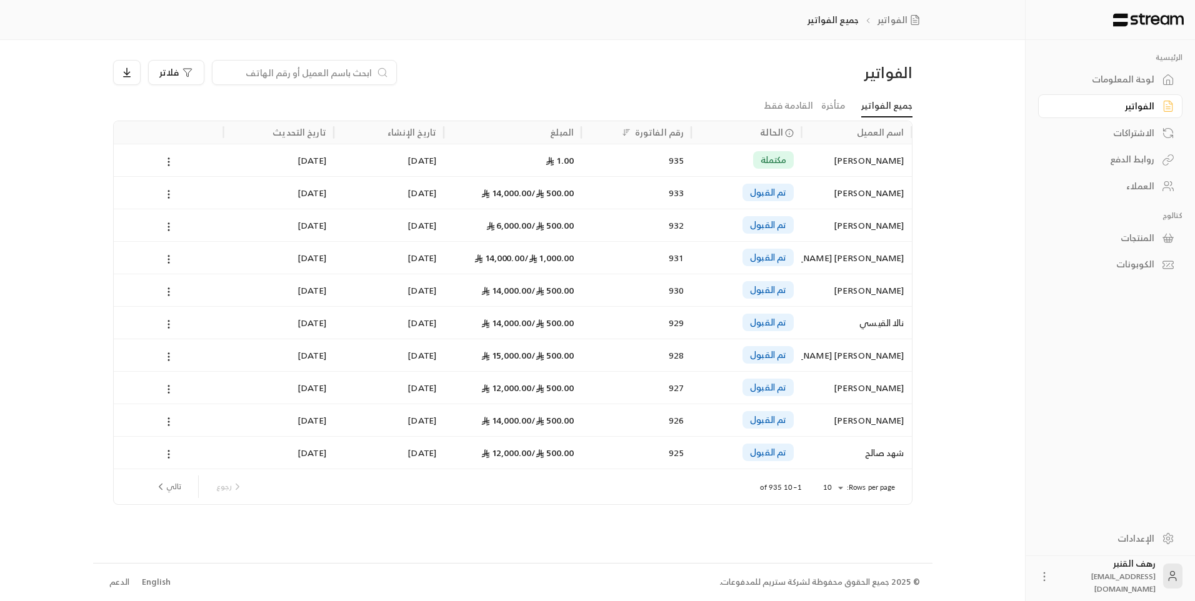
paste input "538345164"
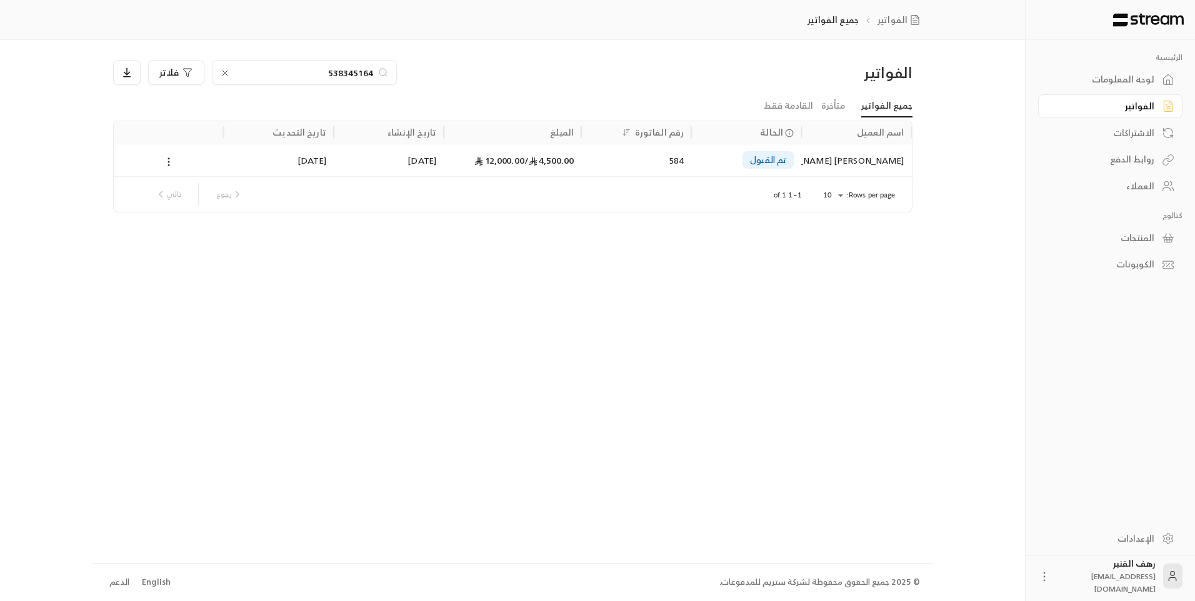
type input "538345164"
click at [879, 159] on div "منال سعد محمد الشيباني العتيبي" at bounding box center [855, 160] width 95 height 32
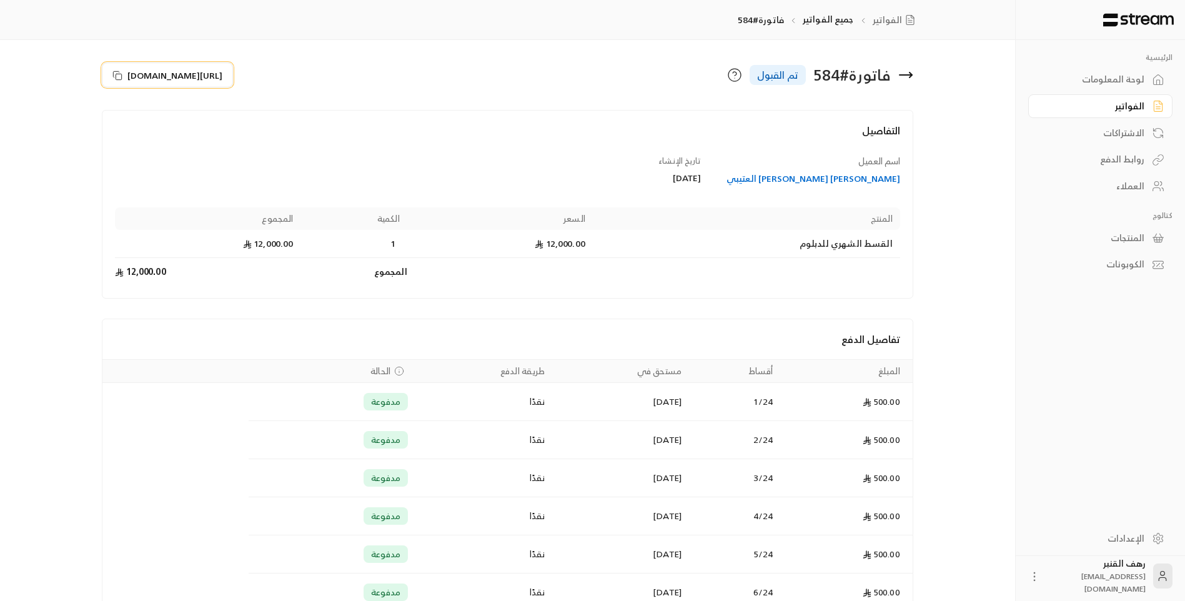
click at [222, 76] on span "https://streampay.sa/s/3KBld" at bounding box center [174, 75] width 95 height 13
click at [905, 75] on icon at bounding box center [906, 75] width 12 height 0
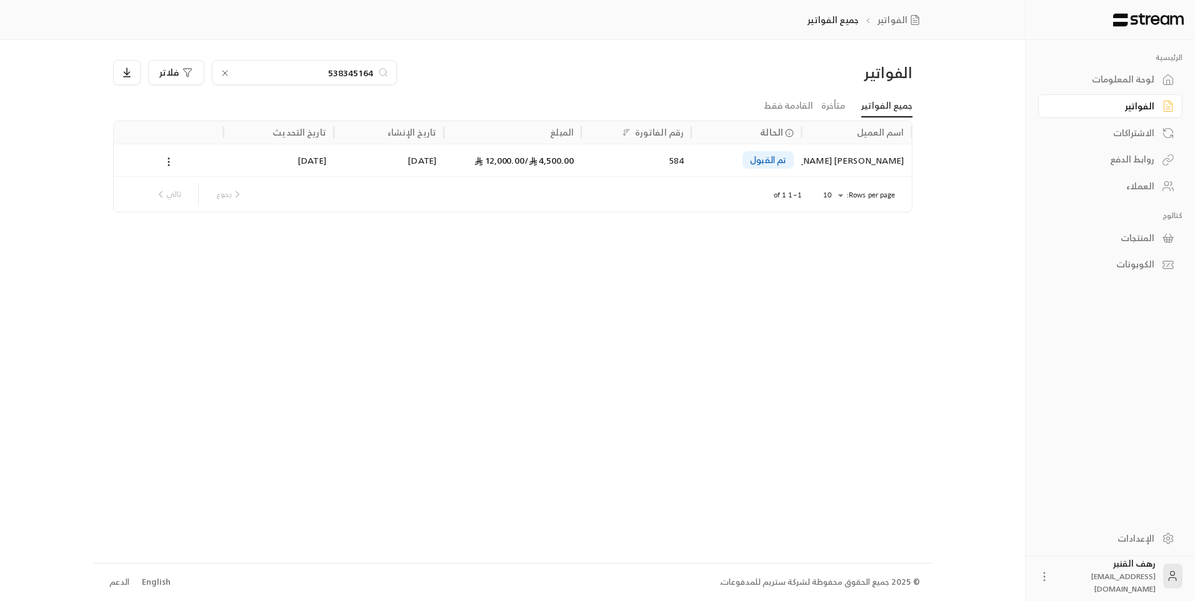
click at [307, 76] on input "538345164" at bounding box center [304, 73] width 139 height 14
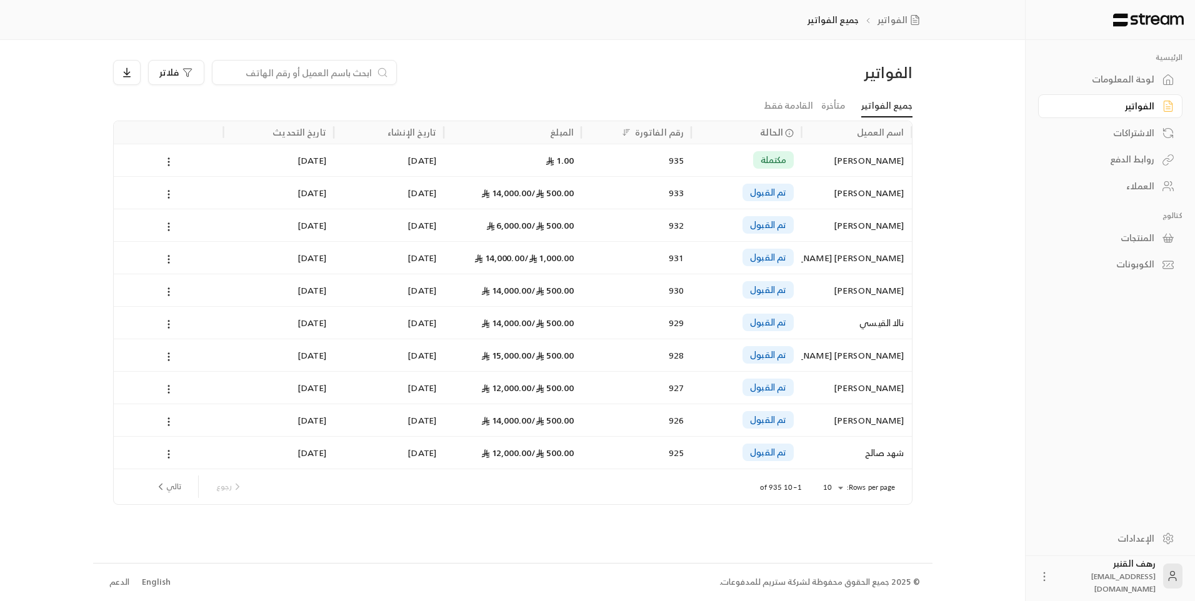
paste input "592093166"
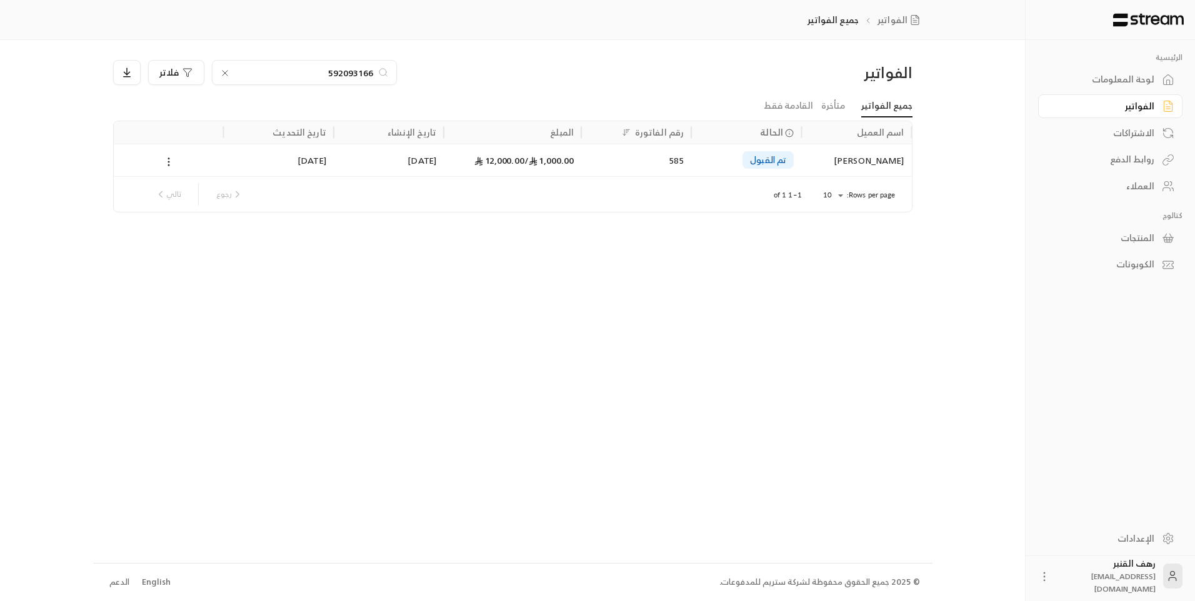
type input "592093166"
click at [882, 162] on div "حنين سعد عبدالله الشهراني" at bounding box center [855, 160] width 95 height 32
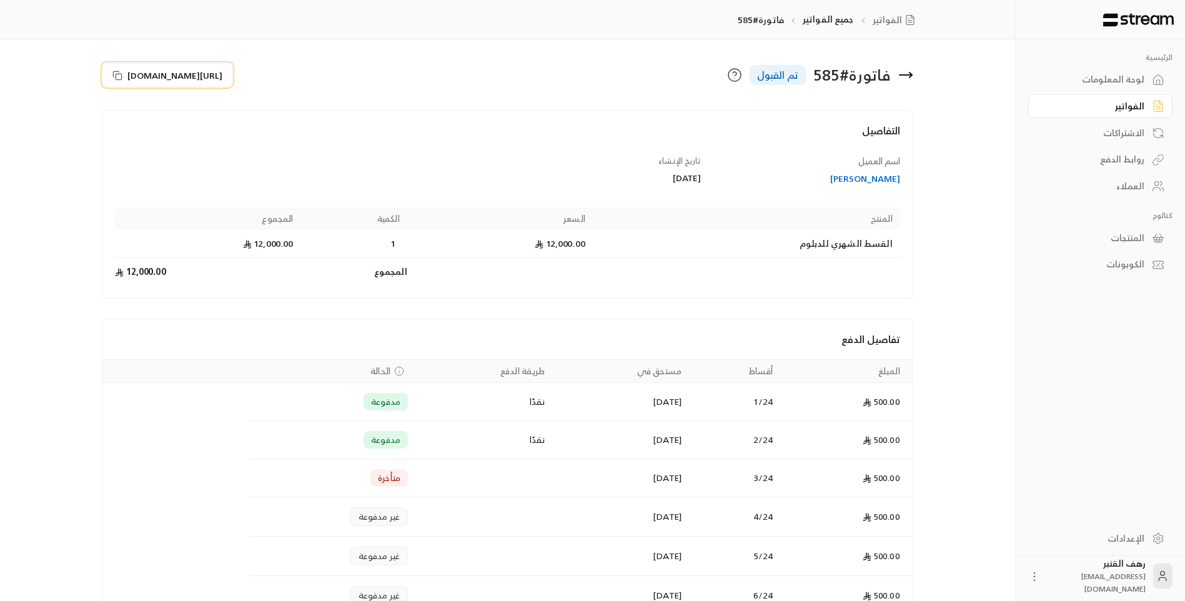
click at [154, 69] on span "https://streampay.sa/s/uaRtR" at bounding box center [174, 75] width 95 height 13
click at [216, 80] on span "https://streampay.sa/s/uaRtR" at bounding box center [174, 75] width 95 height 13
